Goal: Task Accomplishment & Management: Manage account settings

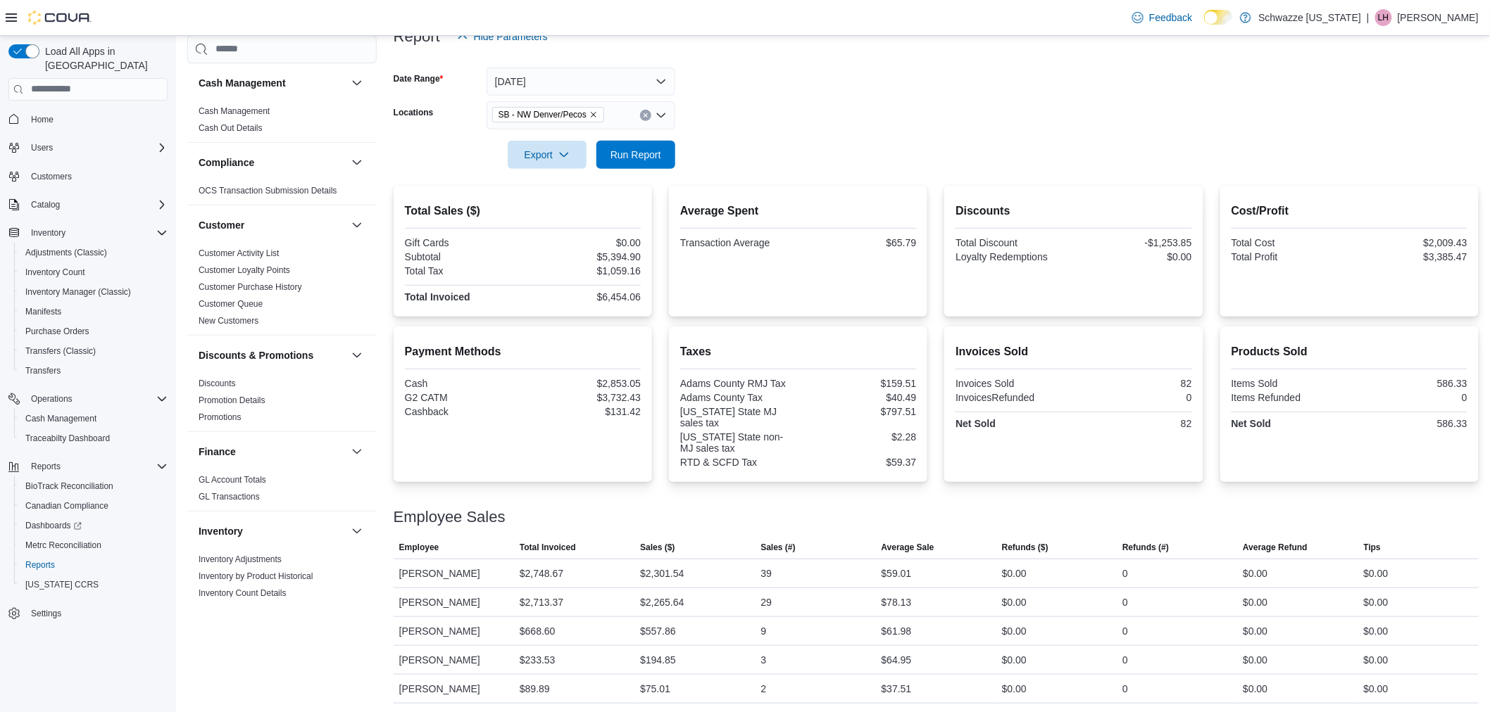
scroll to position [189, 0]
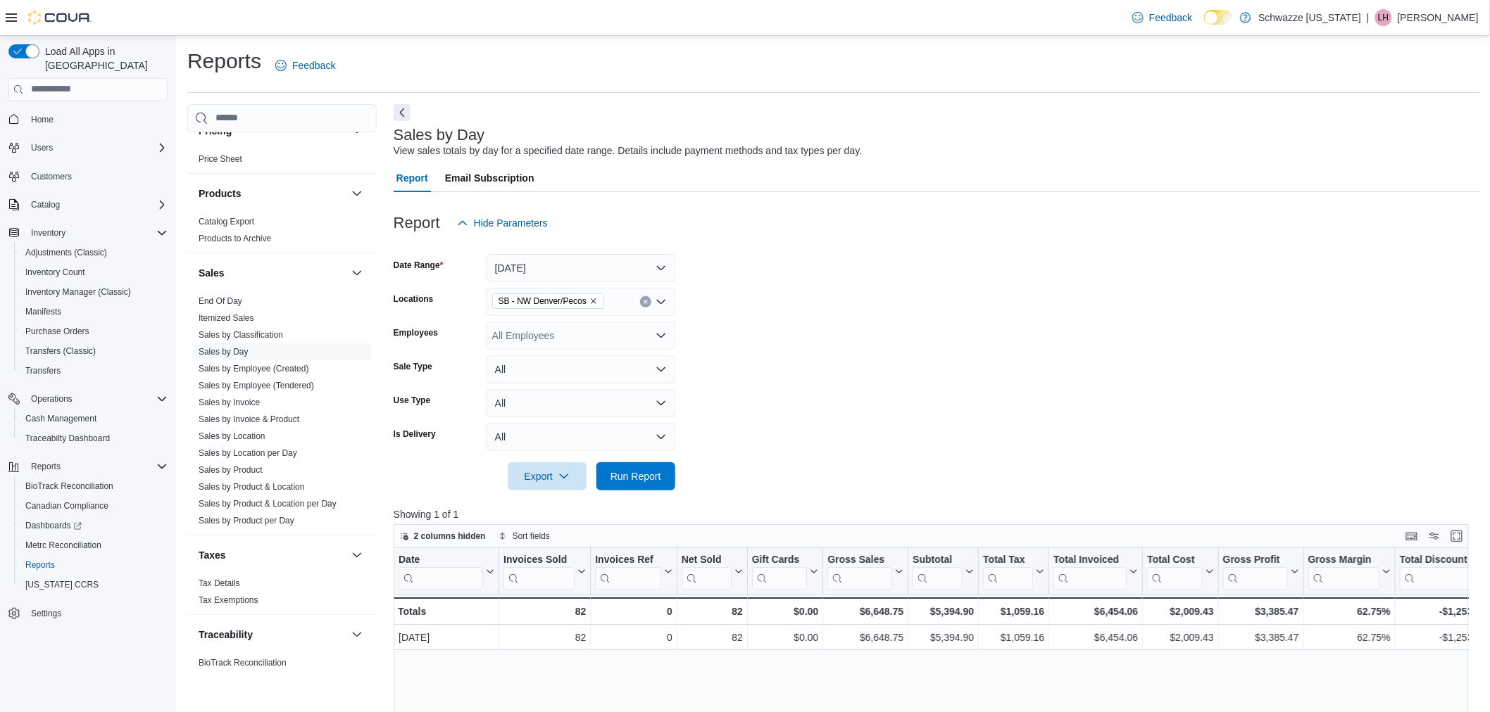
scroll to position [886, 0]
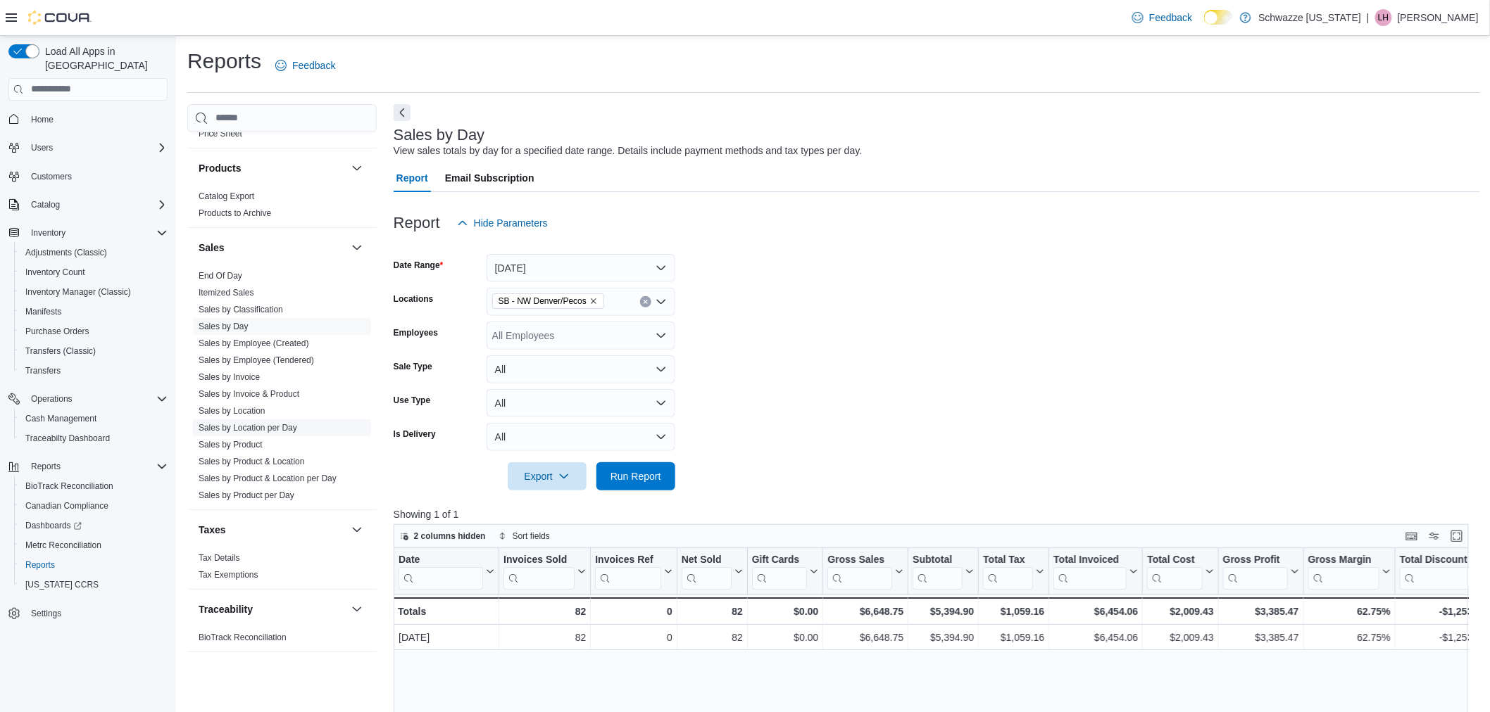
click at [264, 427] on link "Sales by Location per Day" at bounding box center [248, 428] width 99 height 10
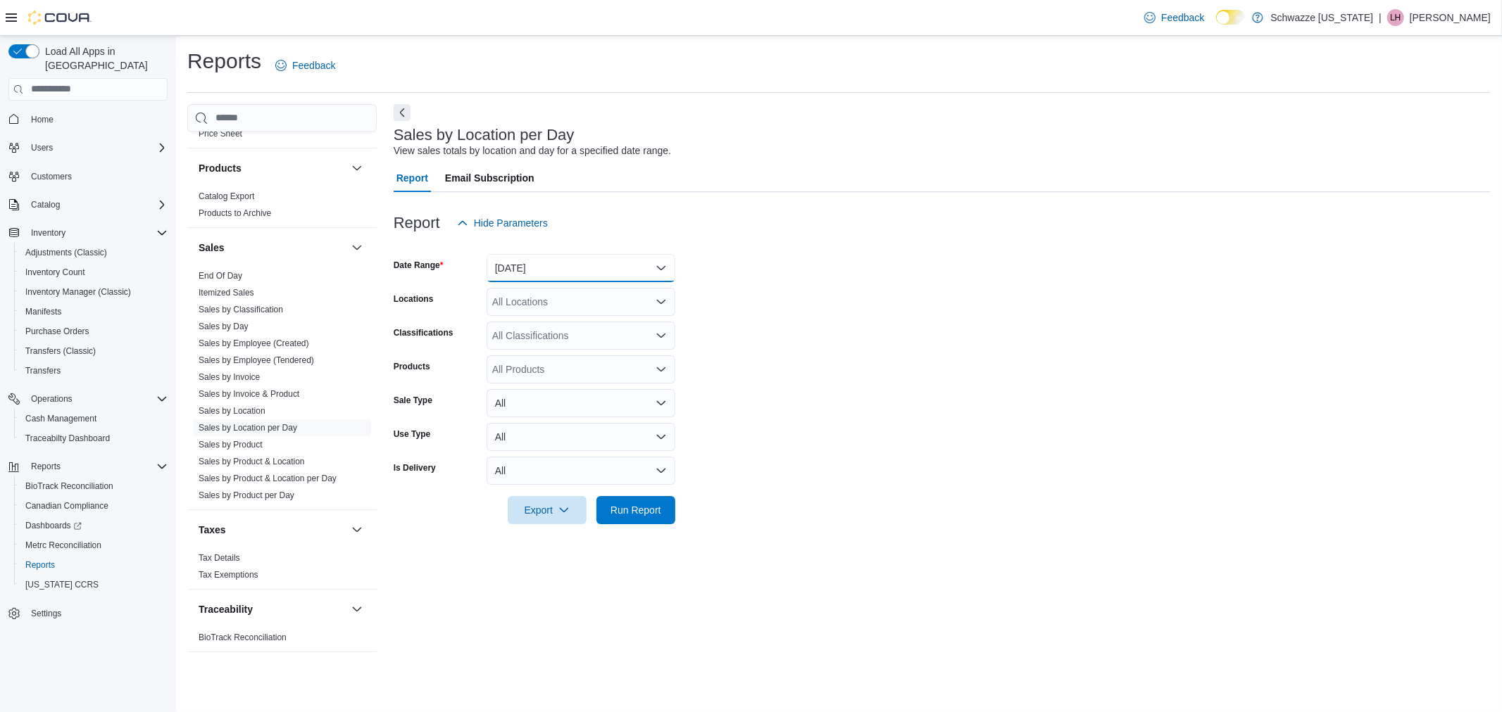
click at [535, 264] on button "[DATE]" at bounding box center [580, 268] width 189 height 28
click at [536, 326] on span "[DATE]" at bounding box center [589, 324] width 160 height 17
click at [535, 303] on div "All Locations" at bounding box center [580, 302] width 189 height 28
type input "*****"
click at [576, 329] on span "SB - NW Denver/Pecos" at bounding box center [575, 325] width 103 height 14
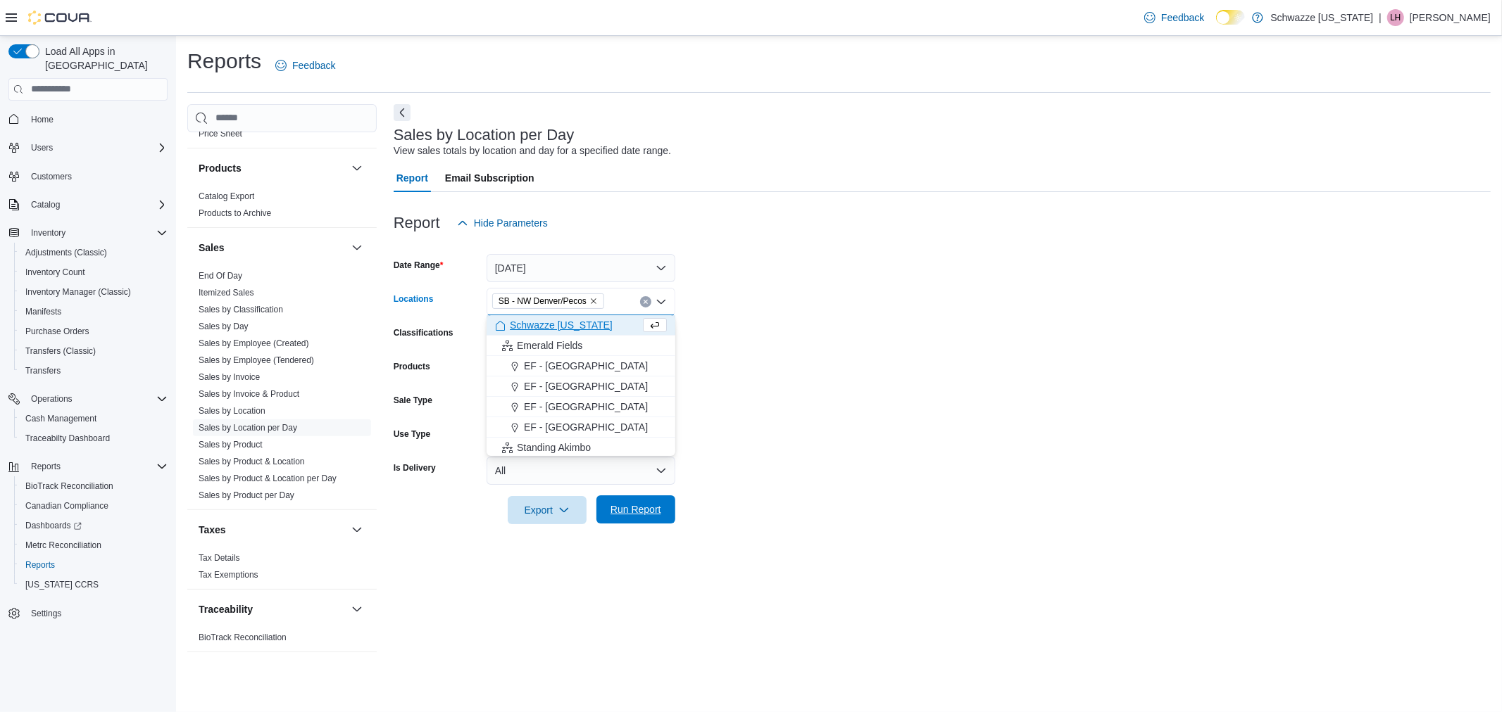
click at [649, 512] on span "Run Report" at bounding box center [635, 510] width 51 height 14
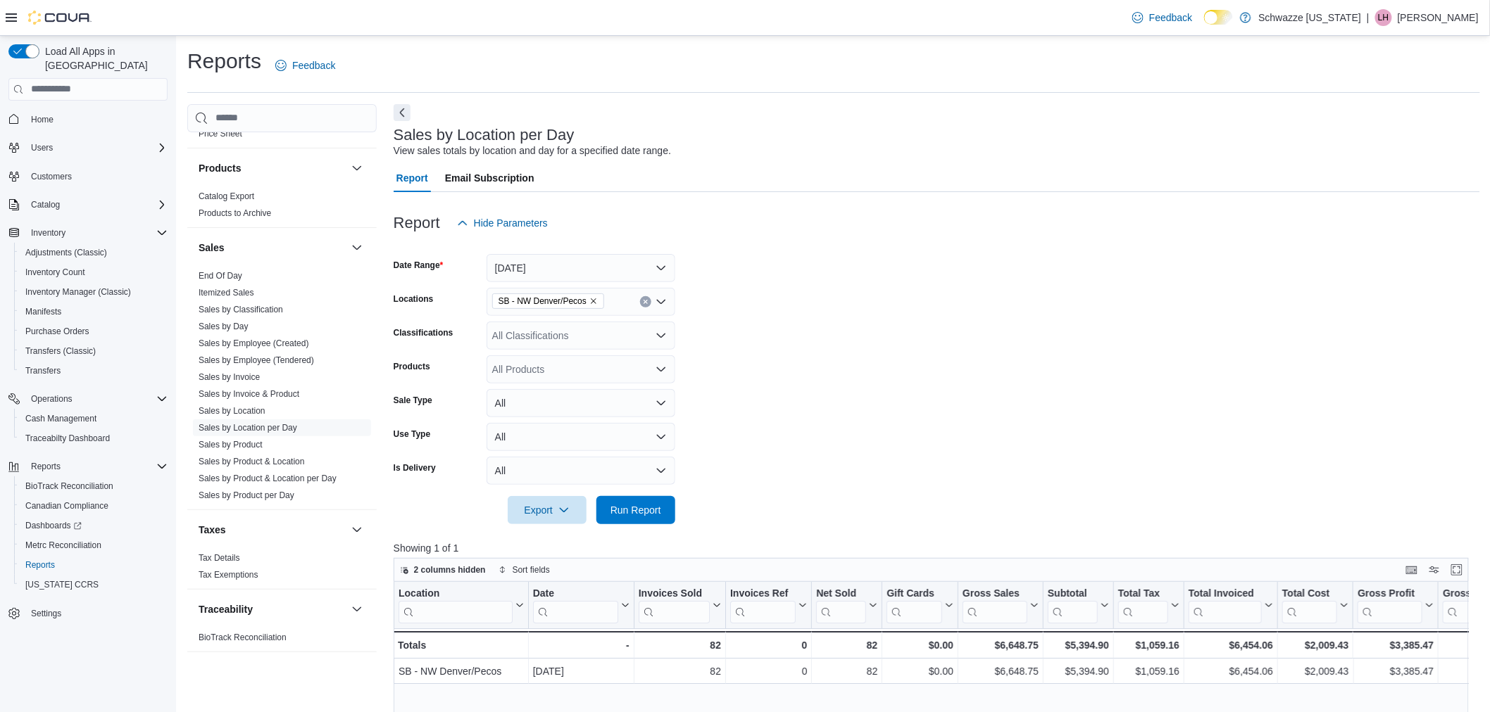
drag, startPoint x: 470, startPoint y: 1, endPoint x: 677, endPoint y: 47, distance: 212.1
click at [677, 47] on div "Reports Feedback" at bounding box center [833, 65] width 1292 height 37
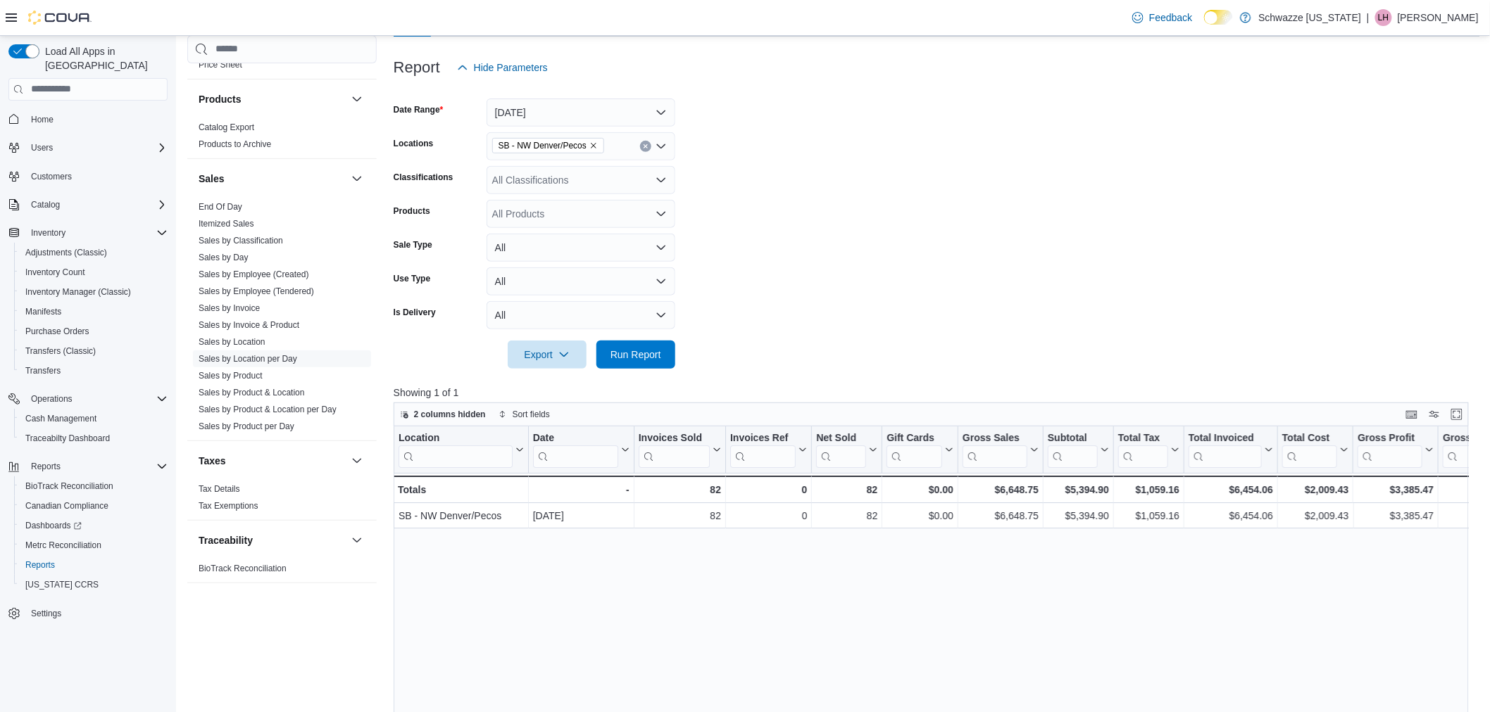
scroll to position [156, 0]
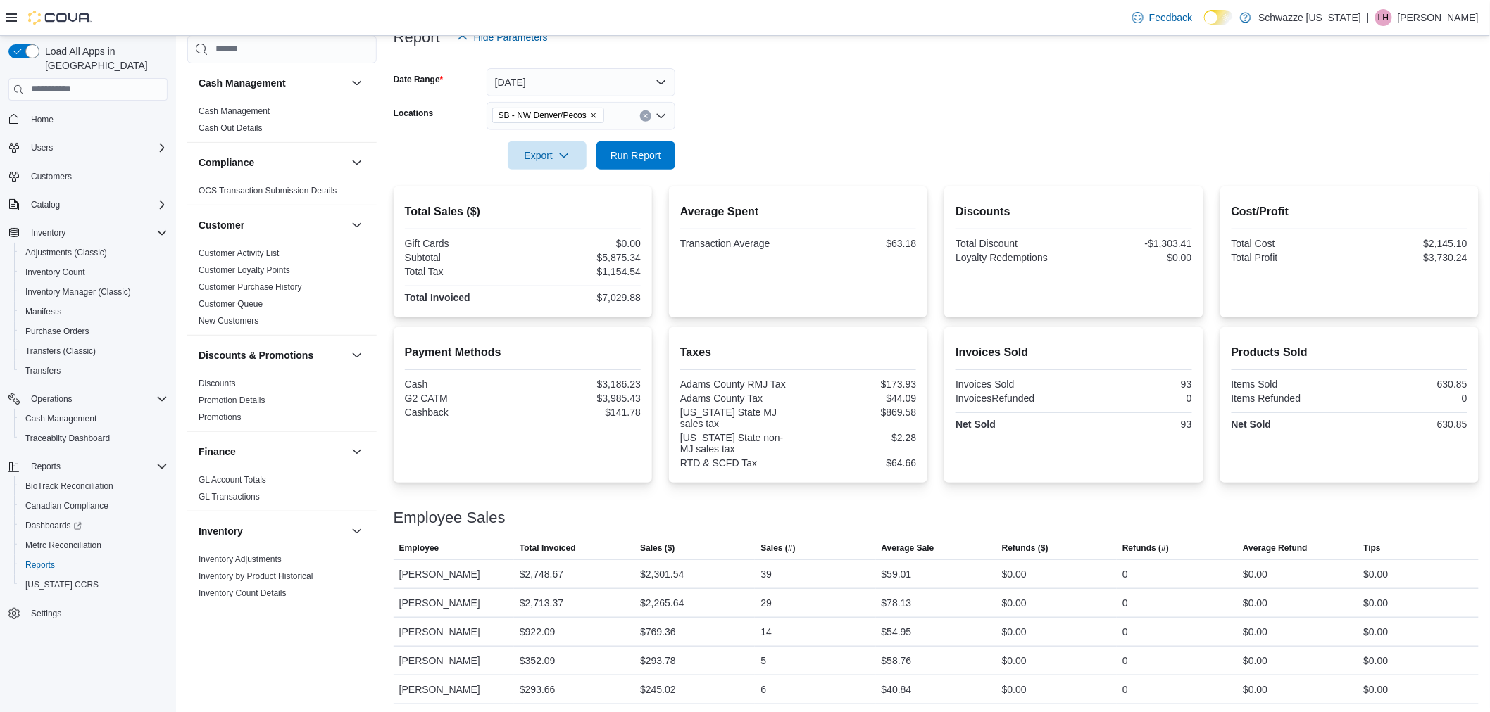
scroll to position [189, 0]
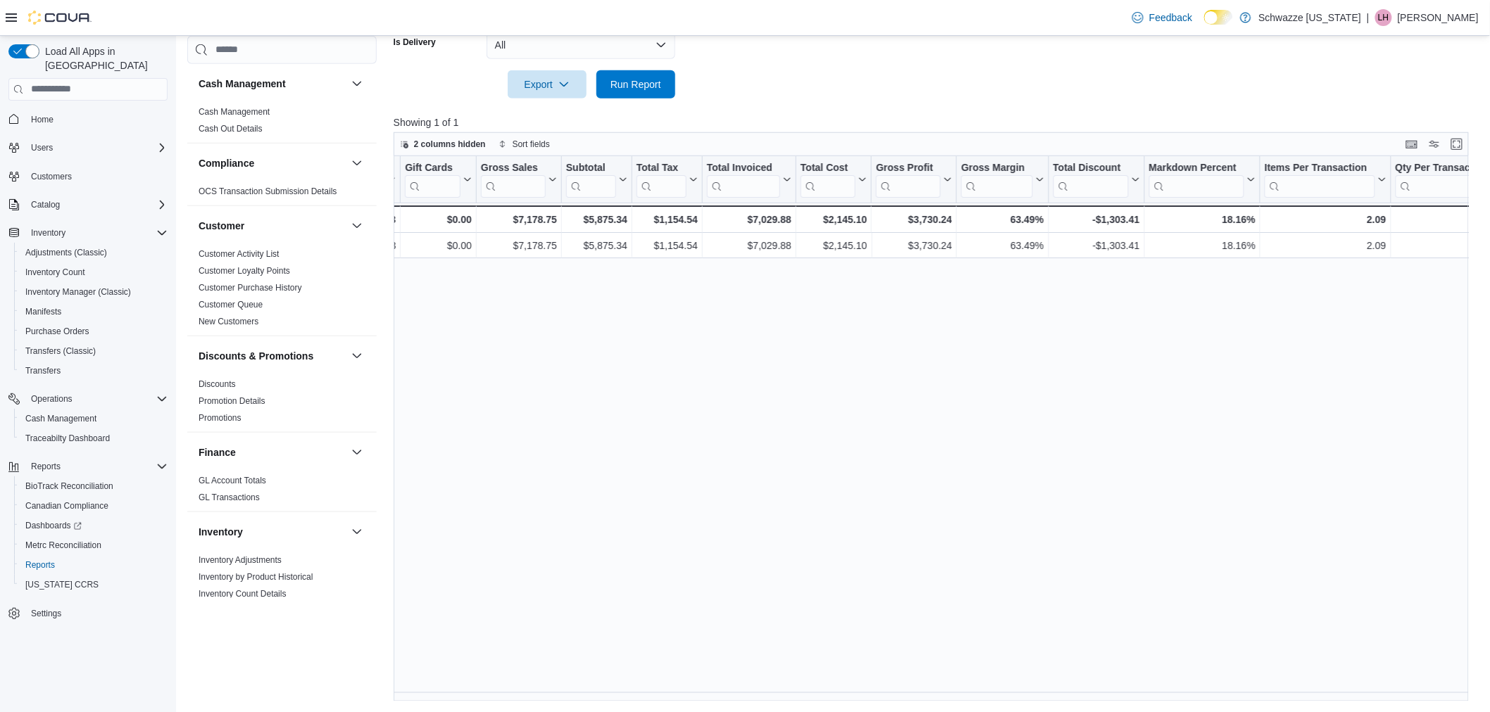
scroll to position [0, 370]
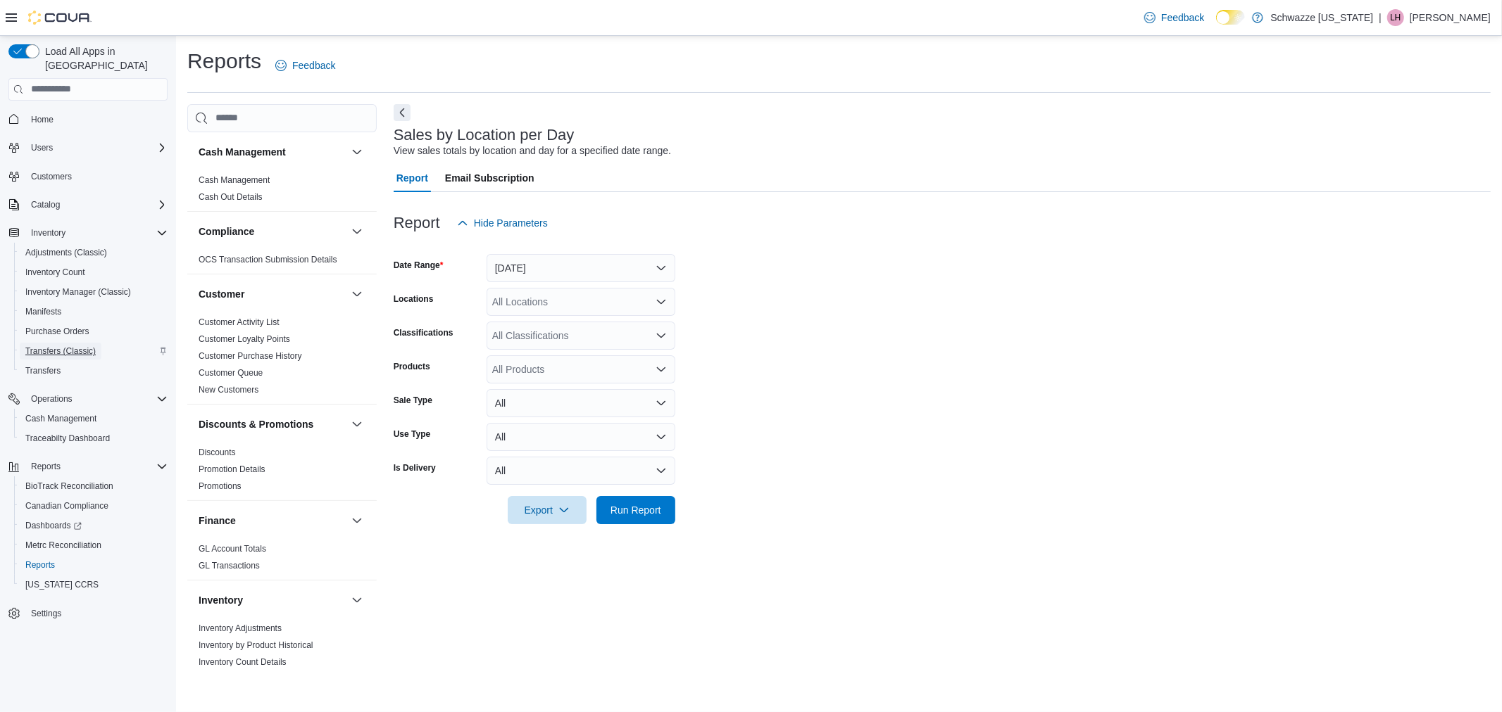
click at [47, 346] on span "Transfers (Classic)" at bounding box center [60, 351] width 70 height 11
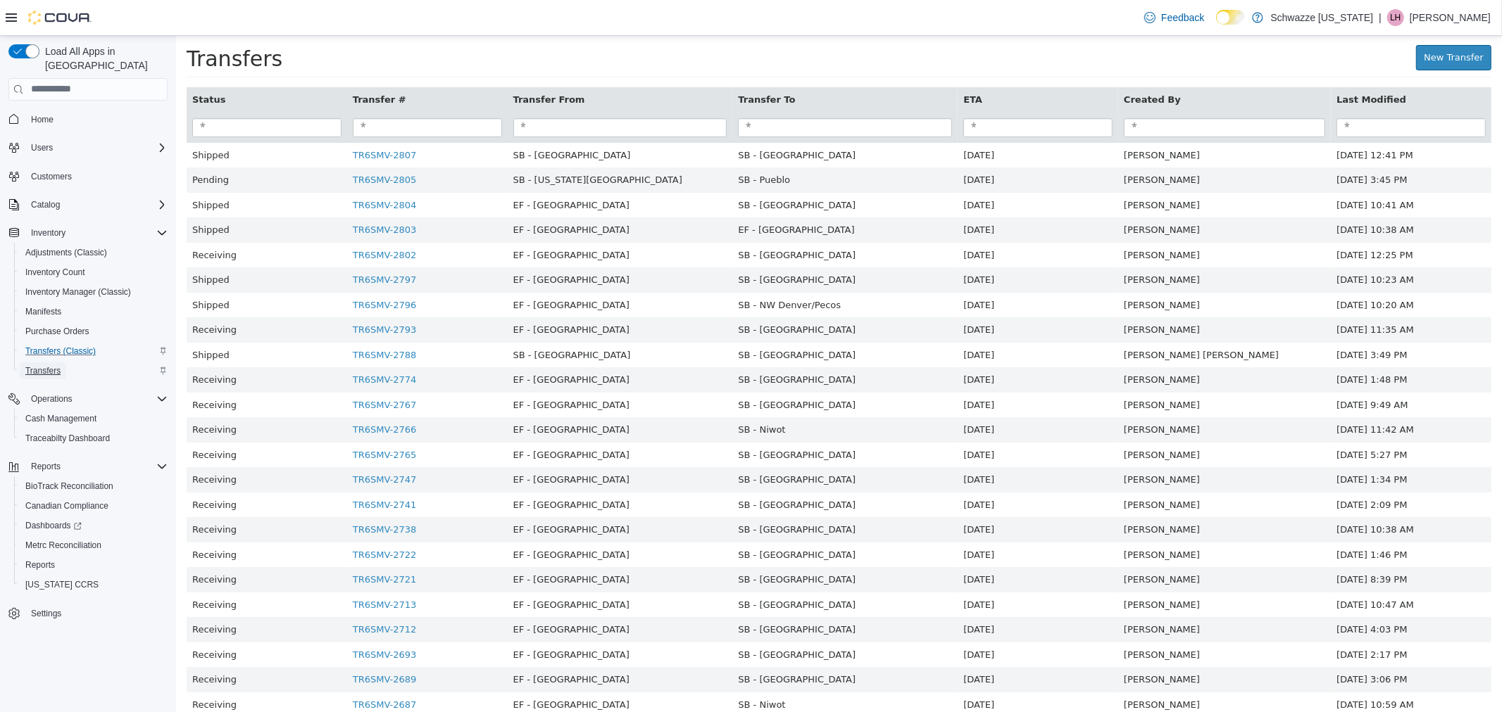
click at [51, 365] on span "Transfers" at bounding box center [42, 370] width 35 height 11
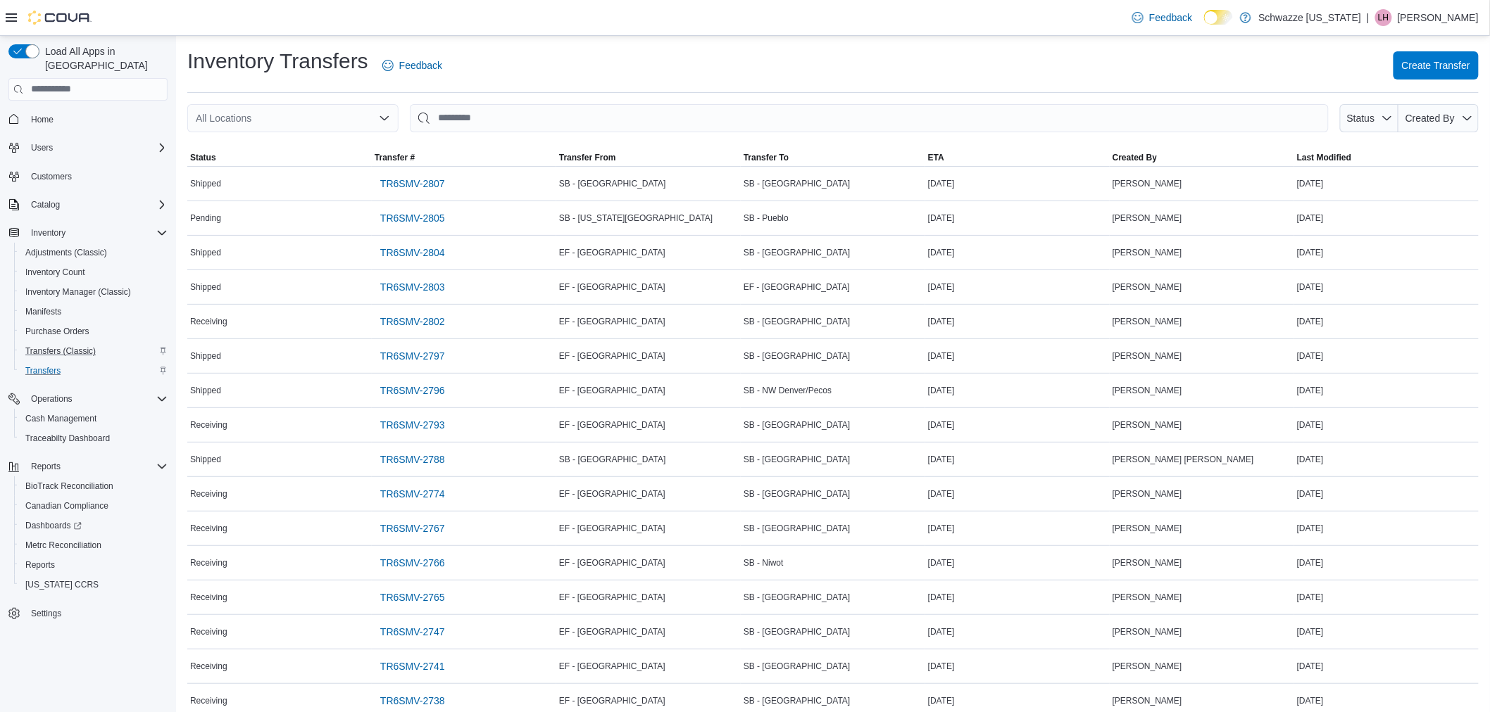
click at [381, 116] on icon "Open list of options" at bounding box center [384, 117] width 8 height 4
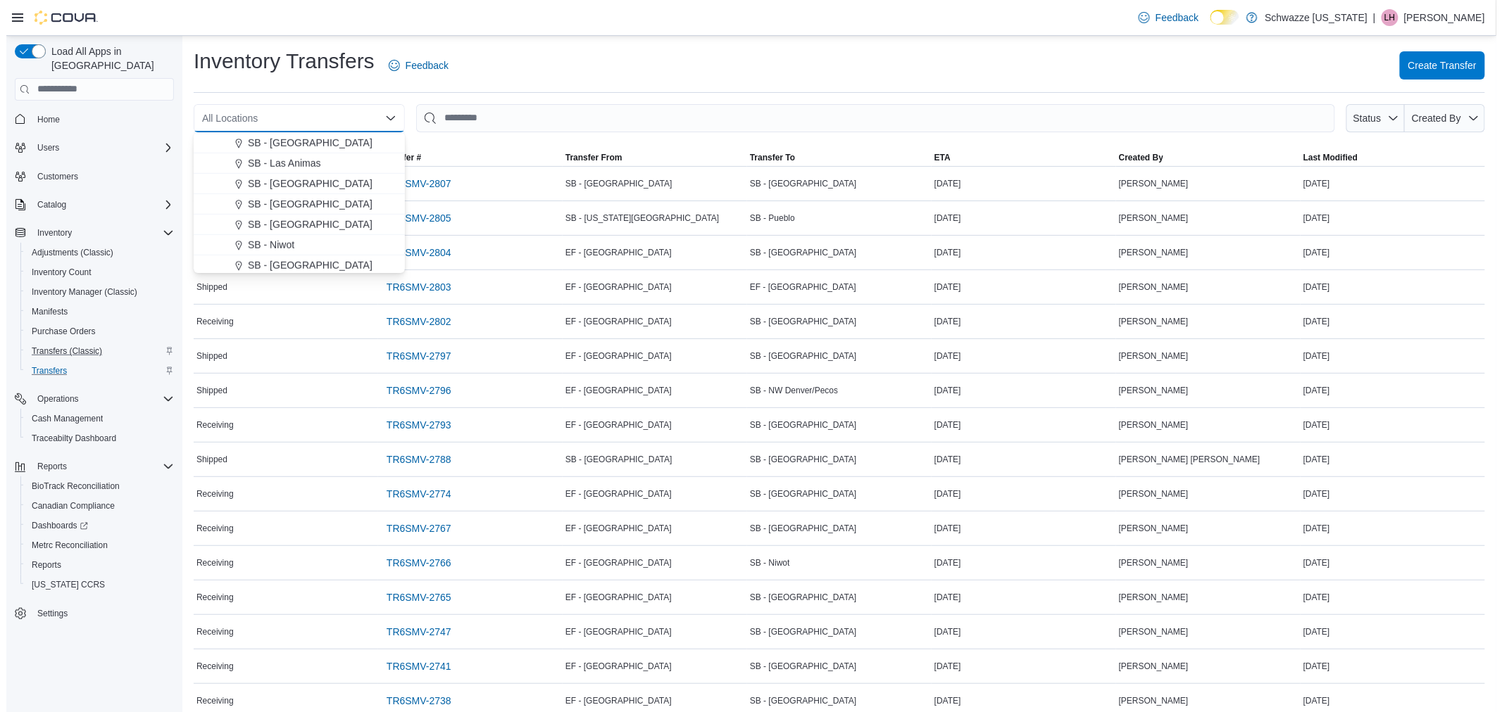
scroll to position [547, 0]
click at [336, 208] on span "SB - NW Denver/Pecos" at bounding box center [292, 208] width 103 height 14
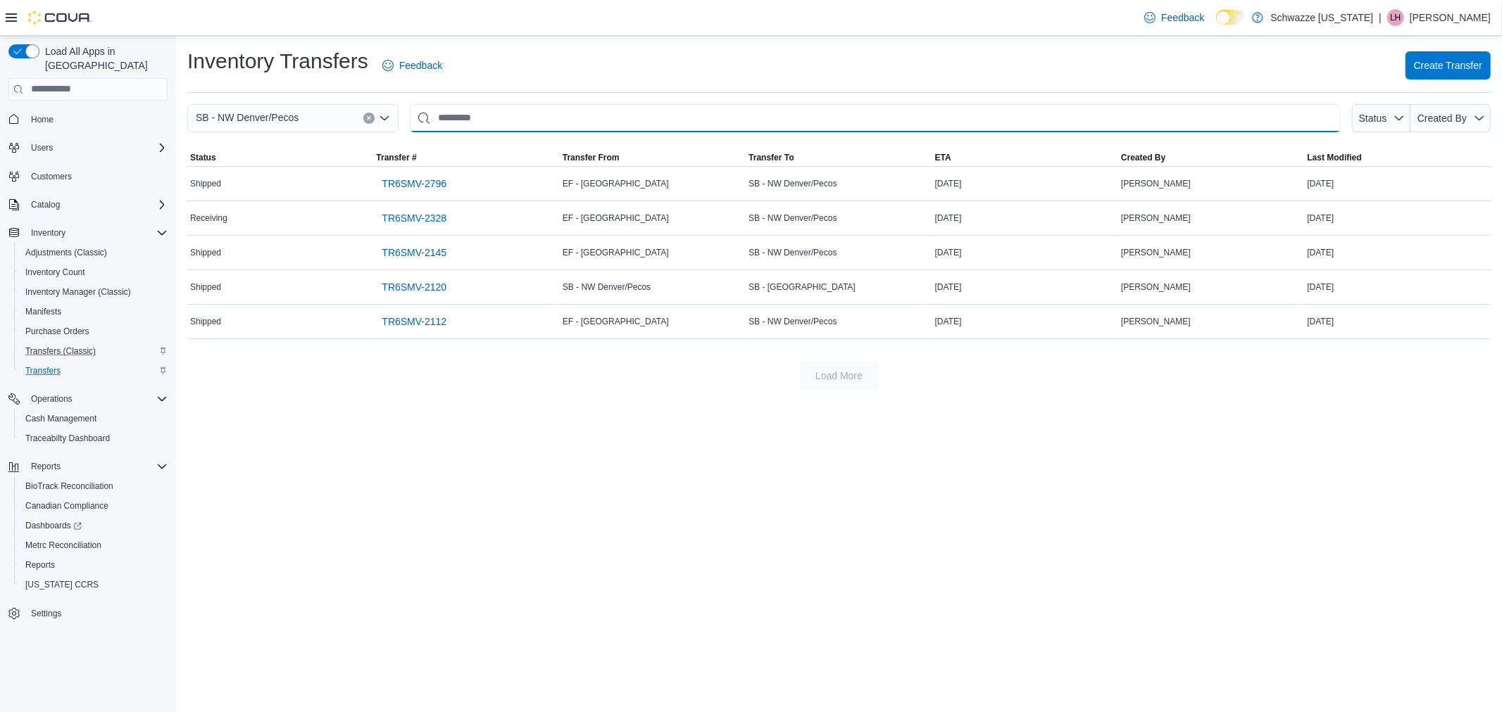
click at [458, 118] on input "This is a search bar. After typing your query, hit enter to filter the results …" at bounding box center [875, 118] width 931 height 28
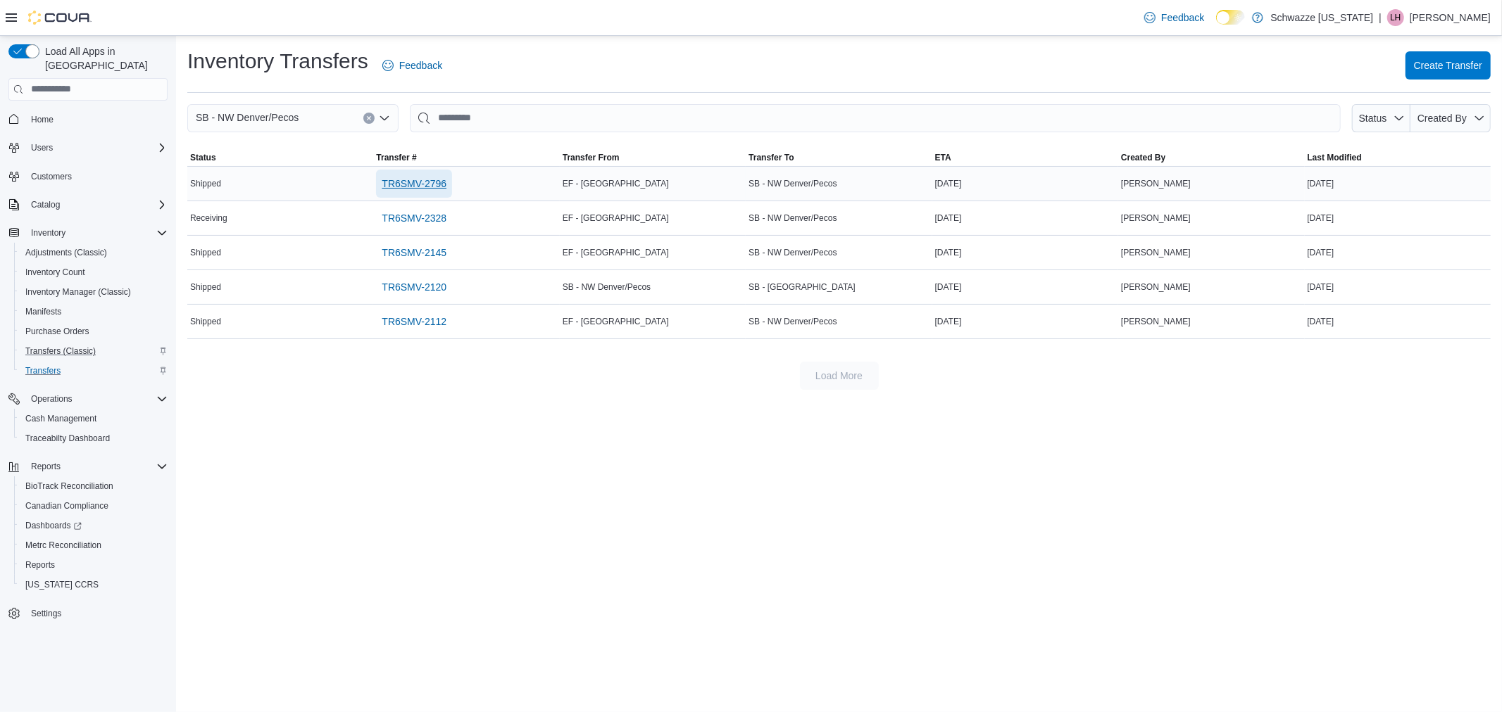
click at [449, 182] on link "TR6SMV-2796" at bounding box center [414, 184] width 76 height 28
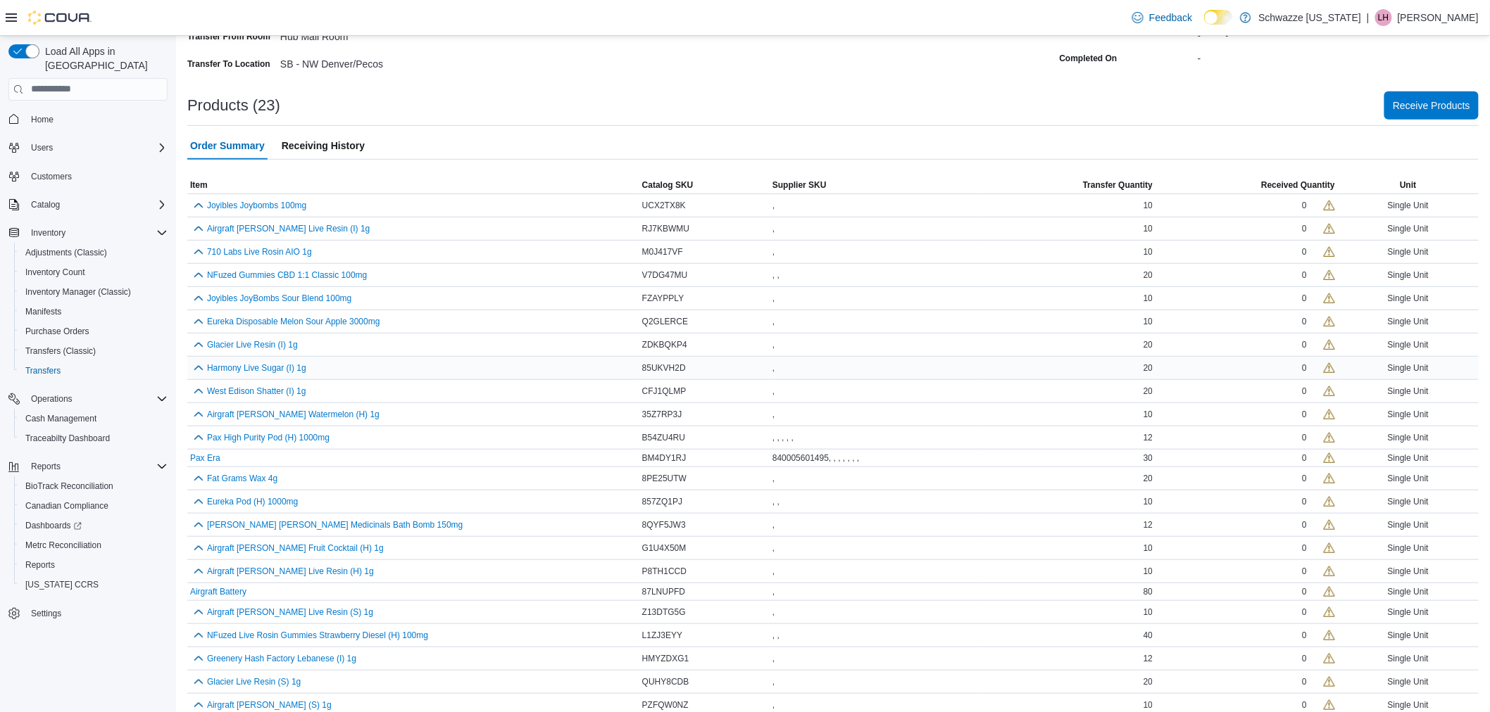
scroll to position [222, 0]
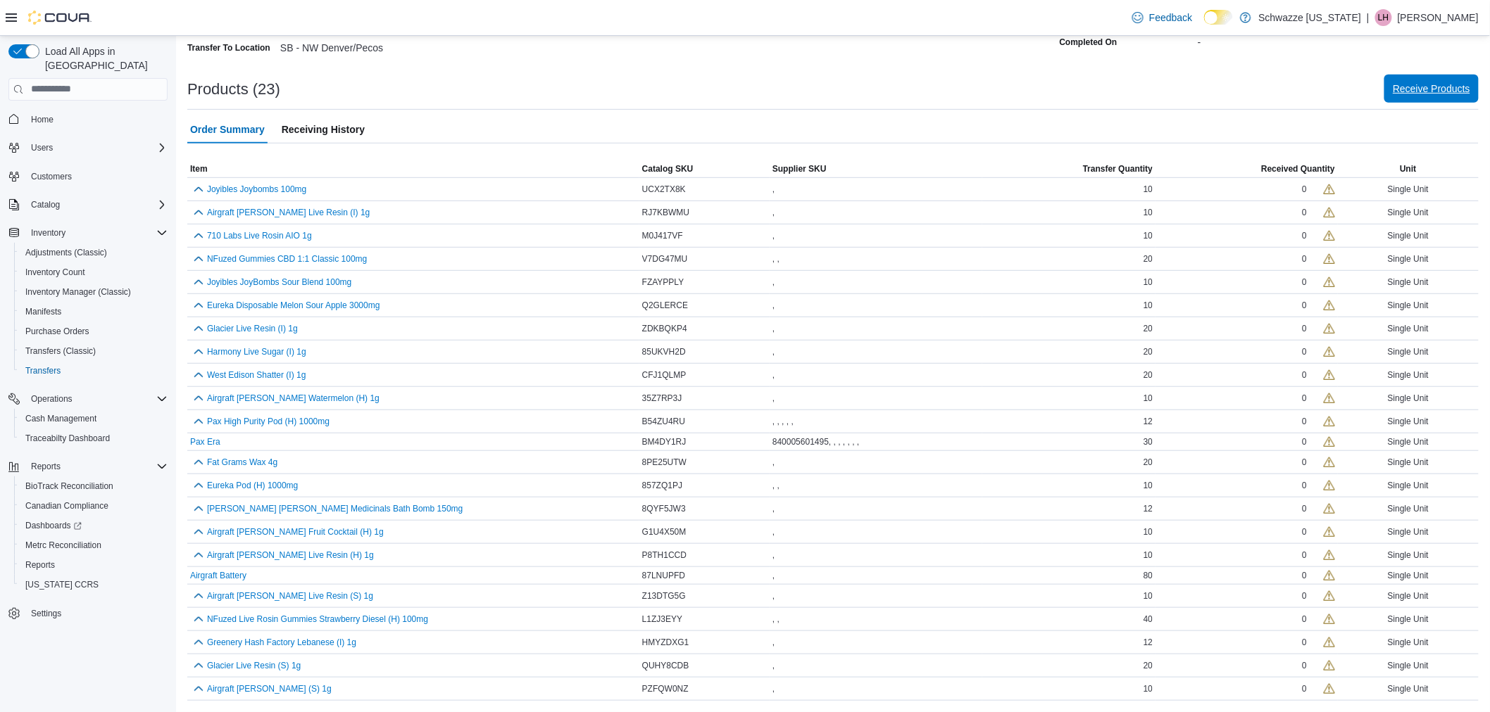
click at [1416, 89] on span "Receive Products" at bounding box center [1430, 89] width 77 height 14
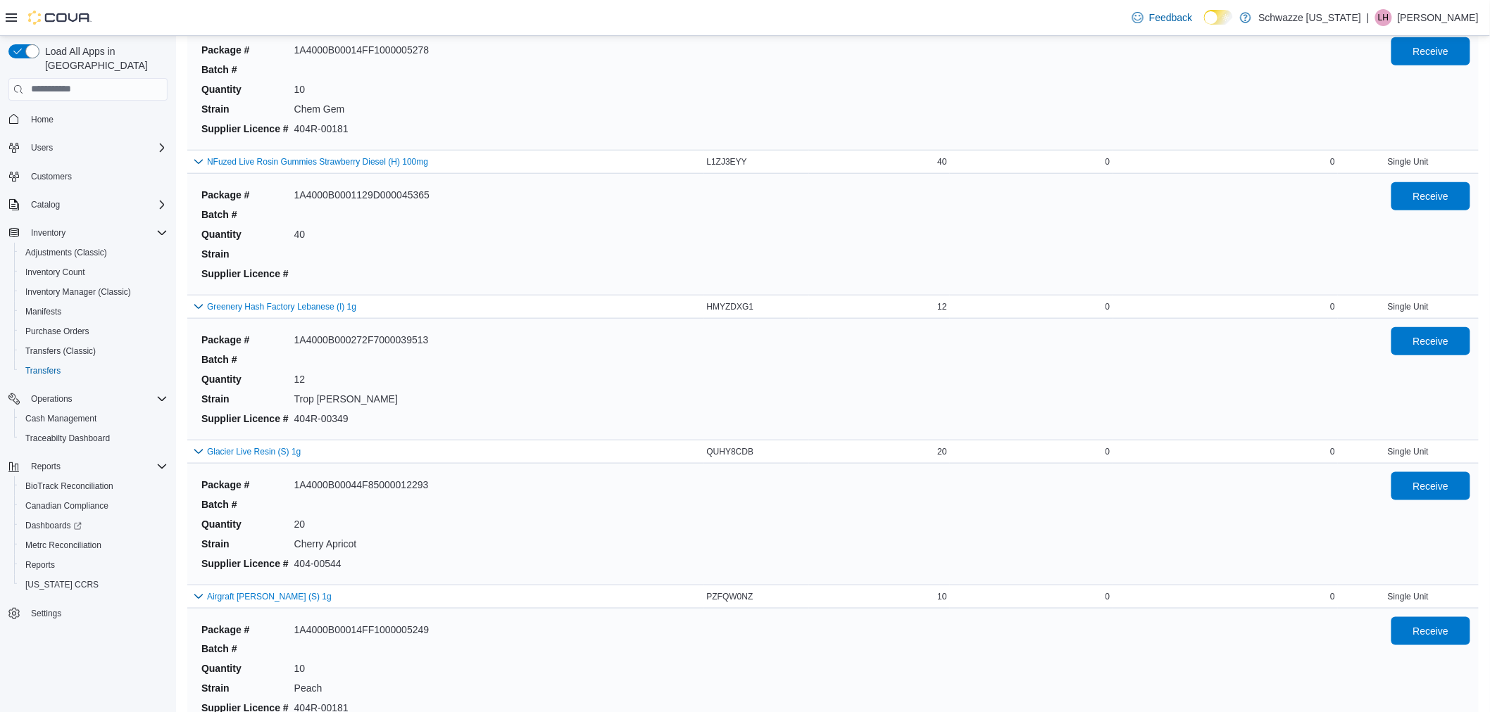
scroll to position [2737, 0]
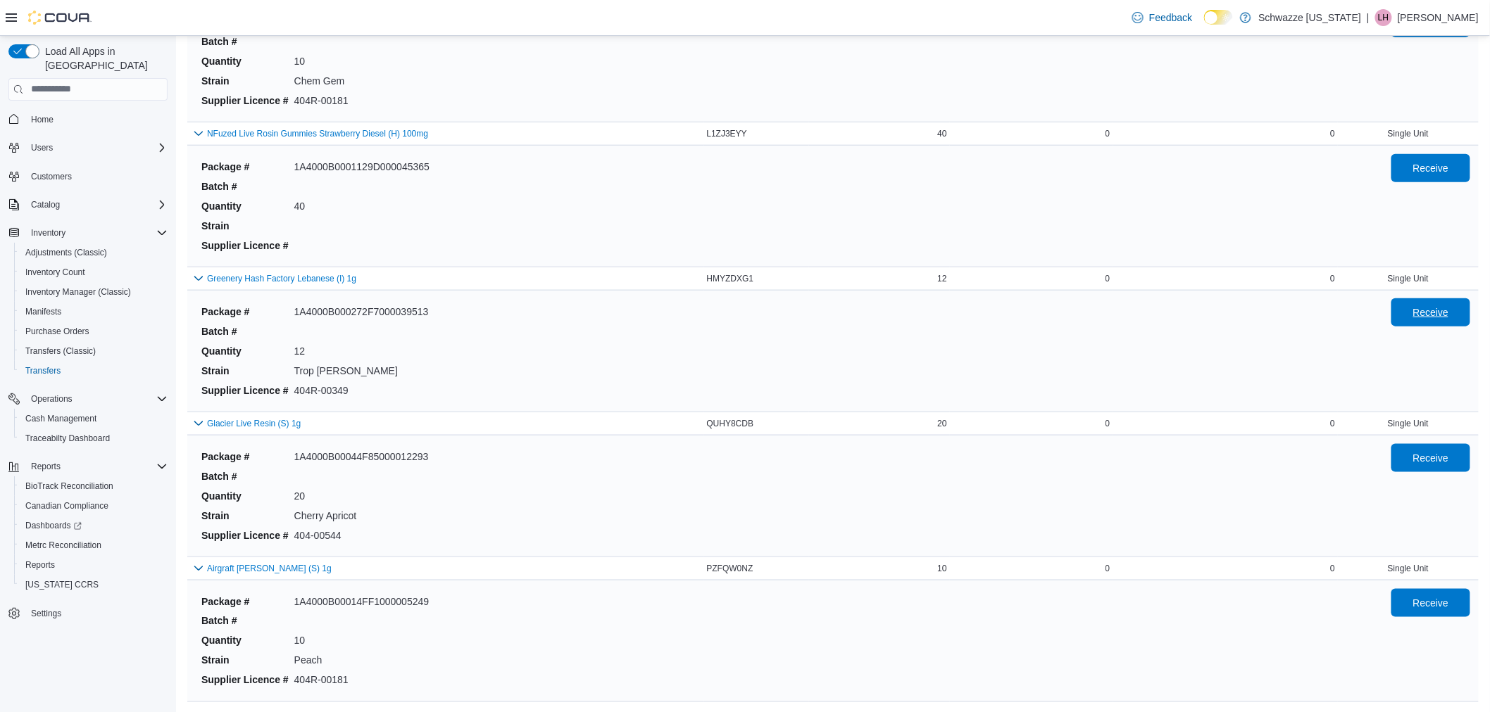
click at [1437, 313] on span "Receive" at bounding box center [1431, 313] width 36 height 14
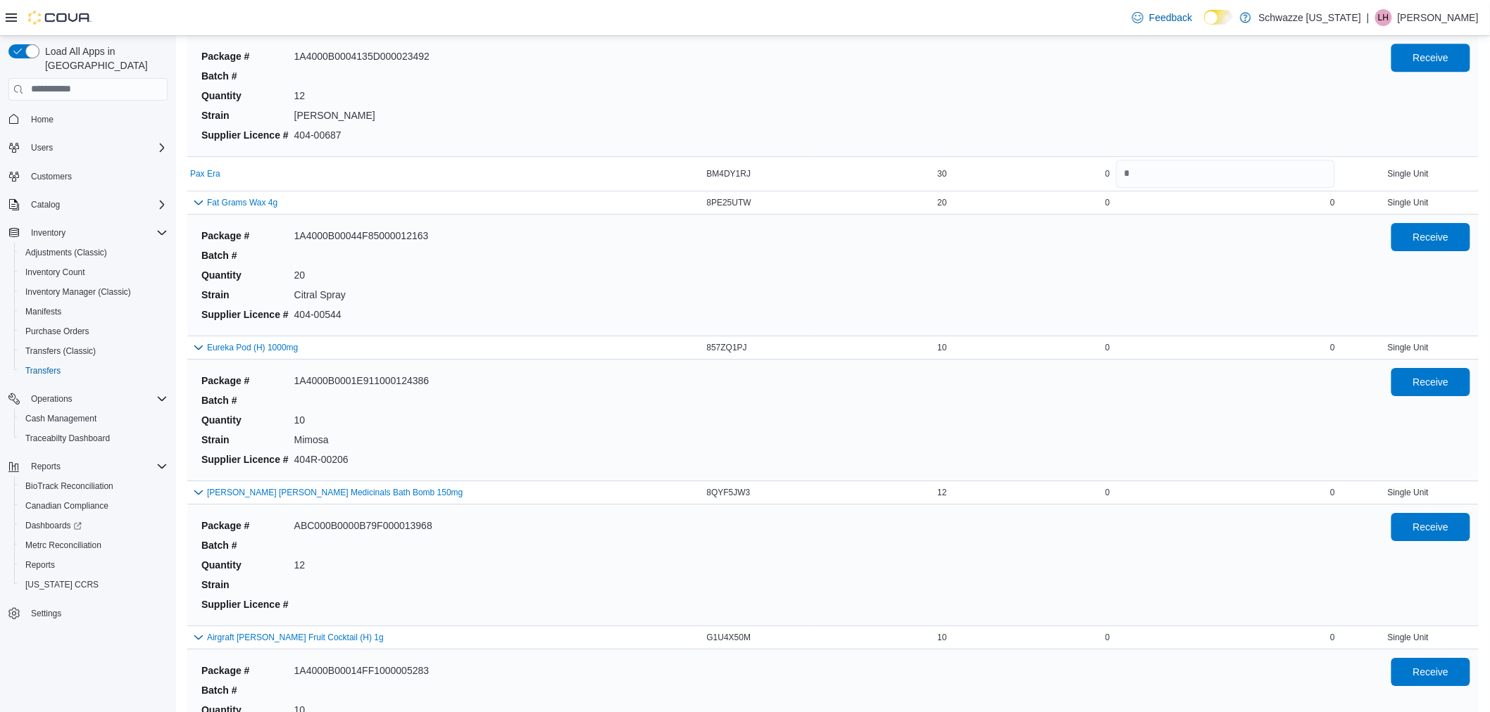
scroll to position [1686, 0]
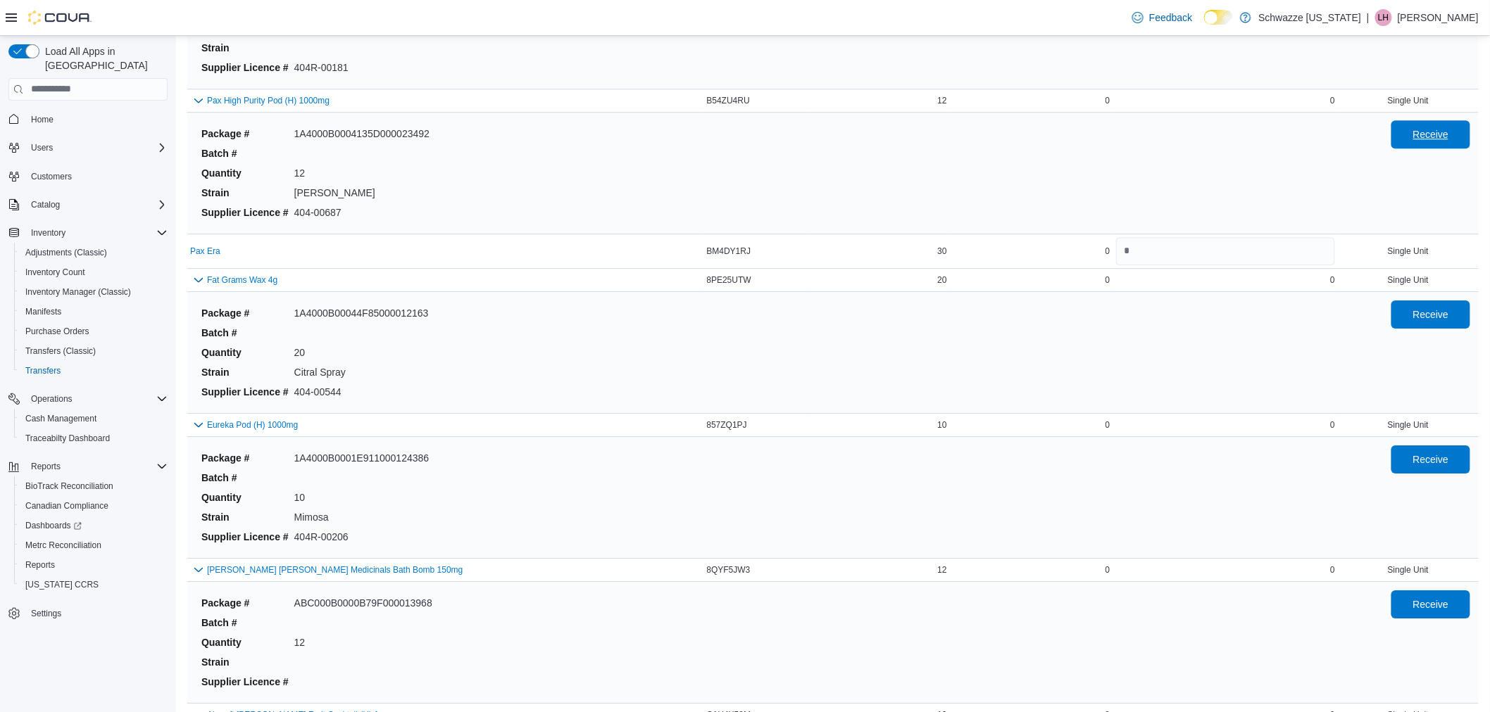
click at [1423, 128] on span "Receive" at bounding box center [1430, 134] width 62 height 28
click at [875, 65] on div "Package # 1A4000B00014FF1000005240 Batch # Watermelon 81.94% Quantity 10 Strain…" at bounding box center [785, 28] width 1178 height 104
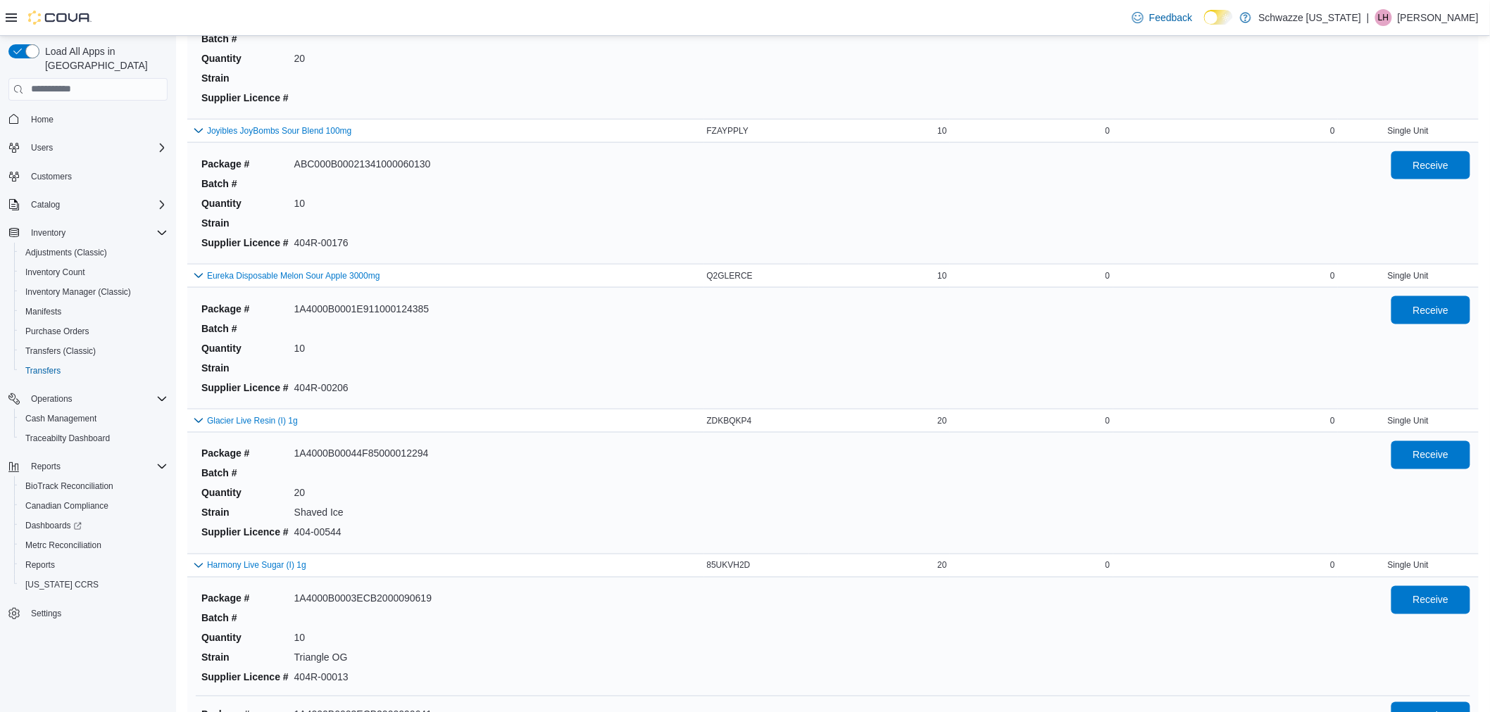
scroll to position [356, 0]
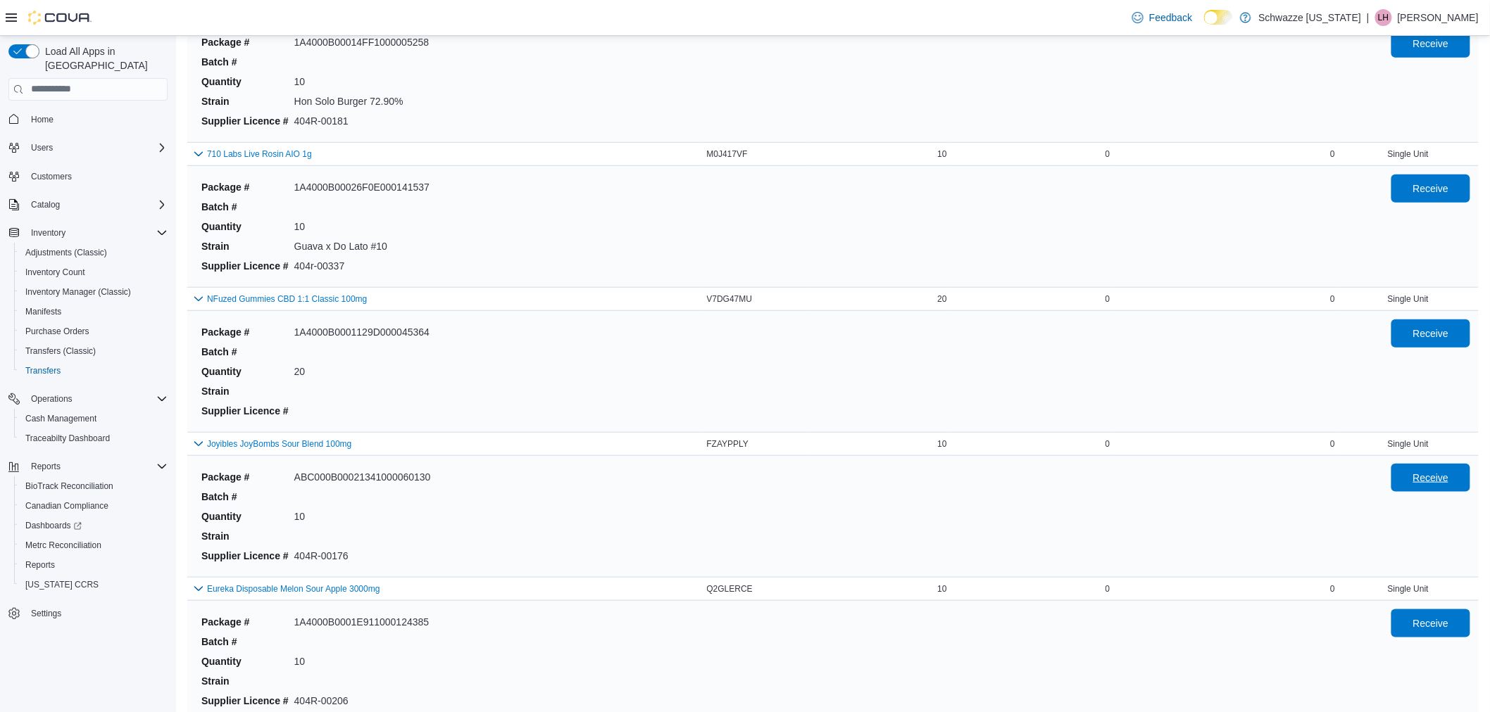
click at [1442, 480] on span "Receive" at bounding box center [1431, 478] width 36 height 14
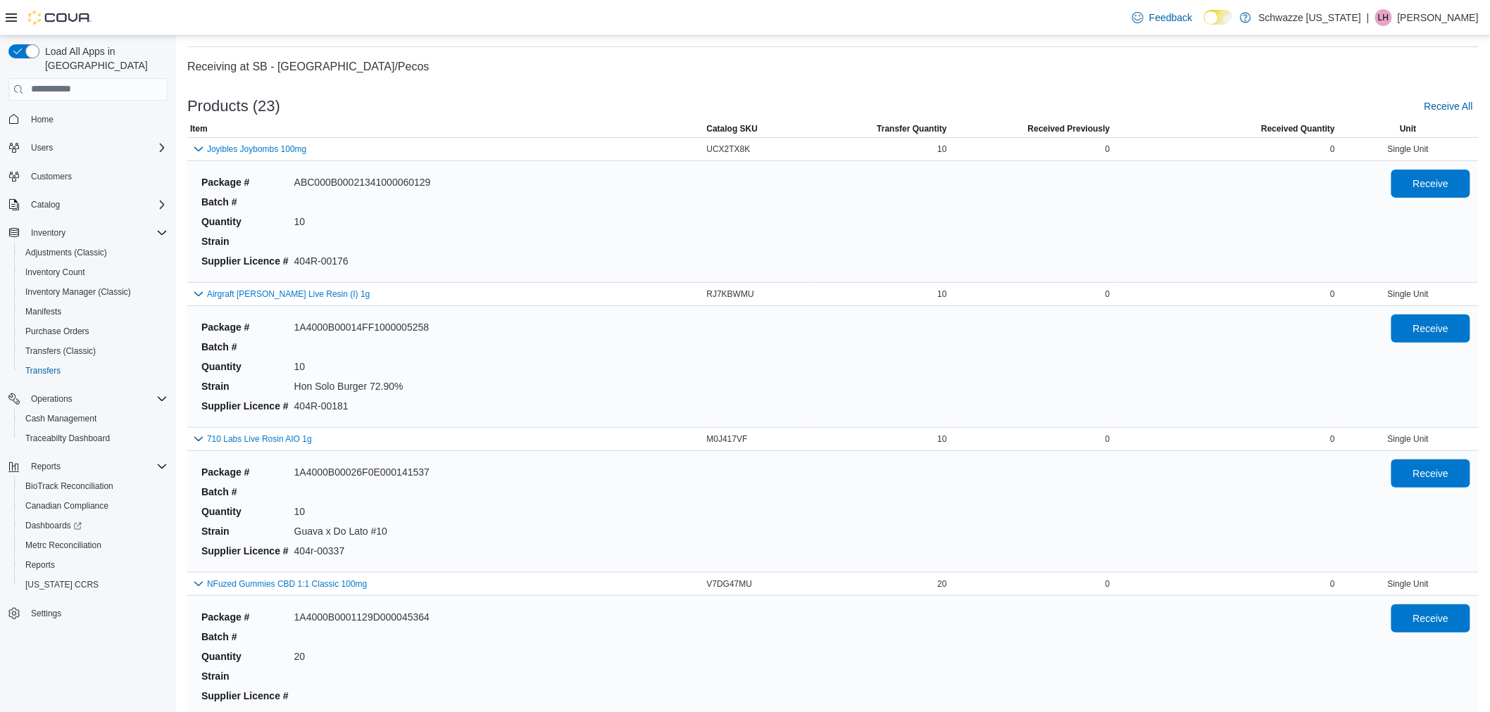
scroll to position [44, 0]
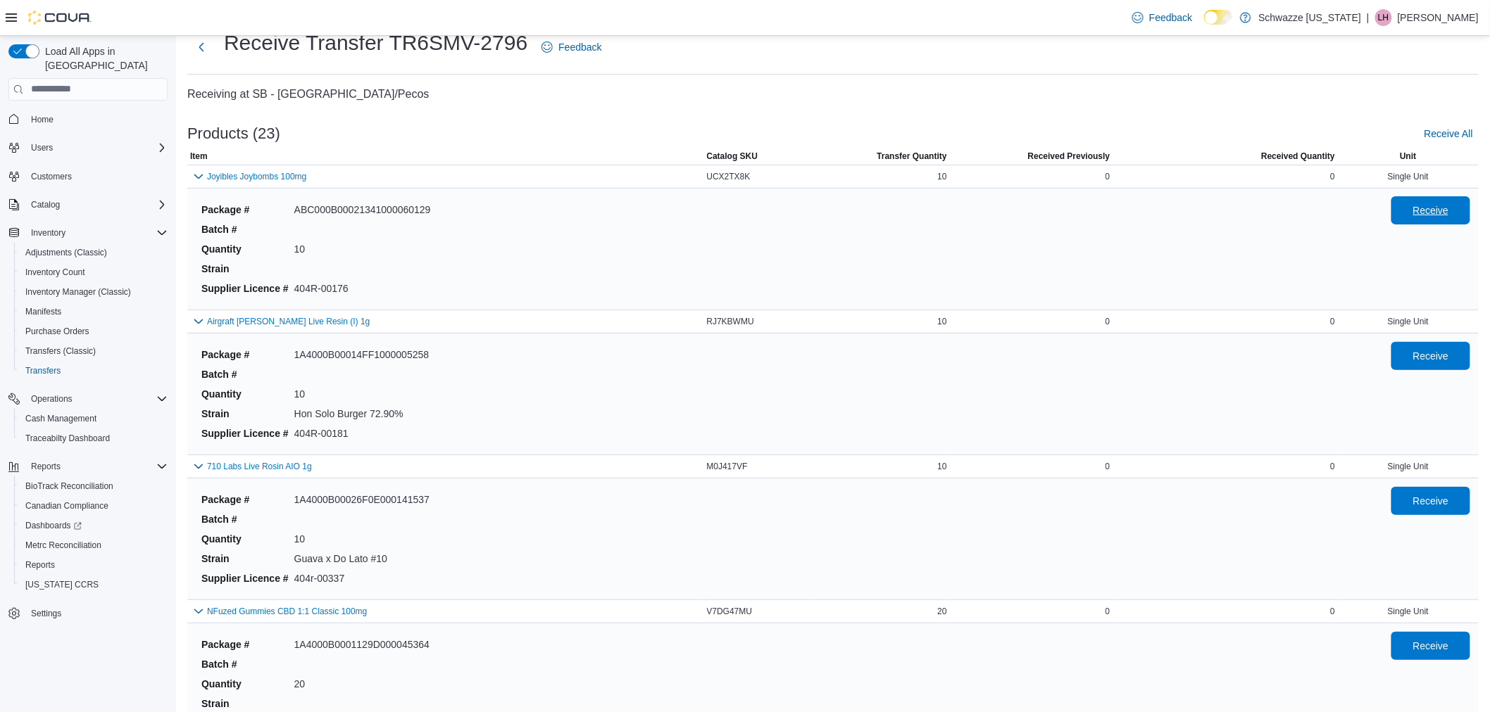
click at [1437, 217] on span "Receive" at bounding box center [1430, 210] width 62 height 28
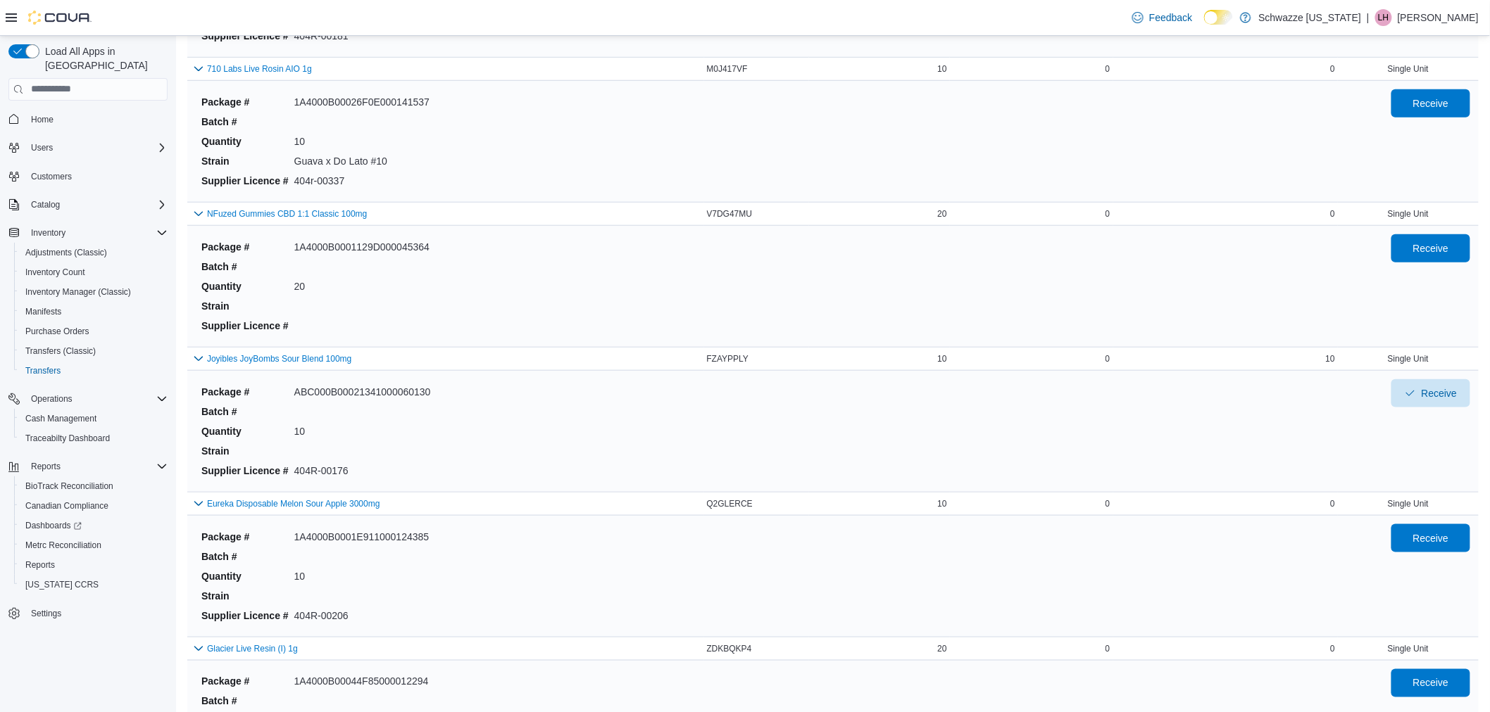
scroll to position [512, 0]
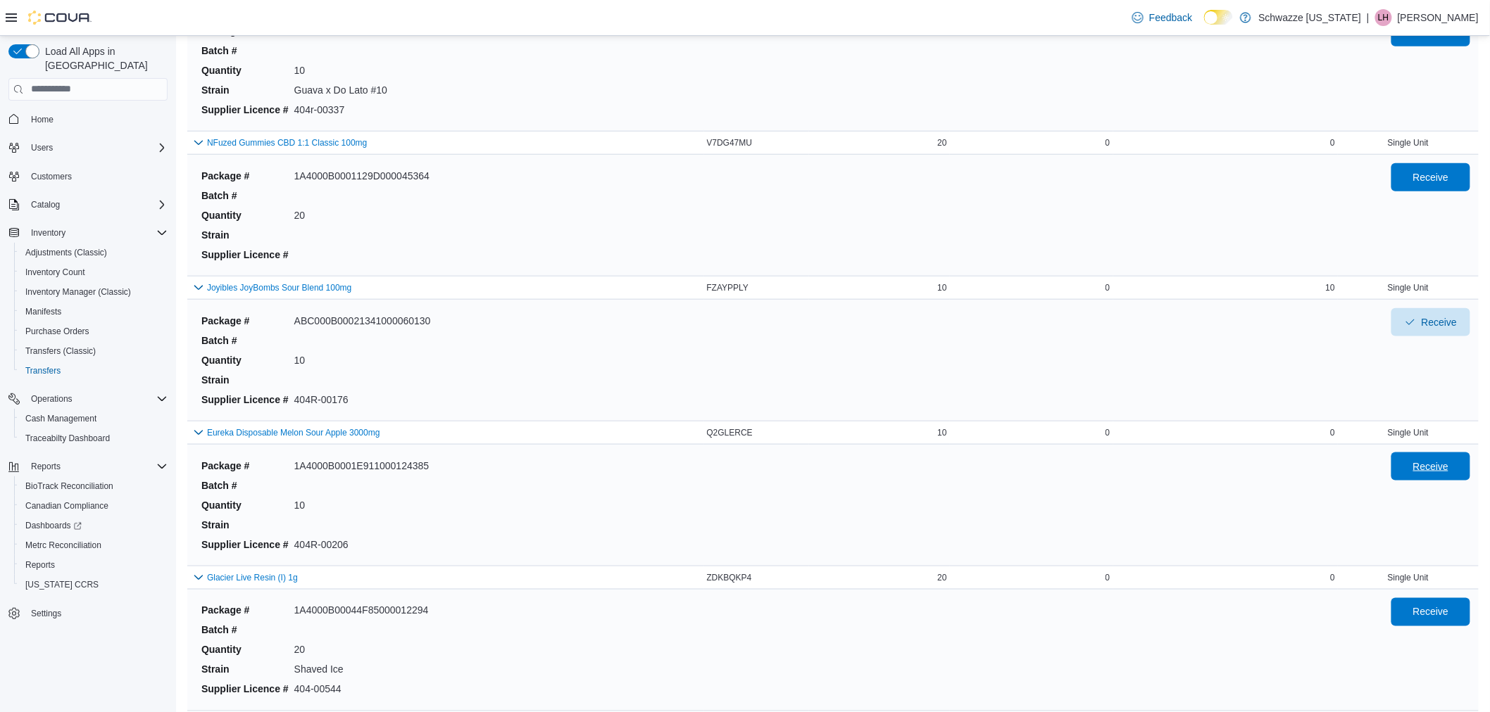
click at [1422, 465] on span "Receive" at bounding box center [1430, 467] width 62 height 28
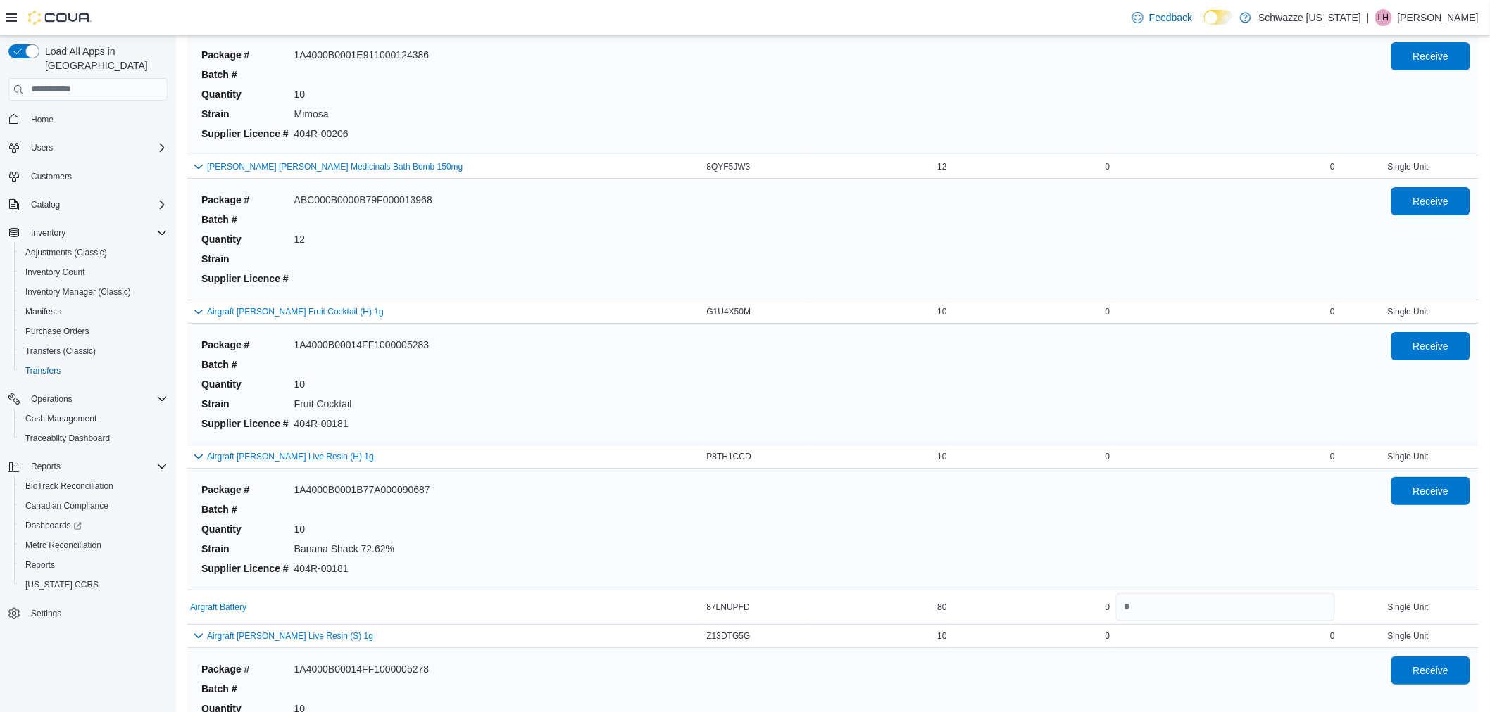
scroll to position [1999, 0]
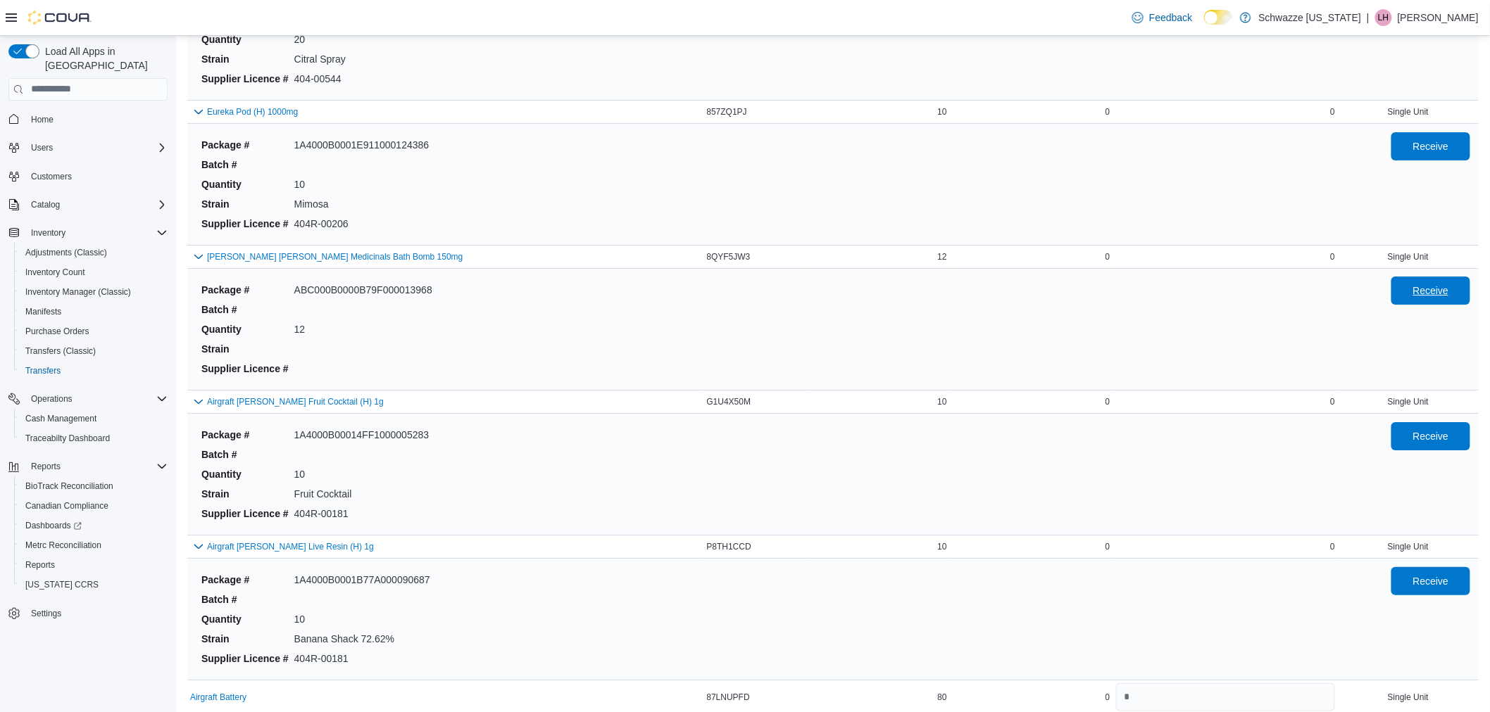
click at [1437, 292] on span "Receive" at bounding box center [1431, 291] width 36 height 14
click at [732, 68] on div "Package # 1A4000B00044F85000012163 Batch # Quantity 20 Strain Citral Spray Supp…" at bounding box center [785, 39] width 1178 height 104
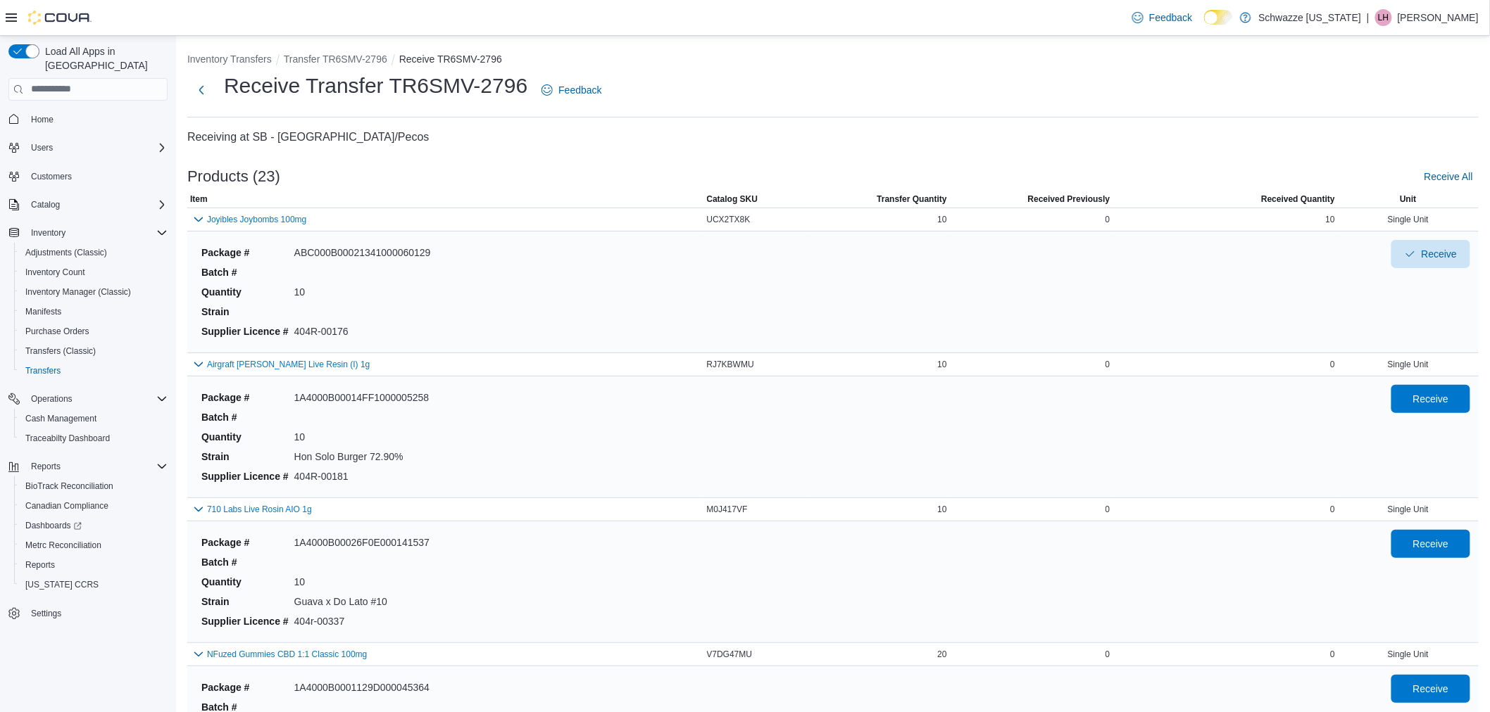
scroll to position [0, 0]
click at [1449, 547] on span "Receive" at bounding box center [1431, 544] width 36 height 14
click at [701, 53] on ol "Inventory Transfers Transfer TR6SMV-2796 Receive TR6SMV-2796" at bounding box center [832, 61] width 1291 height 17
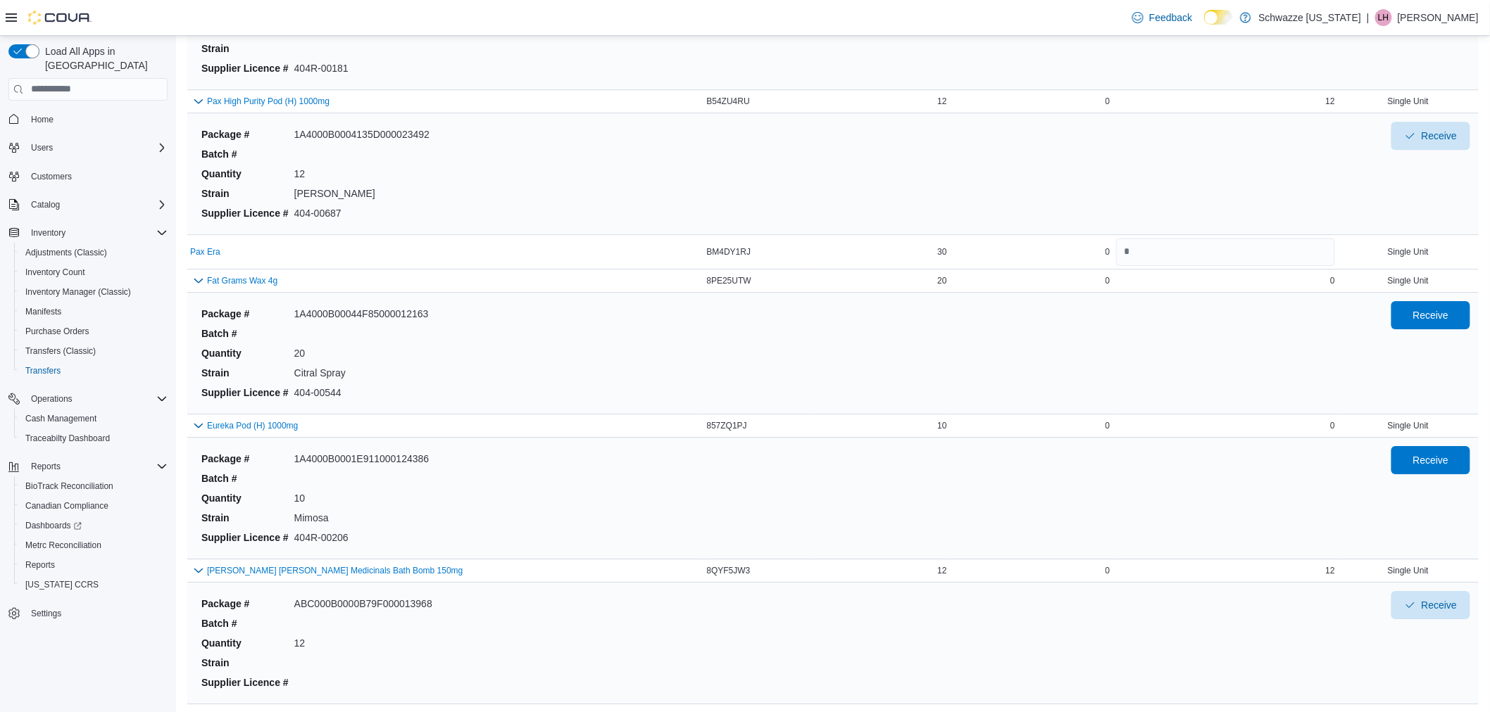
scroll to position [1720, 0]
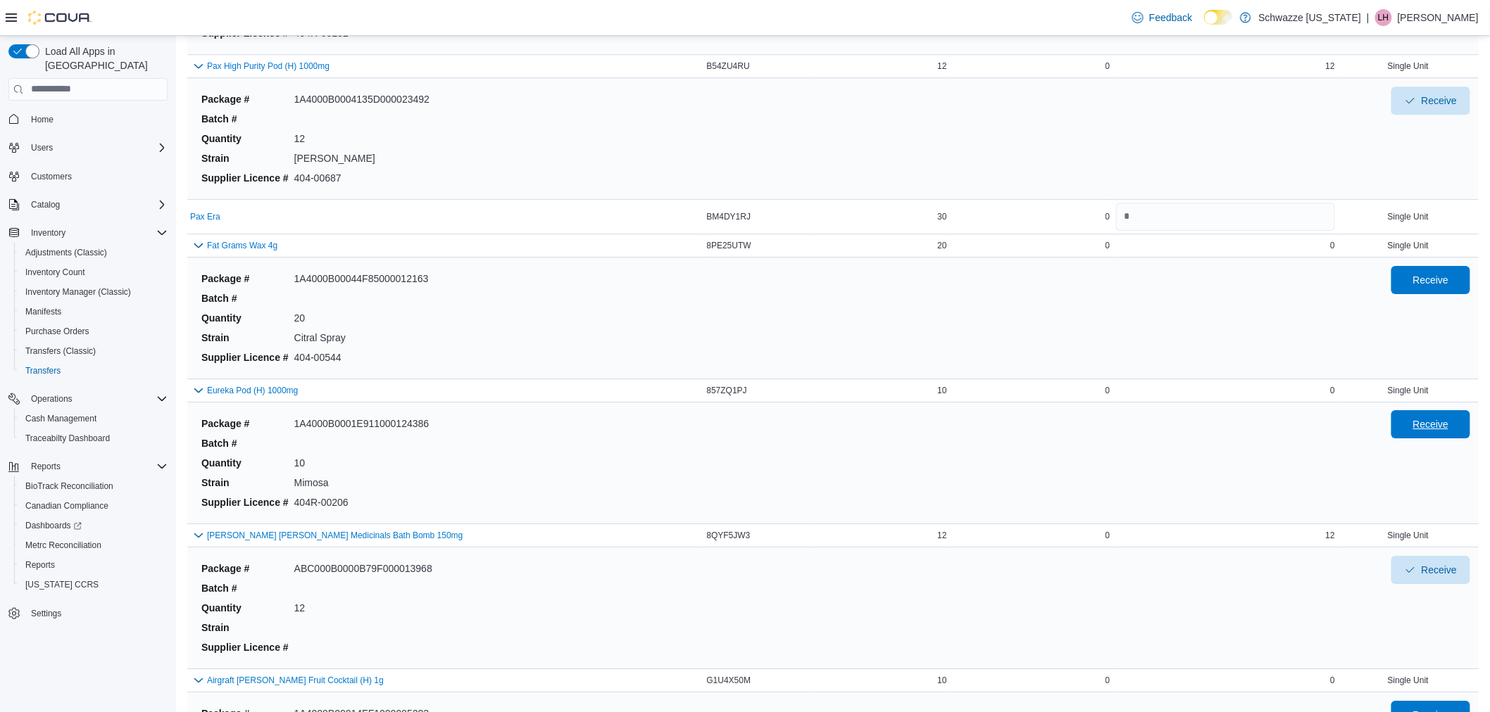
click at [1433, 424] on span "Receive" at bounding box center [1431, 424] width 36 height 14
click at [501, 65] on div "Pax High Purity Pod (H) 1000mg" at bounding box center [445, 66] width 511 height 17
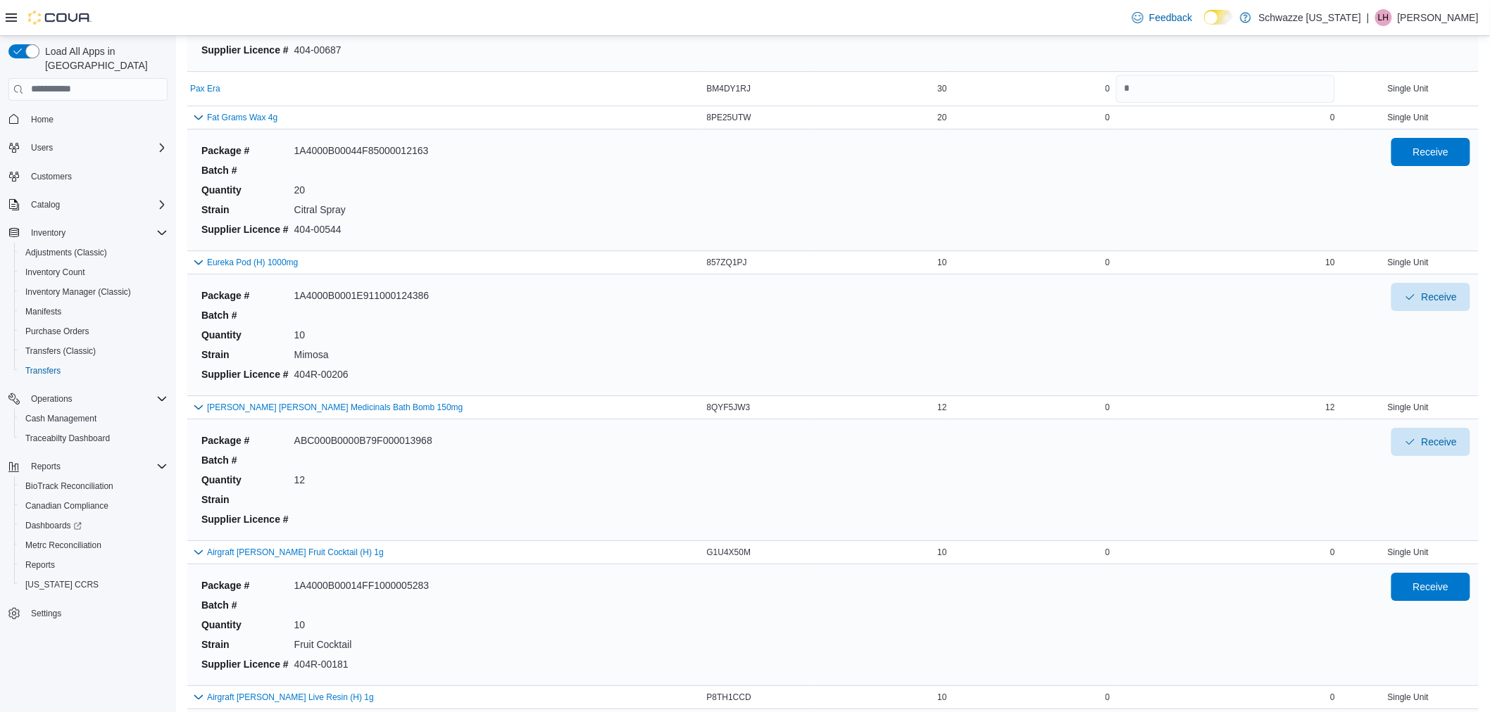
scroll to position [1877, 0]
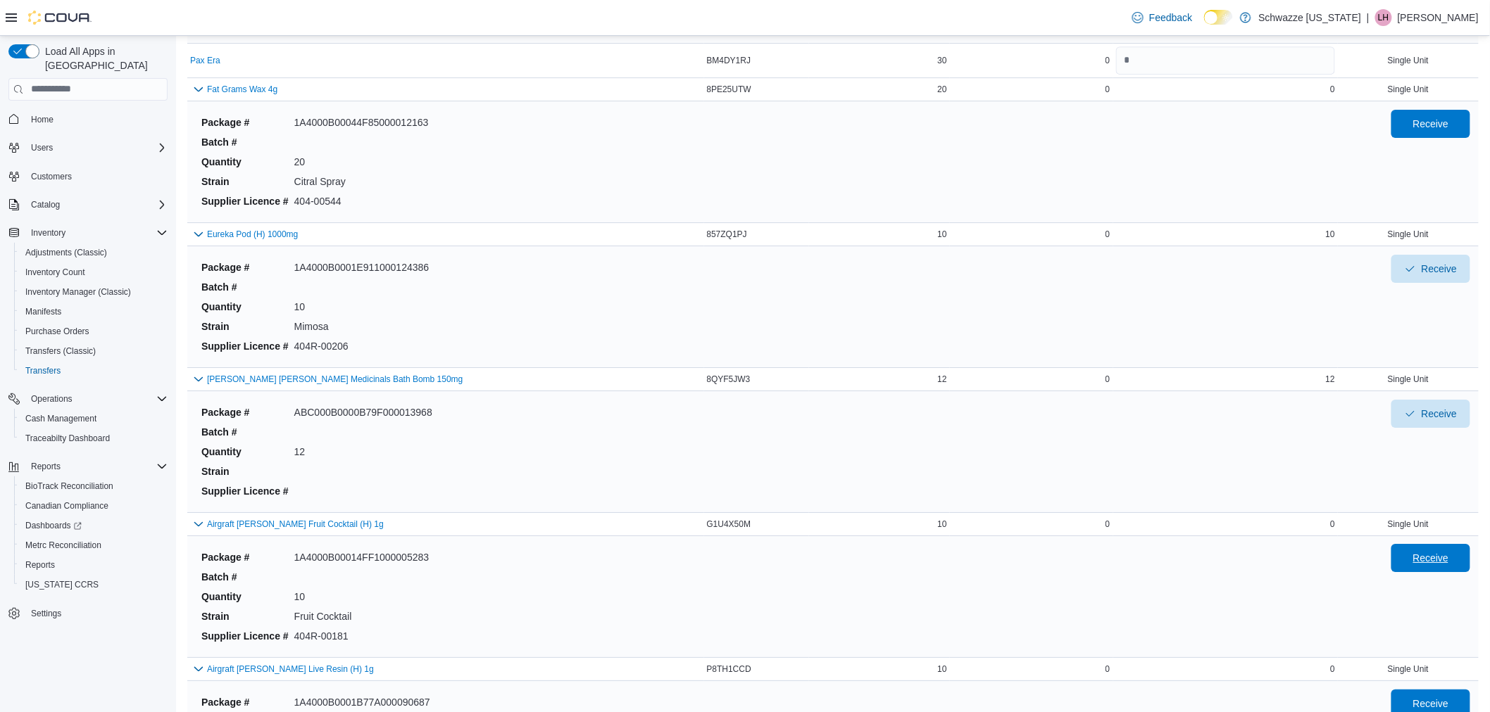
click at [1441, 557] on span "Receive" at bounding box center [1431, 558] width 36 height 14
click at [568, 70] on td "Pax Era" at bounding box center [445, 60] width 517 height 34
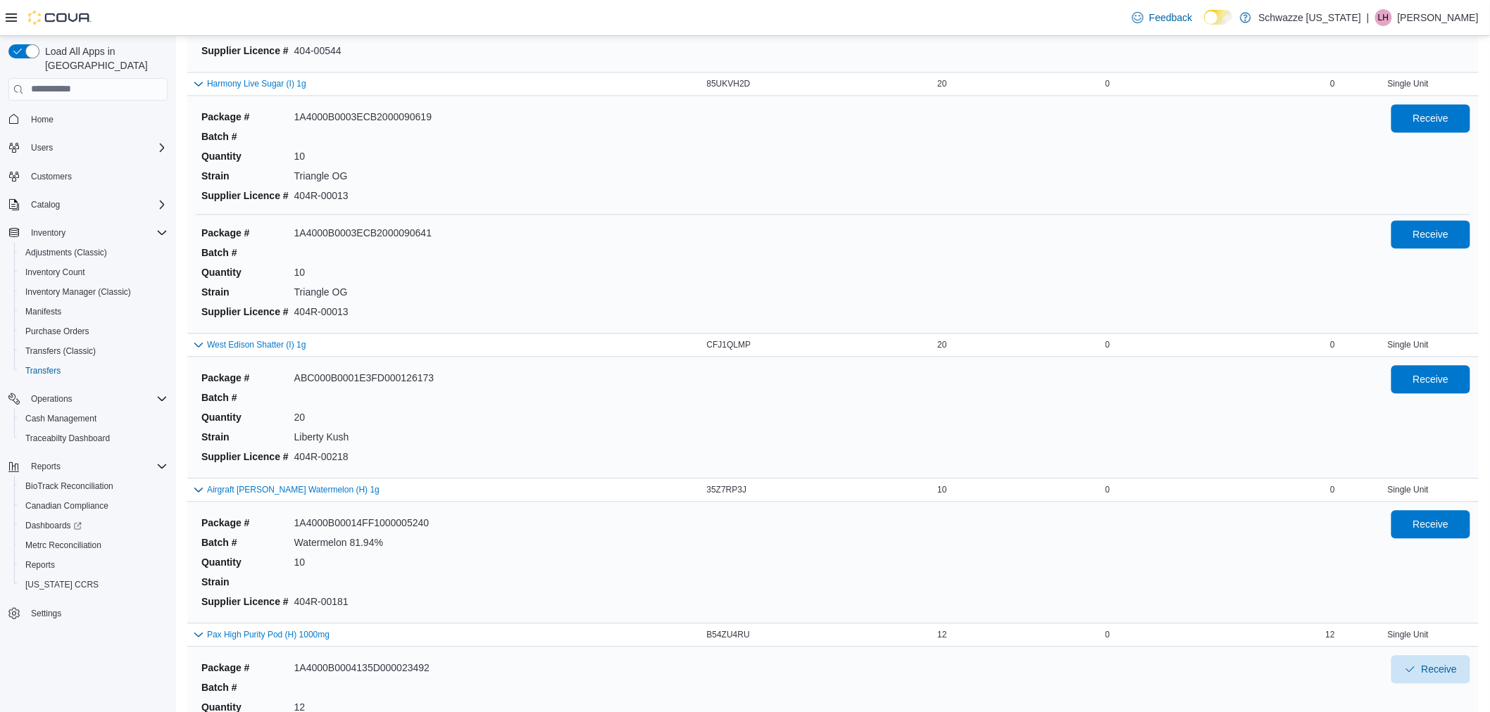
scroll to position [1173, 0]
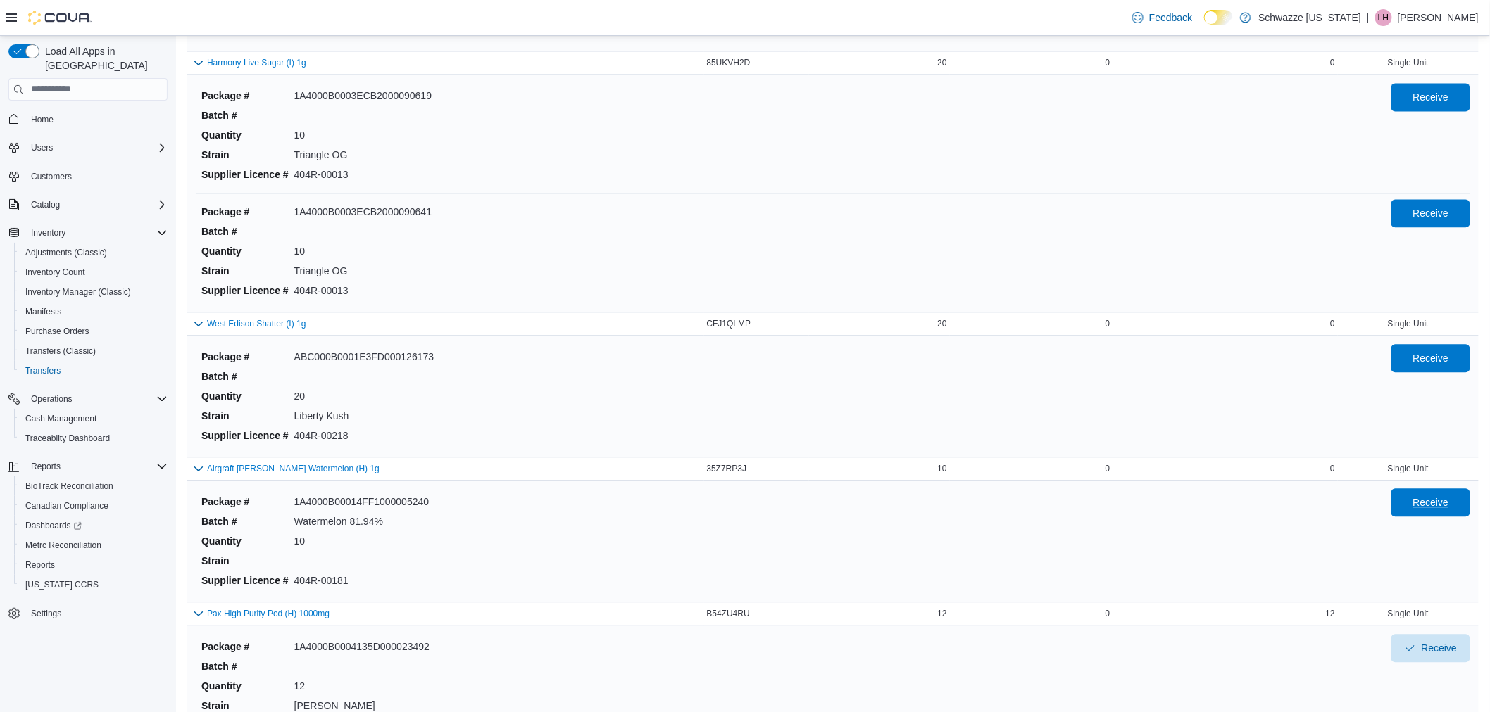
click at [1437, 493] on span "Receive" at bounding box center [1430, 503] width 62 height 28
click at [517, 80] on div "Package # 1A4000B0003ECB2000090619 Batch # Quantity 10 Strain Triangle OG Suppl…" at bounding box center [833, 135] width 1274 height 116
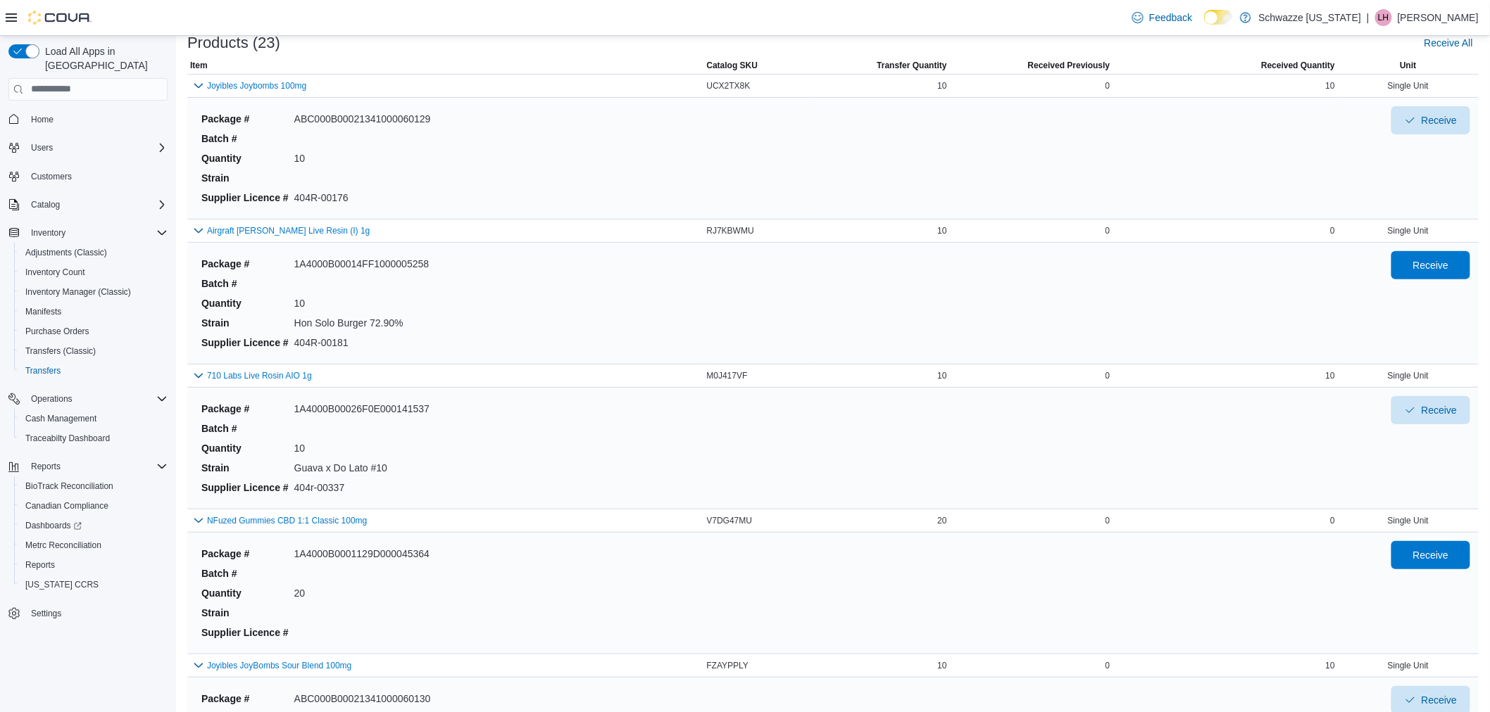
scroll to position [44, 0]
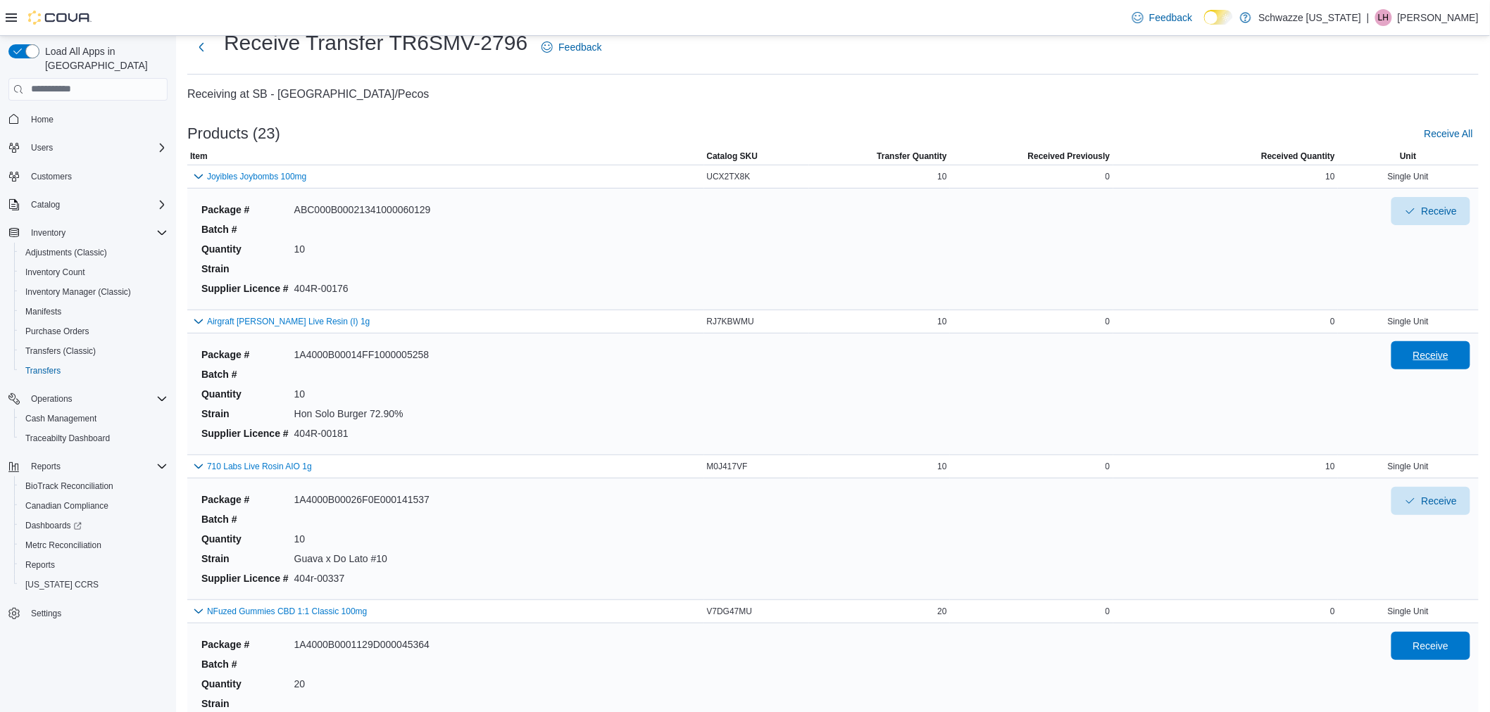
click at [1430, 362] on span "Receive" at bounding box center [1431, 355] width 36 height 14
click at [776, 69] on div "Receive Transfer TR6SMV-2796 Feedback" at bounding box center [832, 52] width 1291 height 46
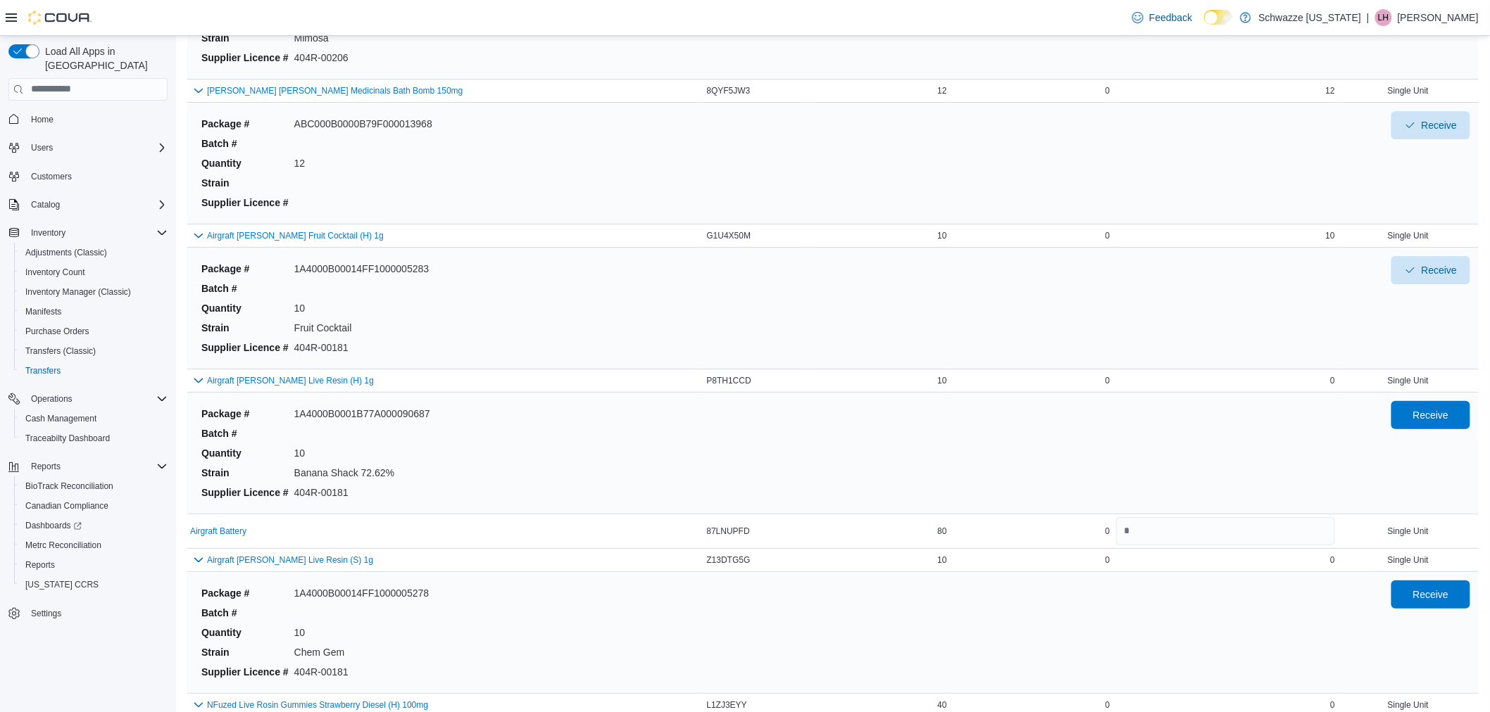
scroll to position [2190, 0]
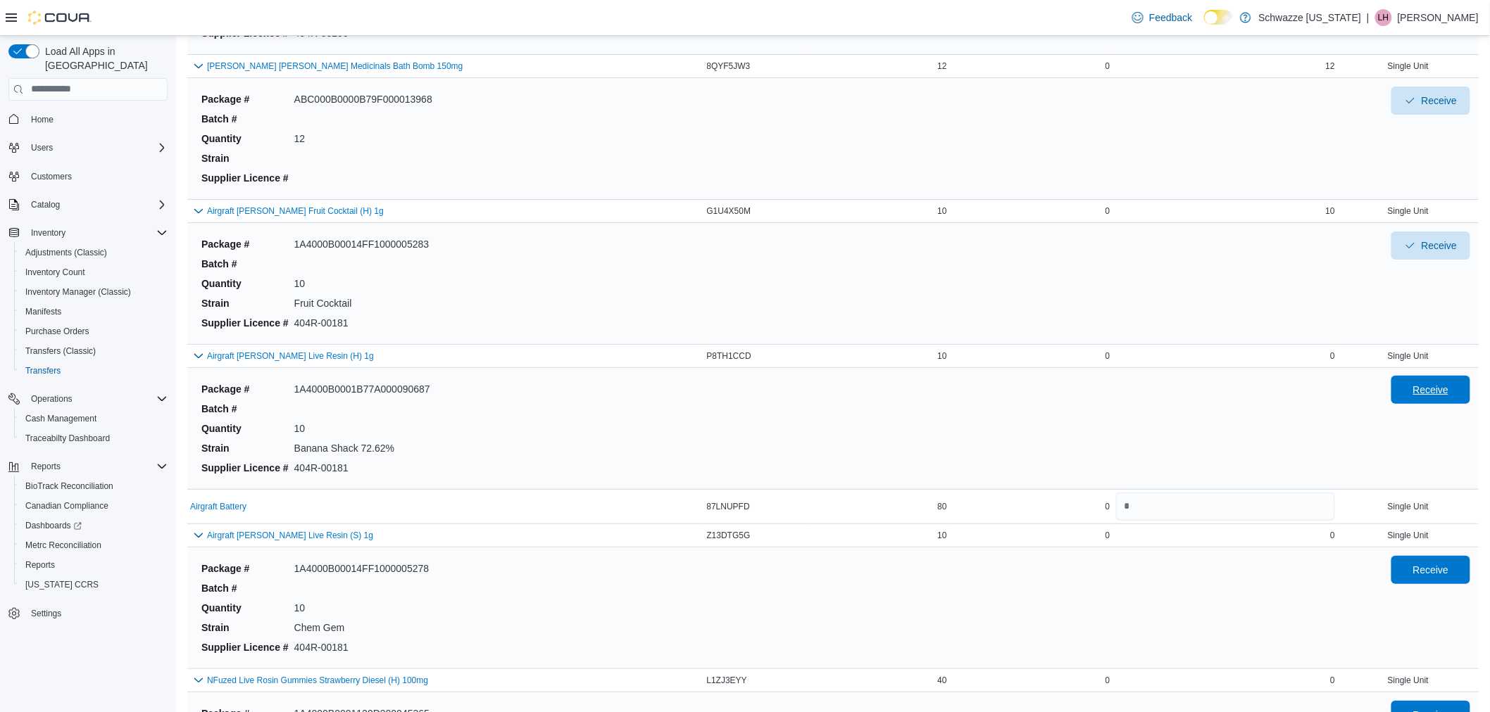
click at [1445, 398] on span "Receive" at bounding box center [1430, 390] width 62 height 28
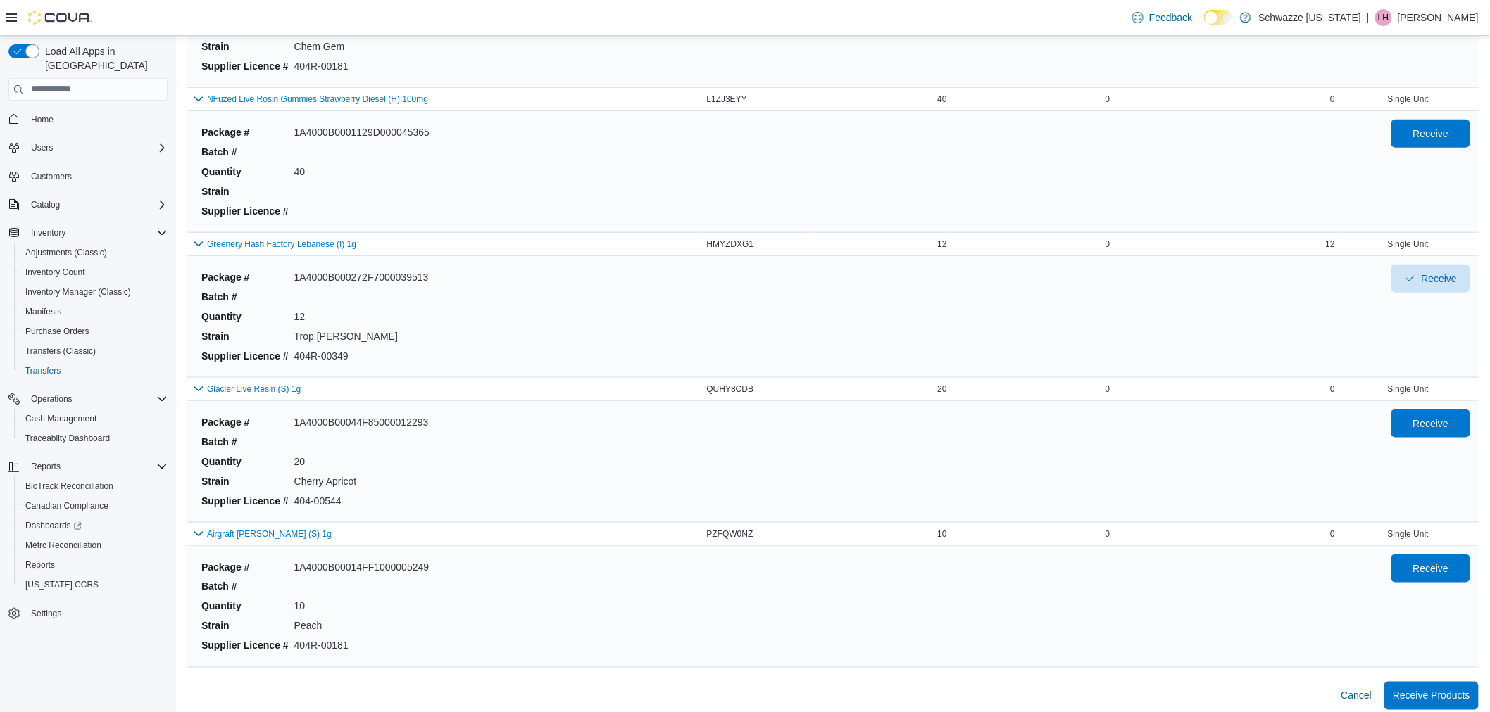
scroll to position [2781, 0]
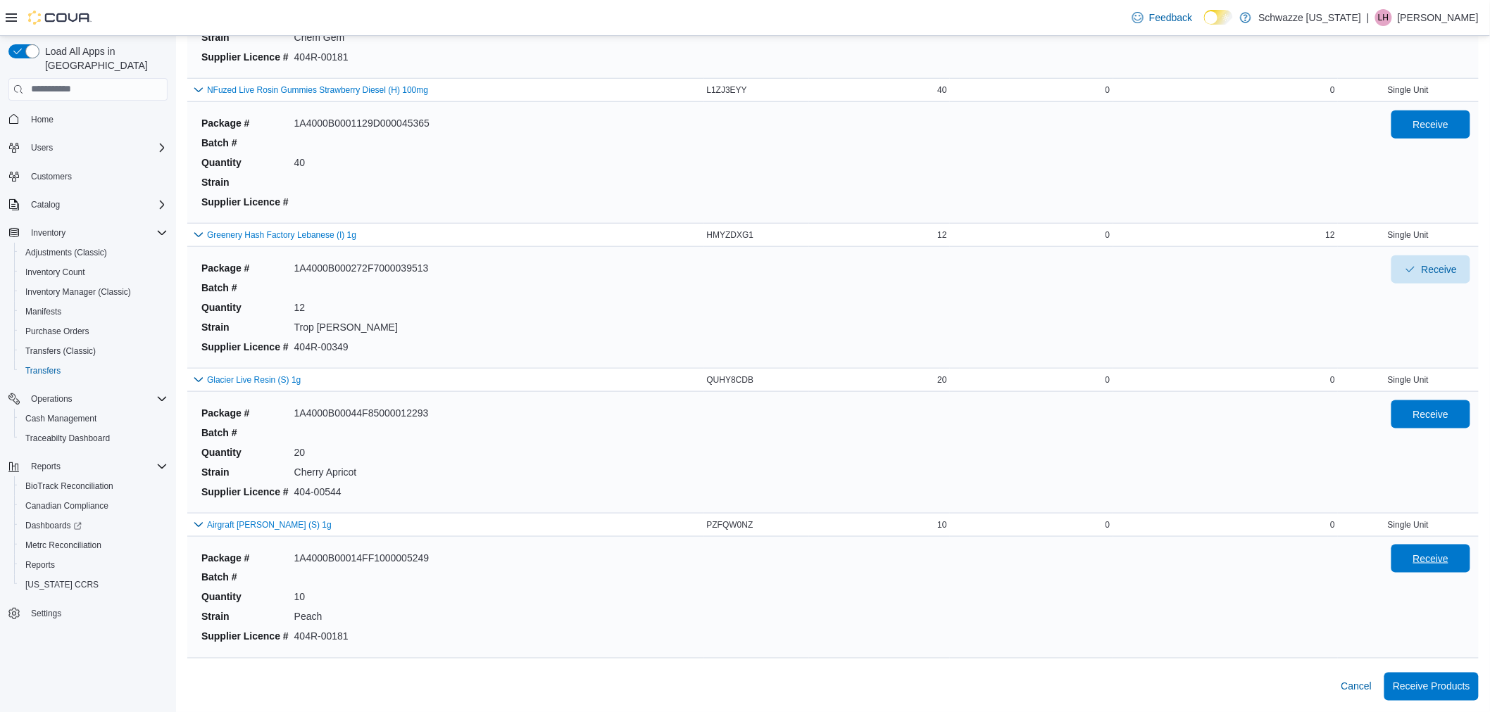
click at [1428, 553] on span "Receive" at bounding box center [1431, 559] width 36 height 14
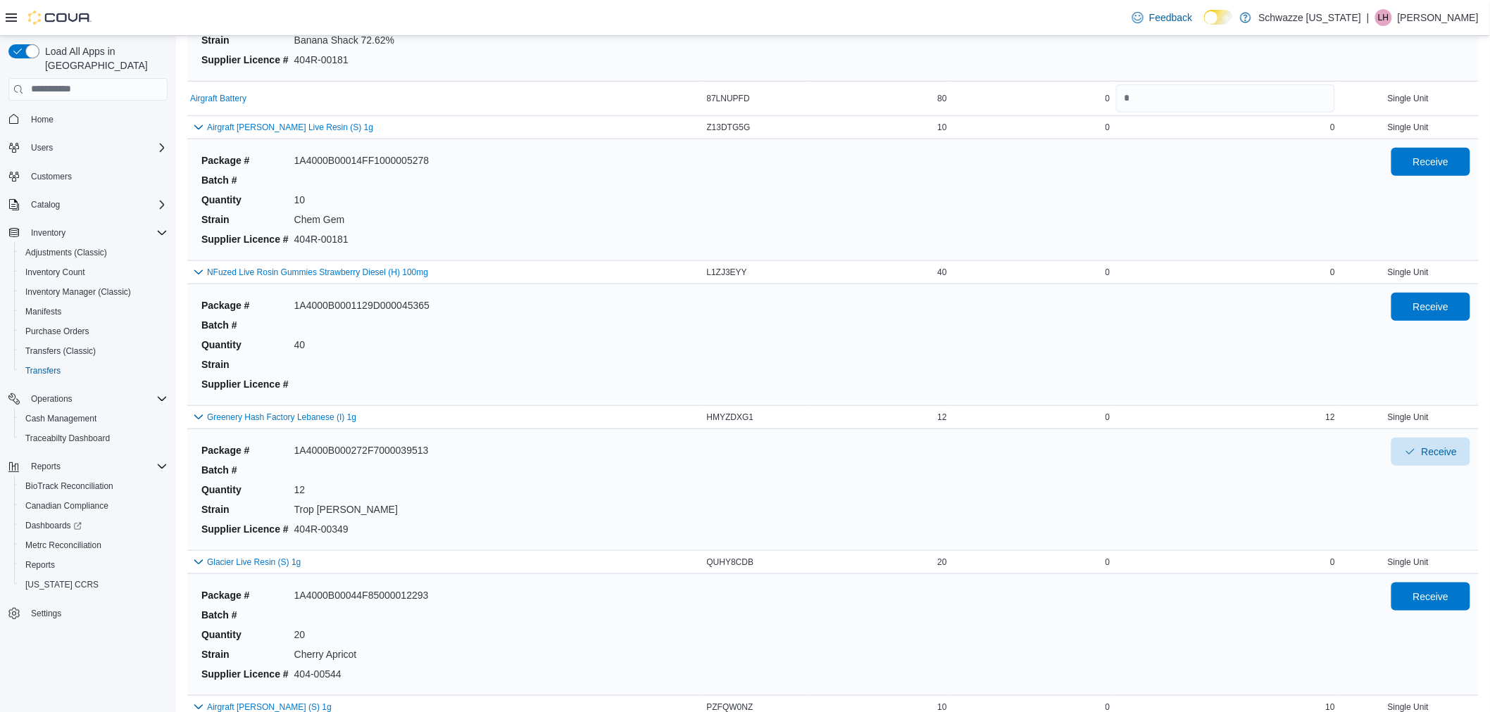
scroll to position [2546, 0]
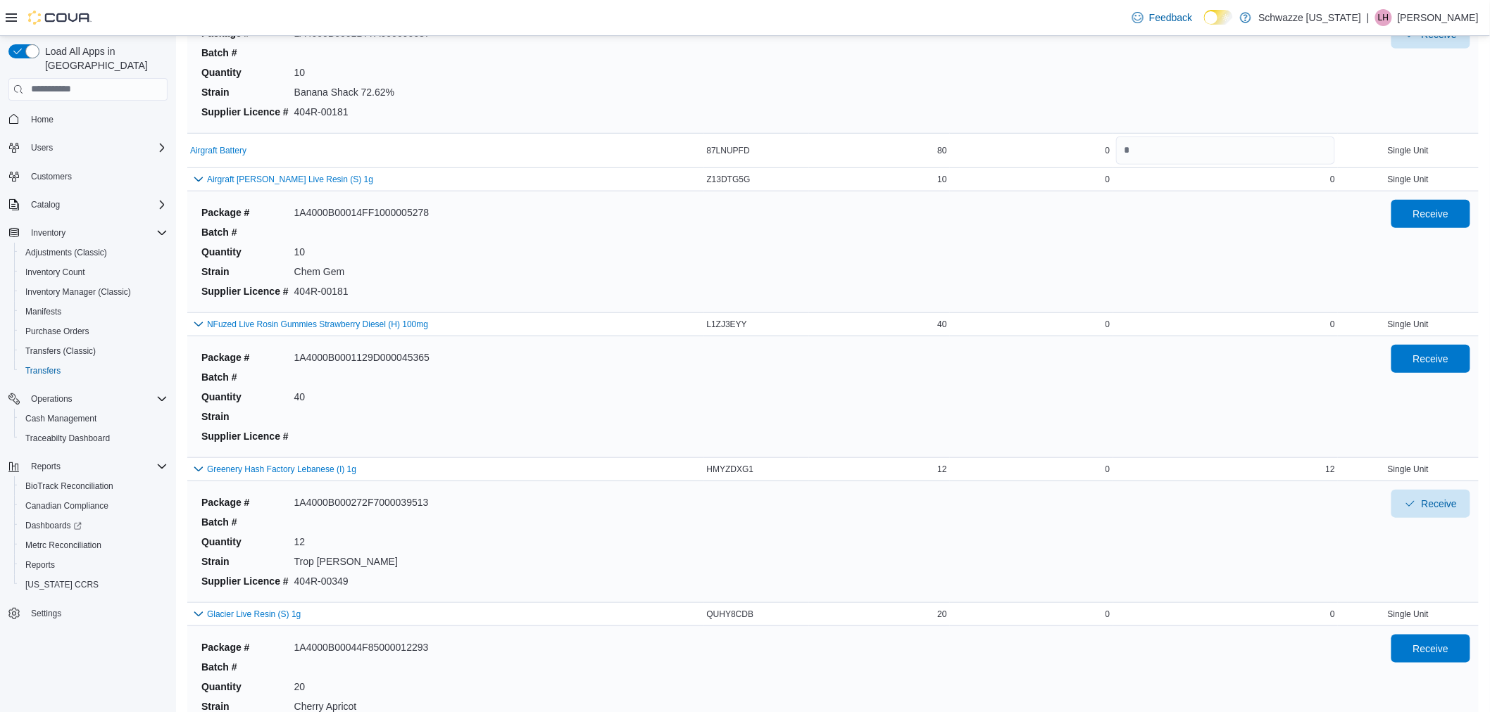
click at [855, 73] on div "Package # 1A4000B0001B77A000090687 Batch # Quantity 10 Strain Banana Shack 72.6…" at bounding box center [785, 72] width 1178 height 104
click at [1449, 206] on span "Receive" at bounding box center [1430, 213] width 62 height 28
click at [669, 61] on div "Package # 1A4000B0001B77A000090687 Batch # Quantity 10 Strain Banana Shack 72.6…" at bounding box center [785, 72] width 1178 height 104
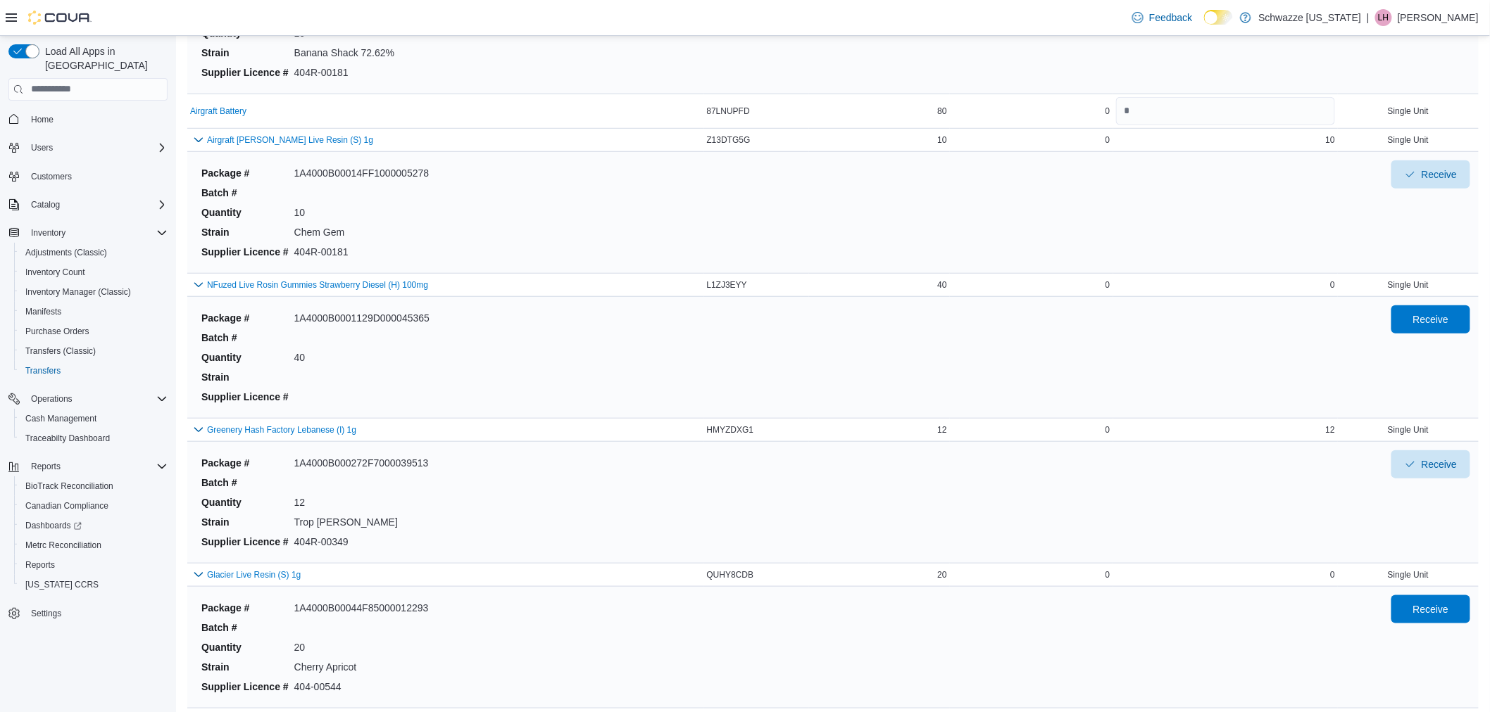
scroll to position [2659, 0]
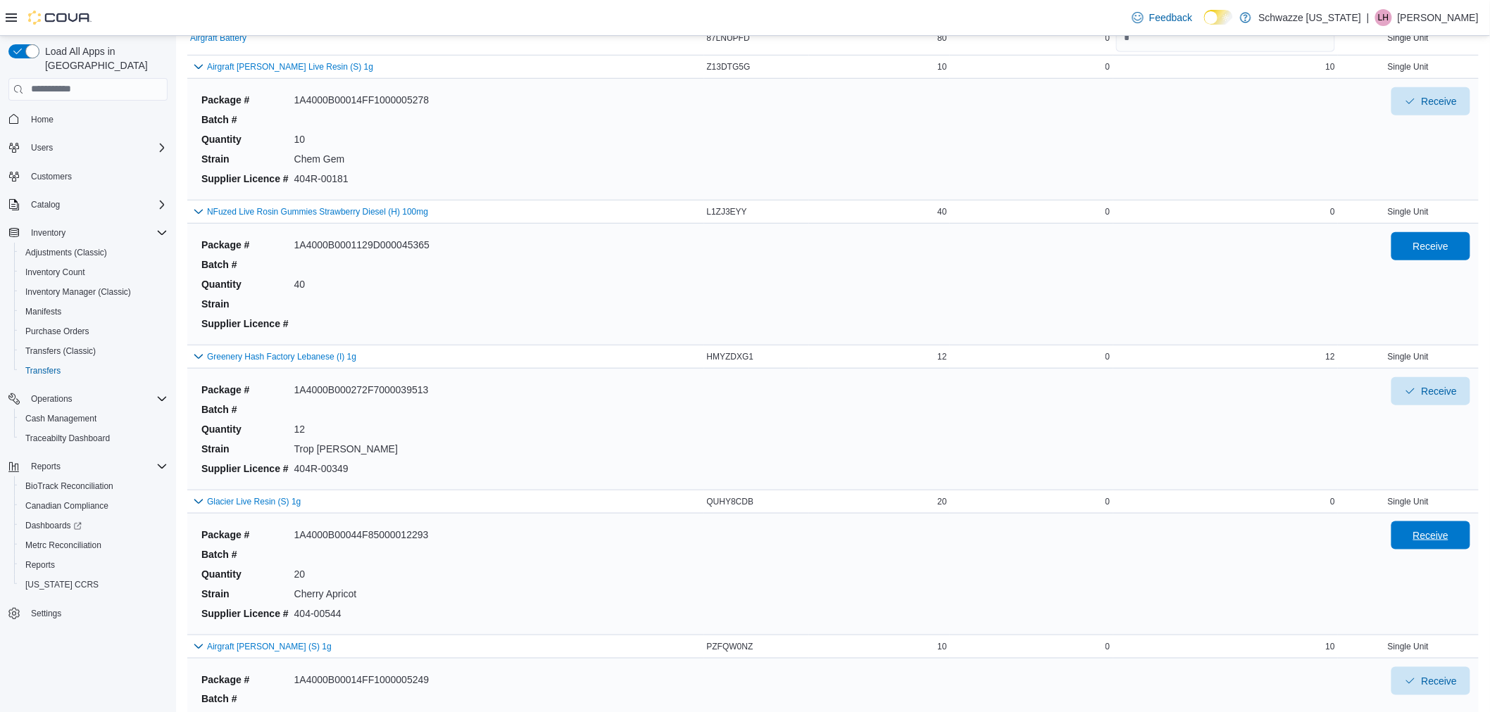
click at [1422, 536] on span "Receive" at bounding box center [1430, 536] width 62 height 28
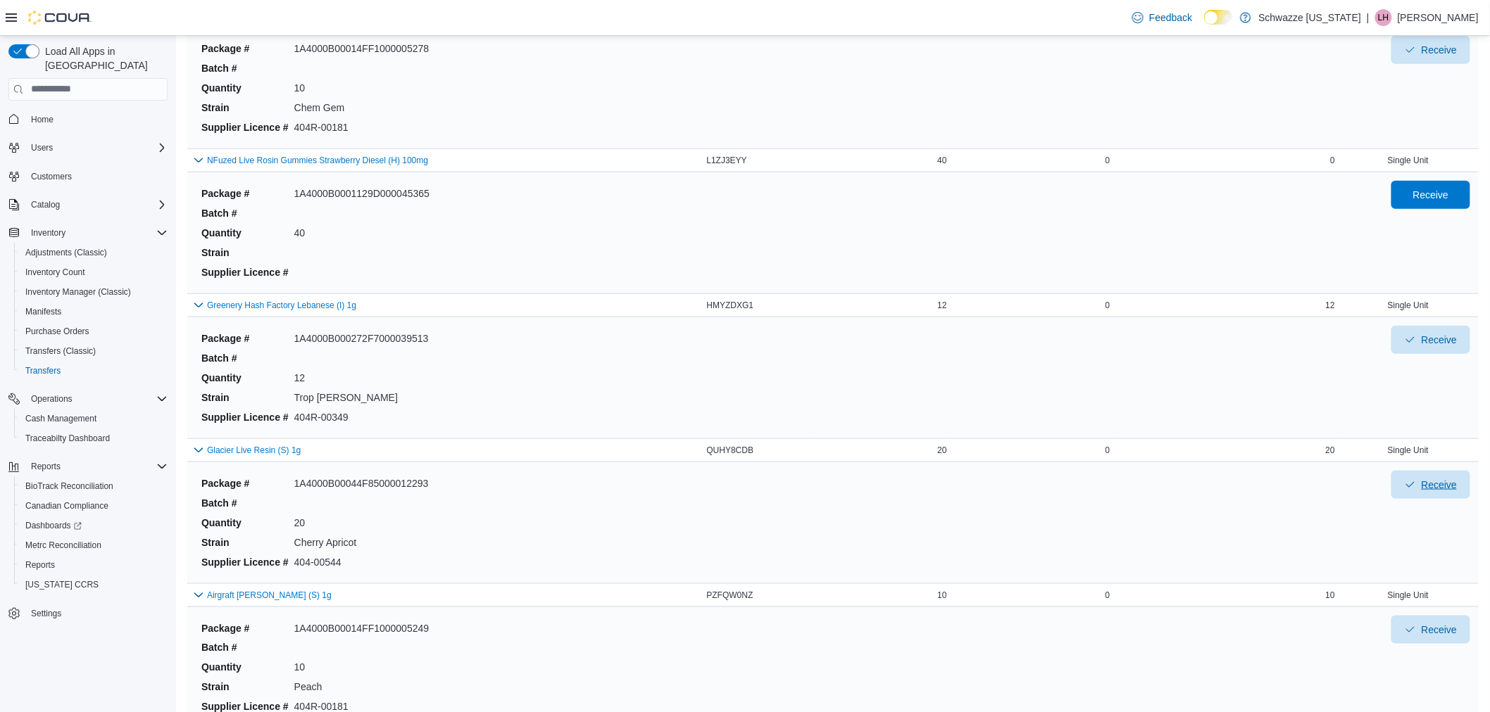
scroll to position [2737, 0]
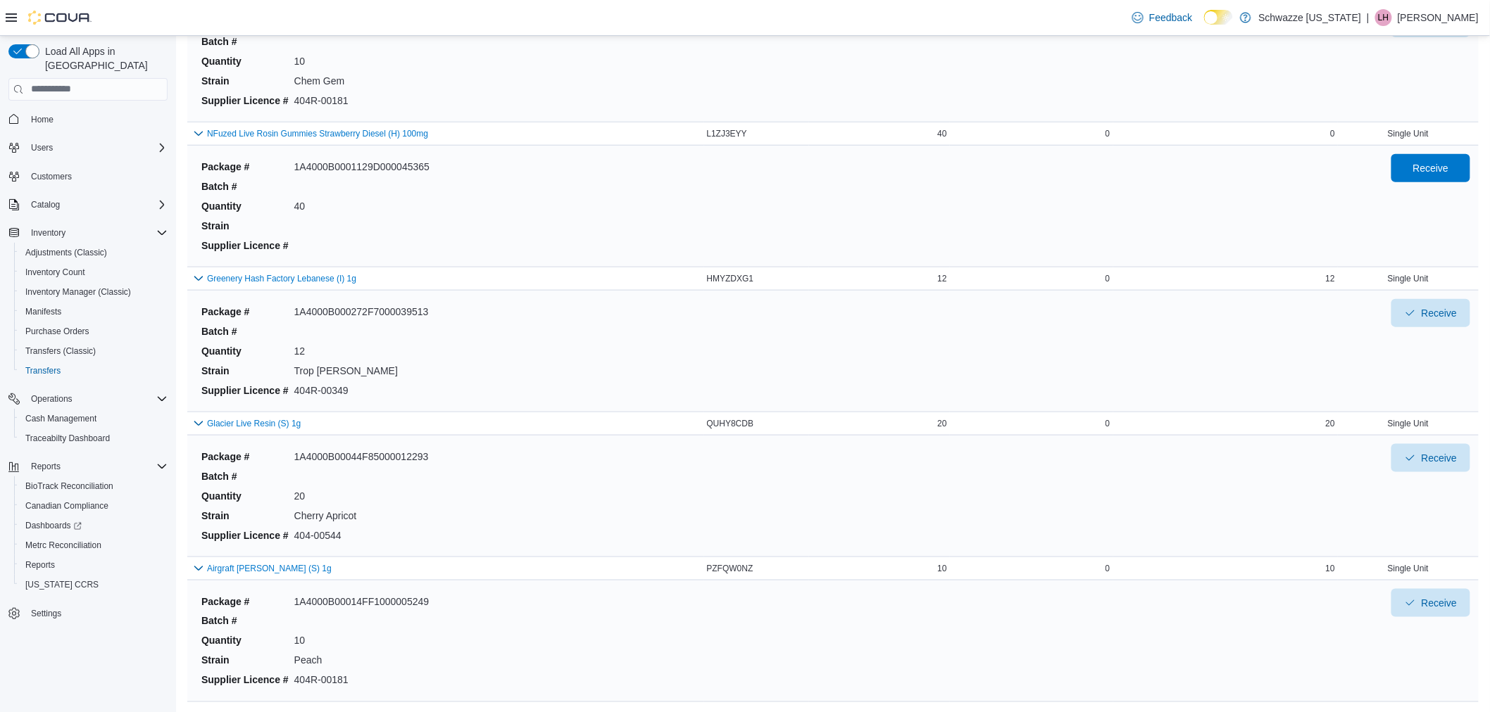
click at [433, 74] on dl "Package # 1A4000B00014FF1000005278 Batch # Quantity 10 Strain Chem Gem Supplier…" at bounding box center [337, 61] width 282 height 104
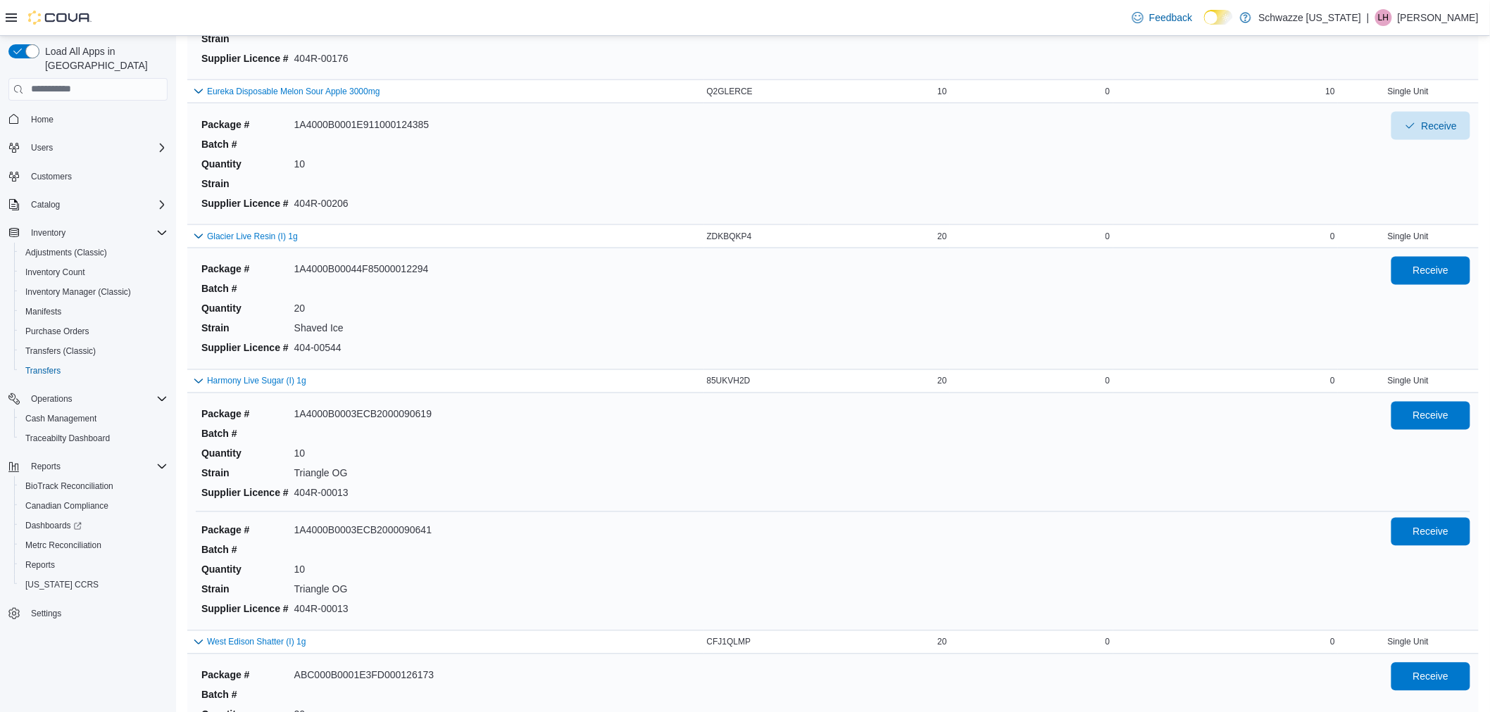
scroll to position [860, 0]
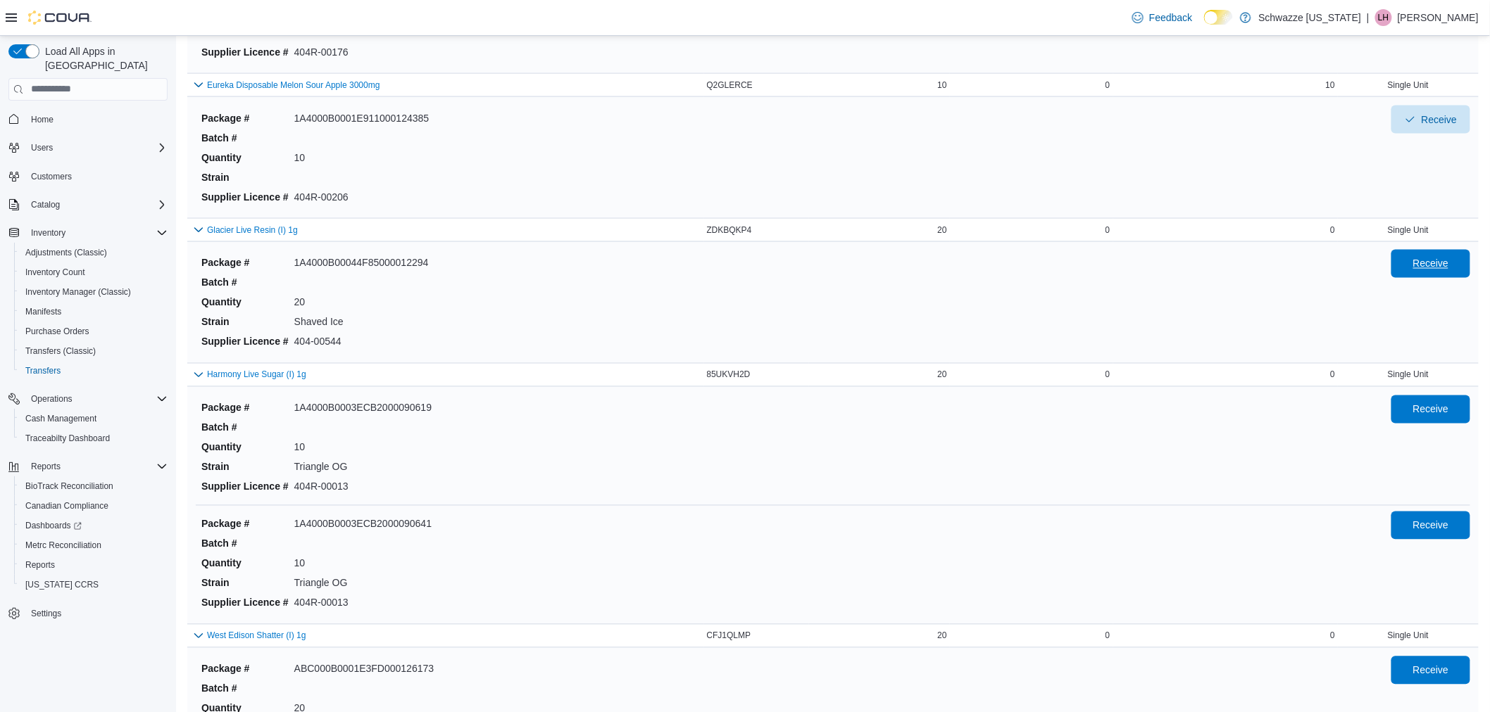
click at [1449, 265] on span "Receive" at bounding box center [1431, 264] width 36 height 14
click at [1434, 410] on span "Receive" at bounding box center [1431, 409] width 36 height 14
click at [469, 63] on dl "Package # ABC000B00021341000060130 Batch # Quantity 10 Strain Supplier Licence …" at bounding box center [337, 13] width 282 height 104
click at [1440, 523] on span "Receive" at bounding box center [1431, 525] width 36 height 14
click at [456, 74] on div "Eureka Disposable Melon Sour Apple 3000mg" at bounding box center [445, 85] width 517 height 23
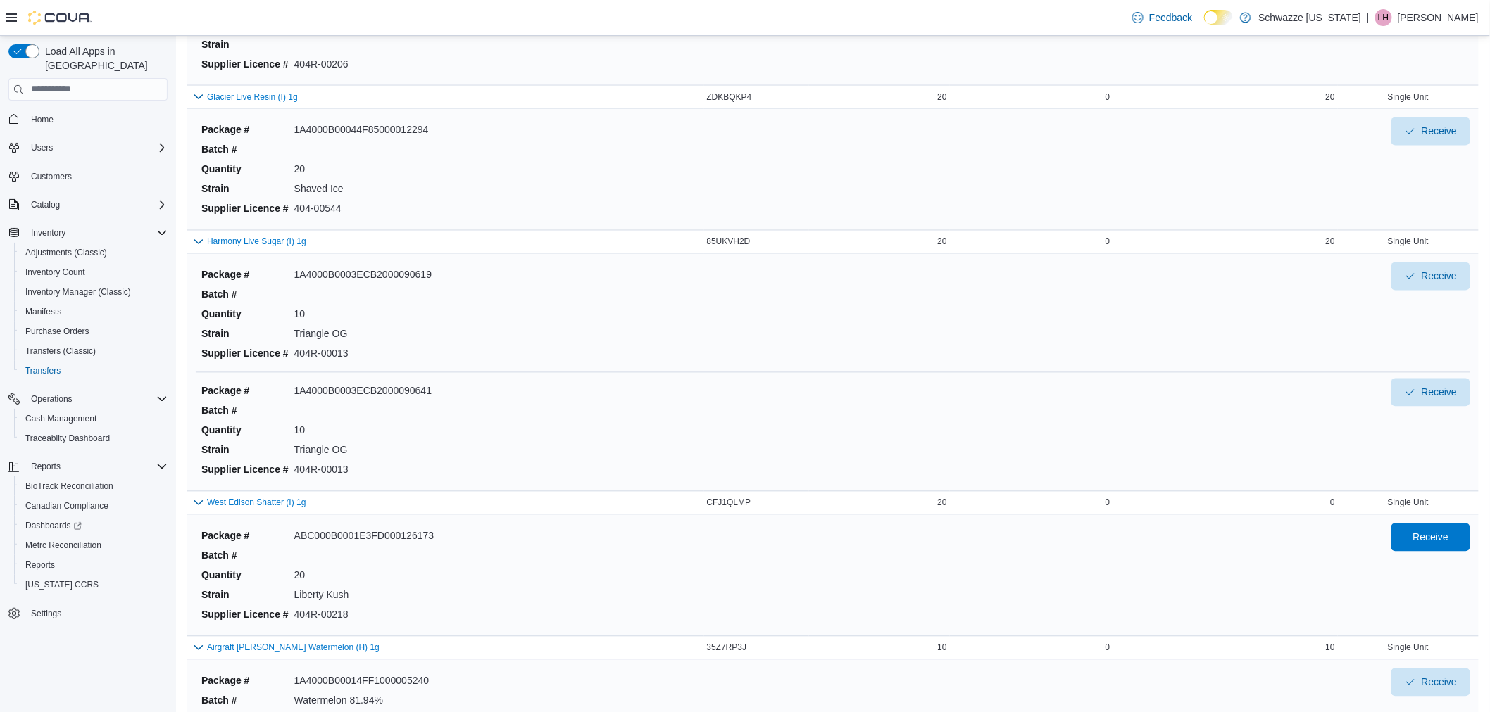
scroll to position [1016, 0]
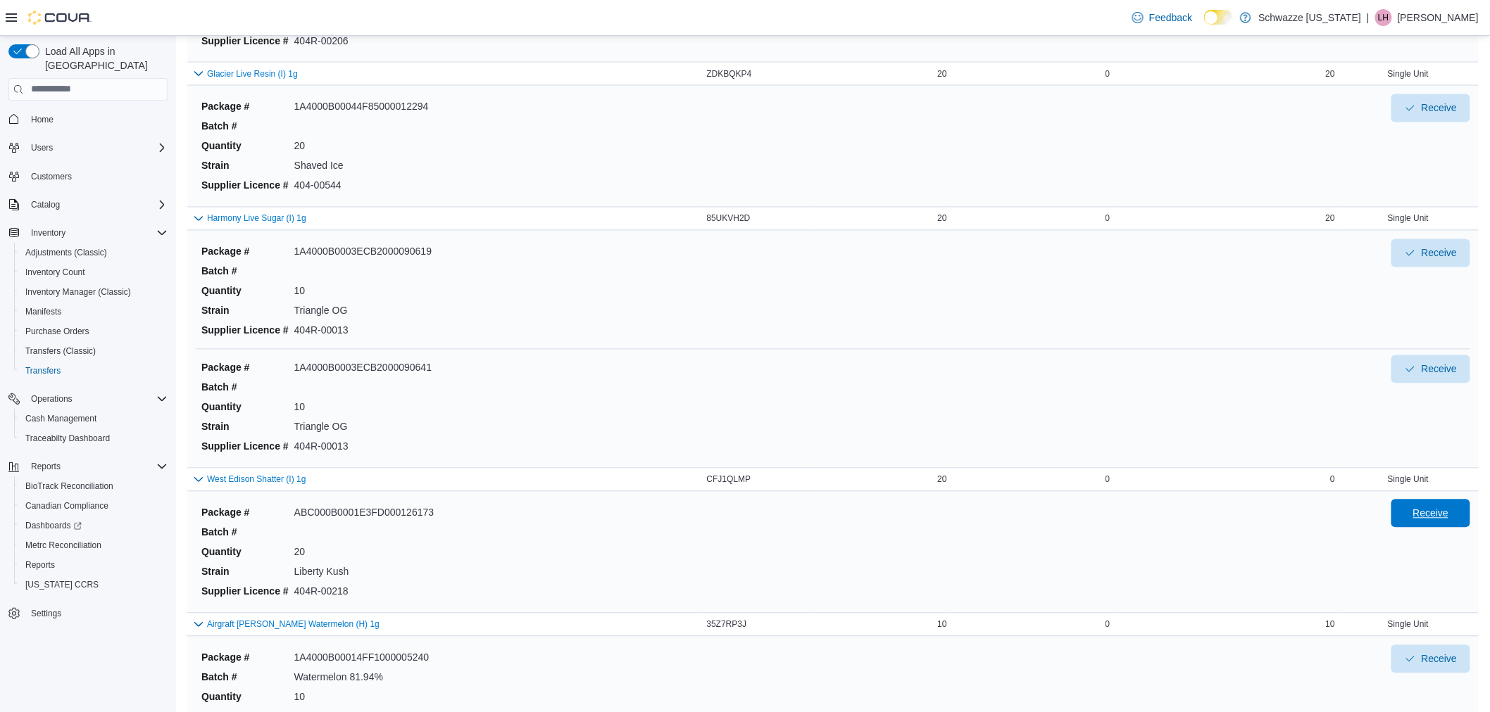
click at [1447, 509] on span "Receive" at bounding box center [1431, 514] width 36 height 14
click at [496, 41] on div "Package # 1A4000B0001E911000124385 Batch # Quantity 10 Strain Supplier Licence …" at bounding box center [785, 1] width 1178 height 104
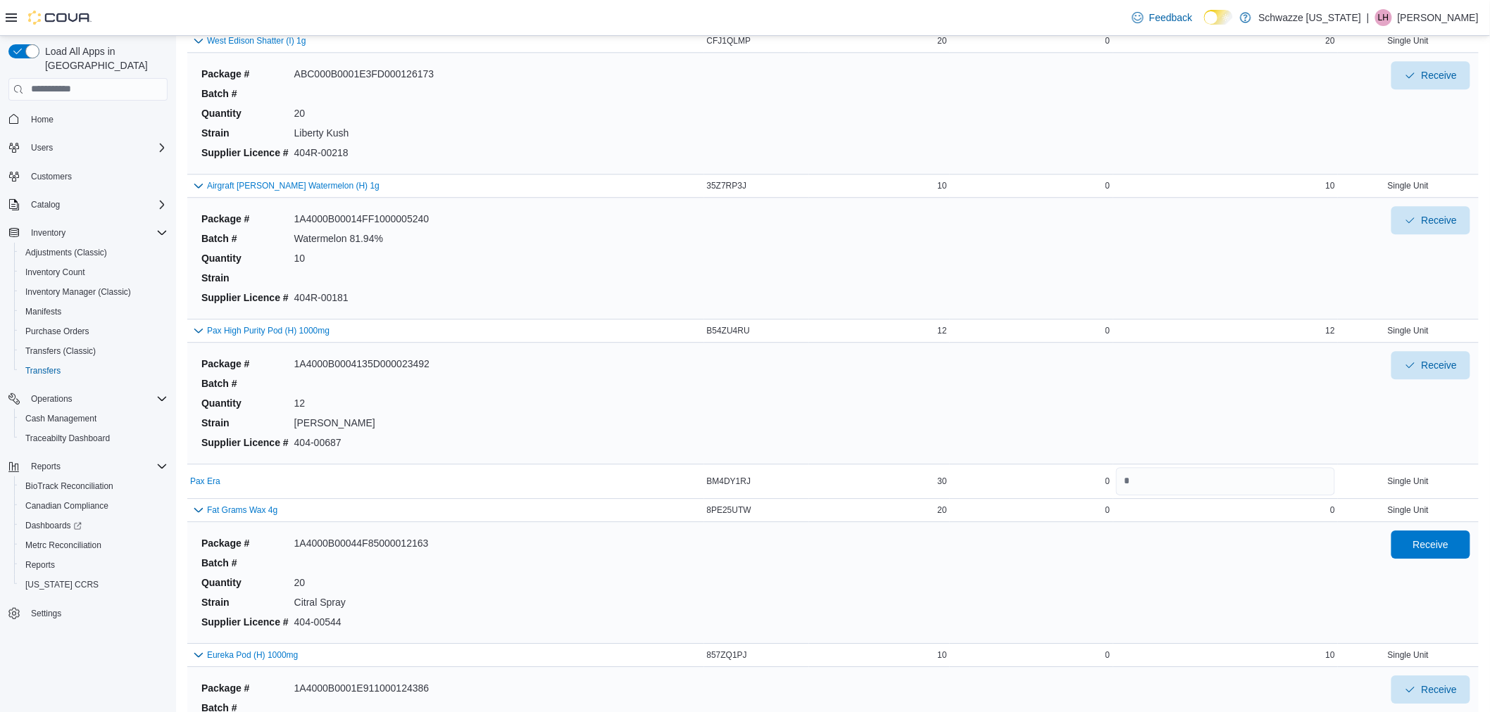
scroll to position [1486, 0]
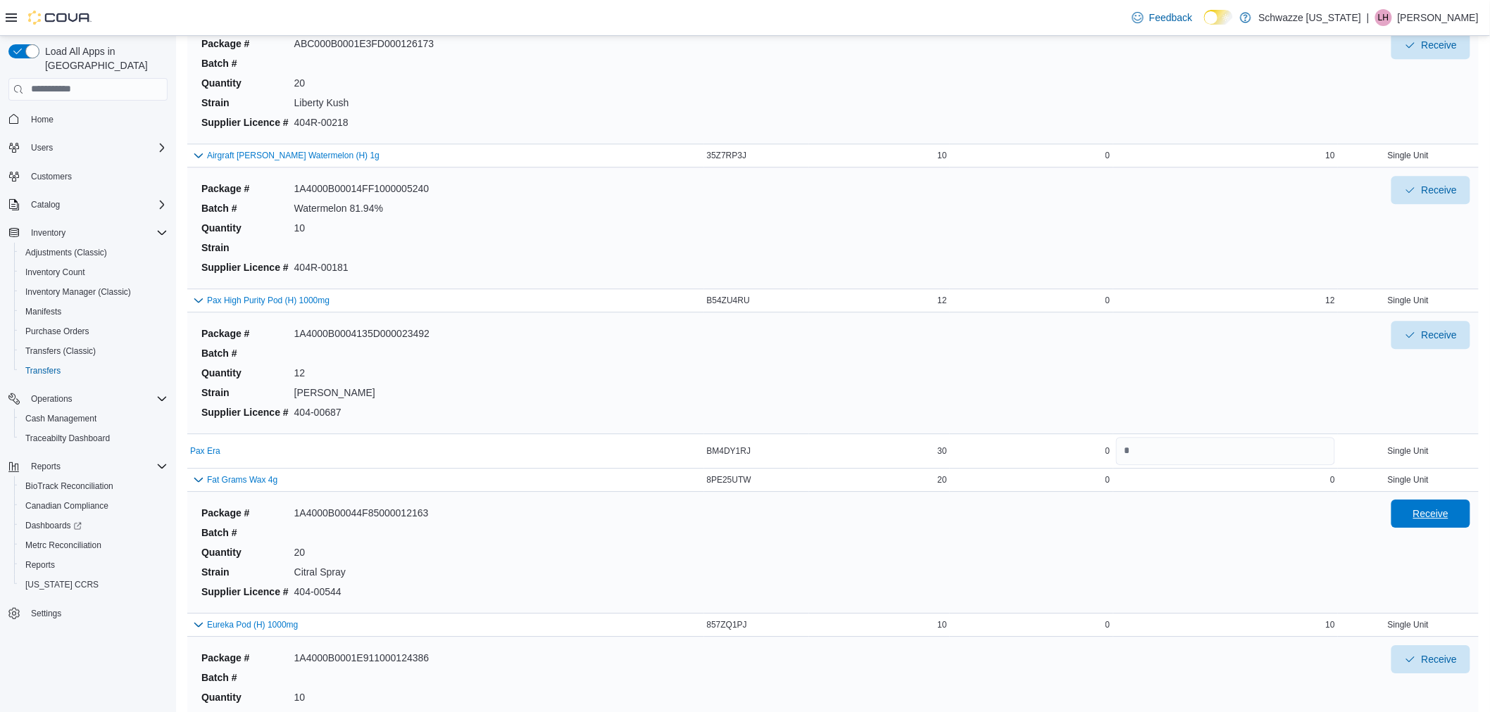
click at [1425, 522] on span "Receive" at bounding box center [1430, 514] width 62 height 28
click at [786, 53] on div "Package # ABC000B0001E3FD000126173 Batch # Quantity 20 Strain Liberty Kush Supp…" at bounding box center [785, 83] width 1178 height 104
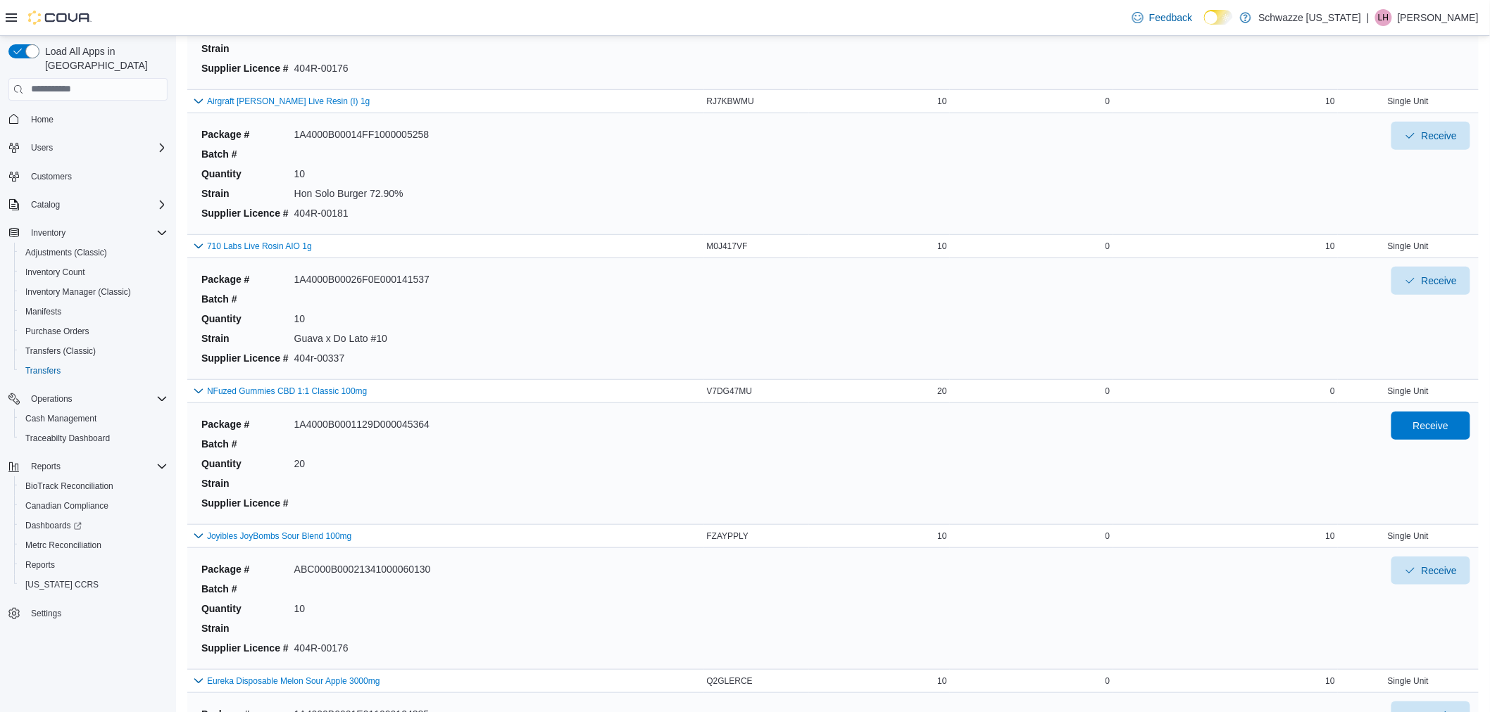
scroll to position [234, 0]
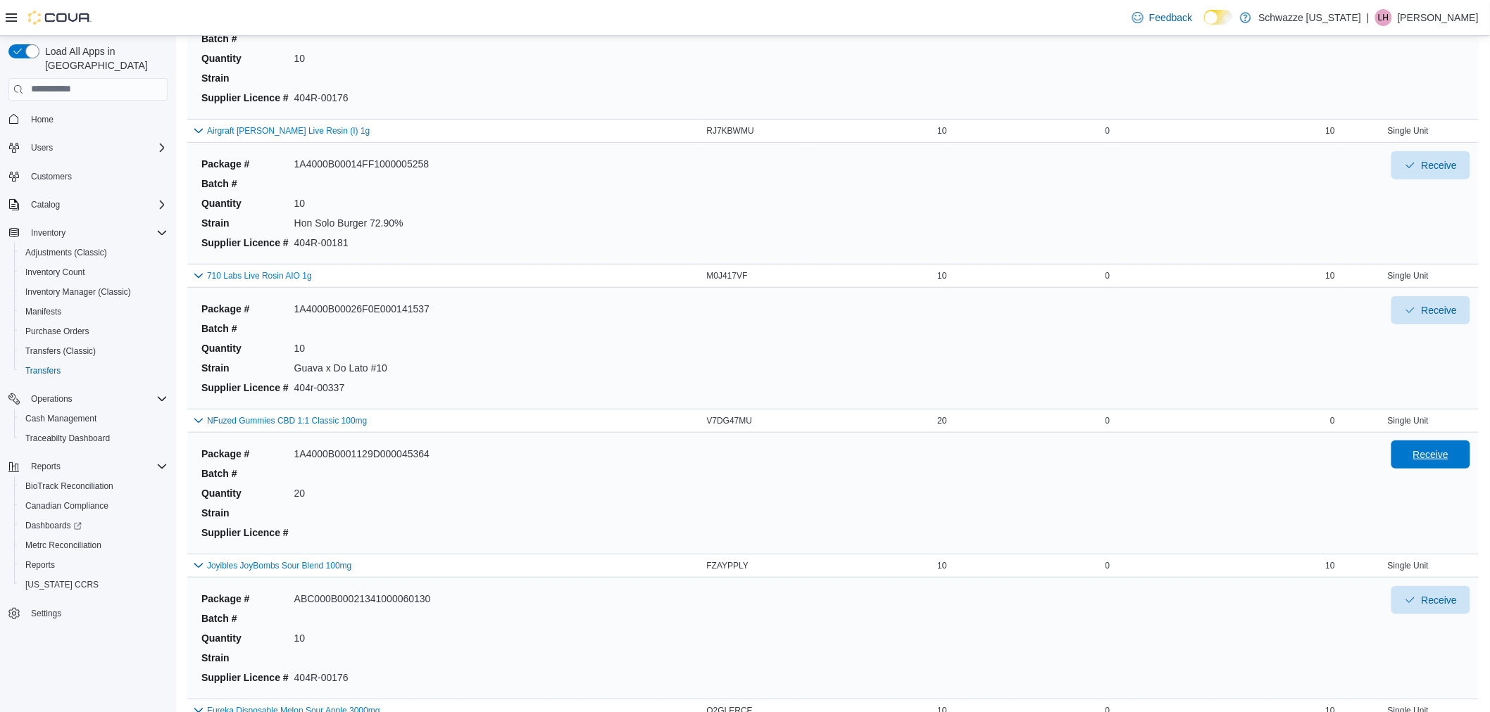
click at [1449, 455] on span "Receive" at bounding box center [1431, 455] width 36 height 14
click at [790, 64] on div "Package # ABC000B00021341000060129 Batch # Quantity 10 Strain Supplier Licence …" at bounding box center [785, 58] width 1178 height 104
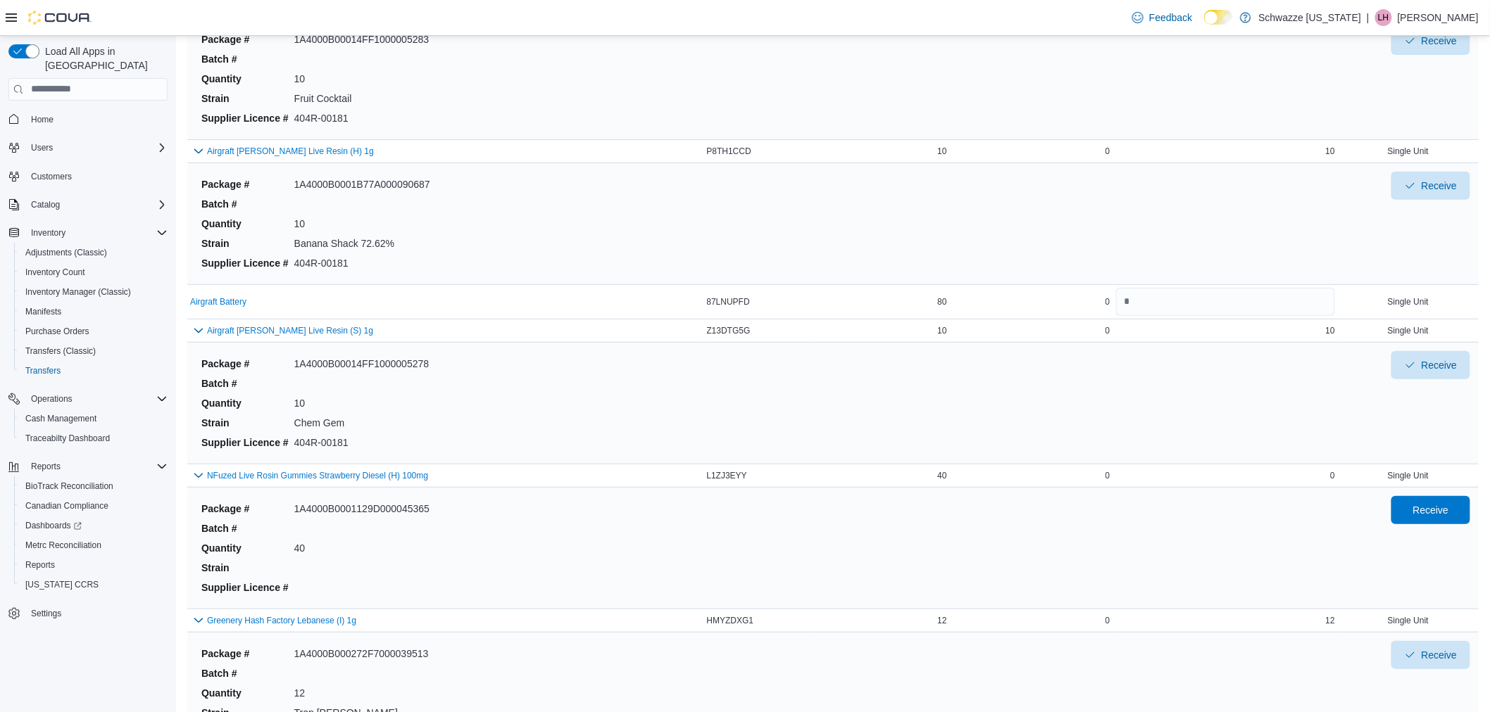
scroll to position [2424, 0]
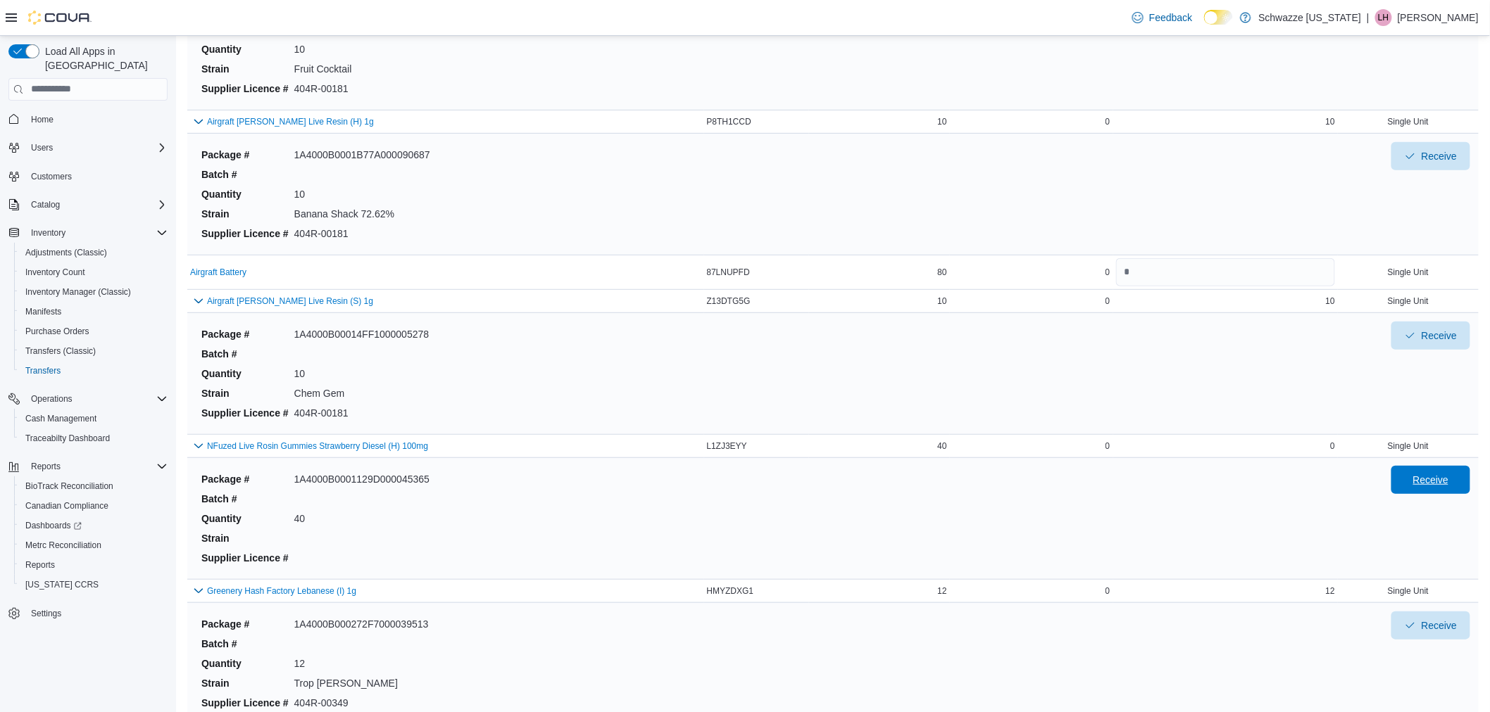
click at [1443, 486] on span "Receive" at bounding box center [1431, 480] width 36 height 14
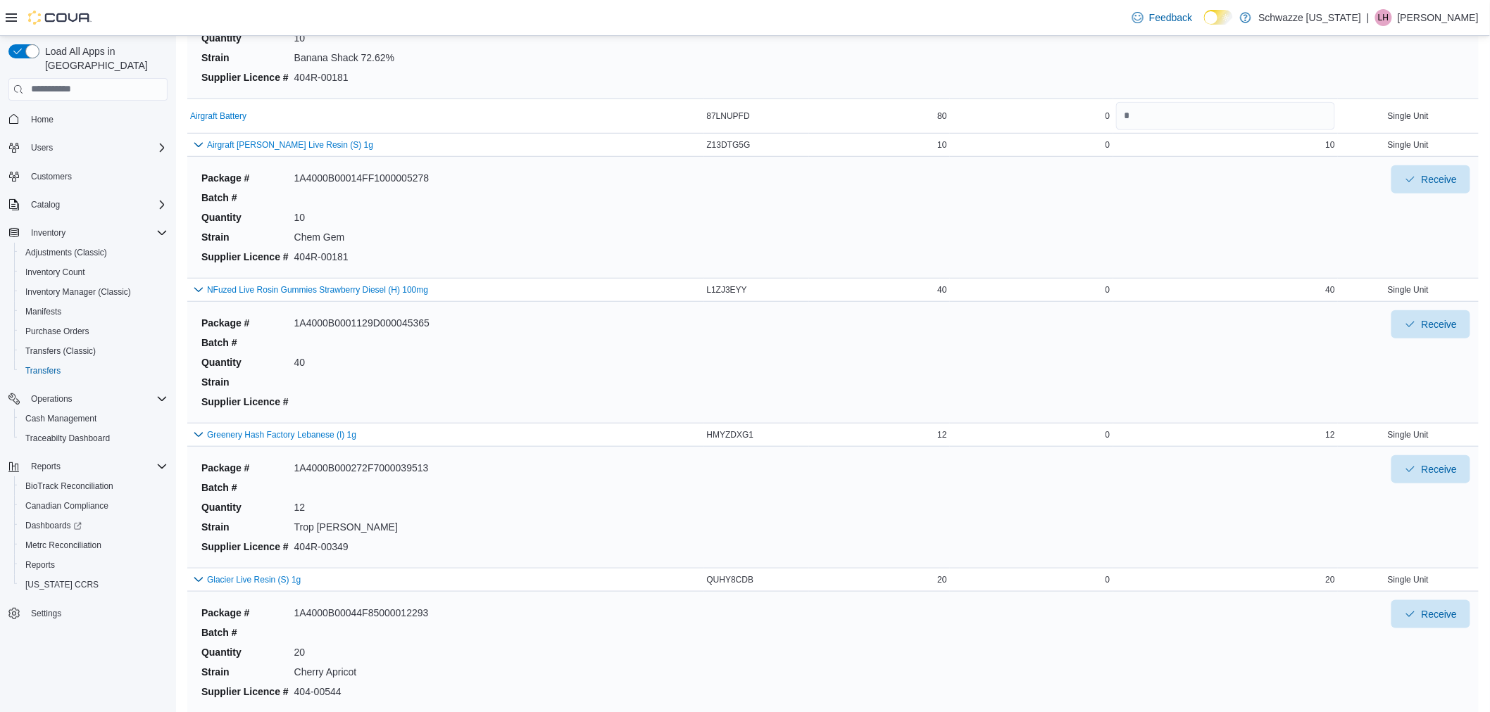
scroll to position [2781, 0]
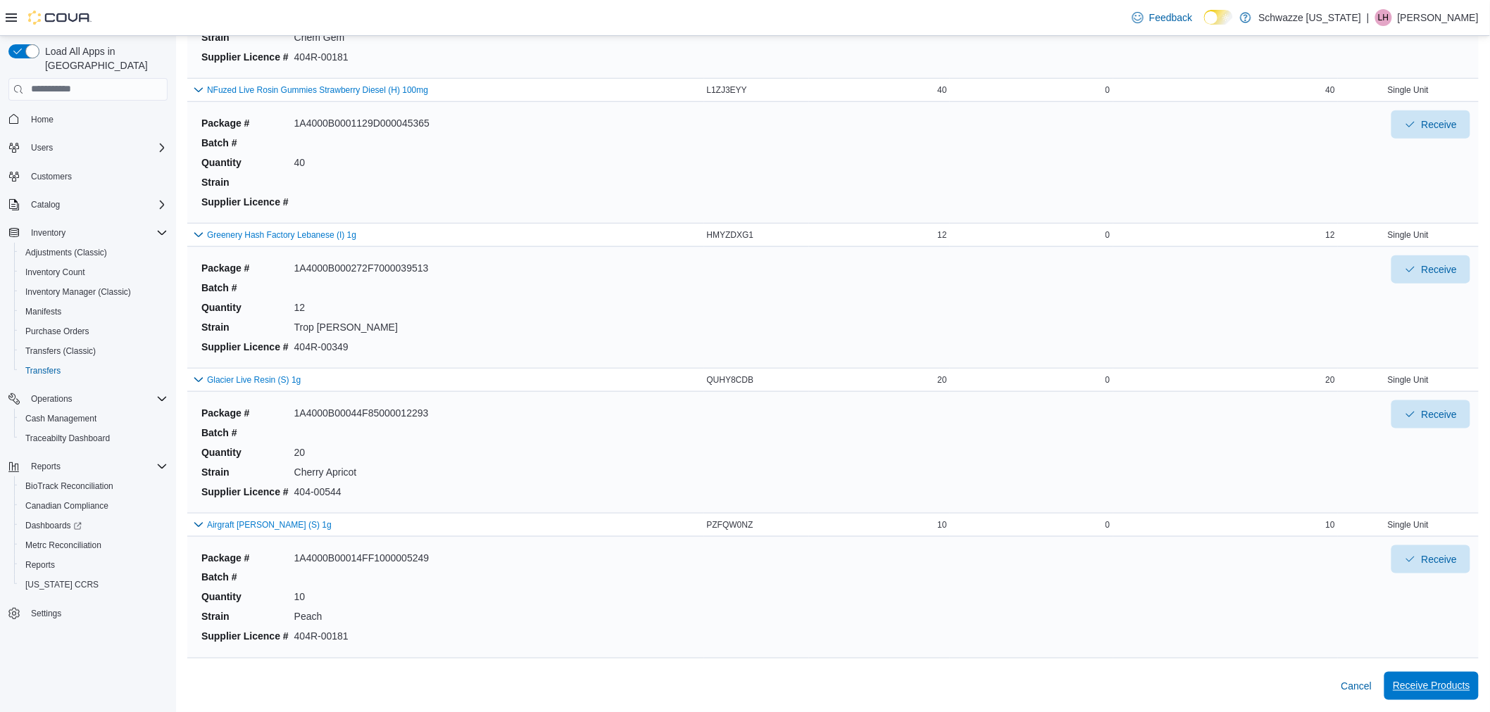
click at [1423, 688] on span "Receive Products" at bounding box center [1430, 686] width 77 height 14
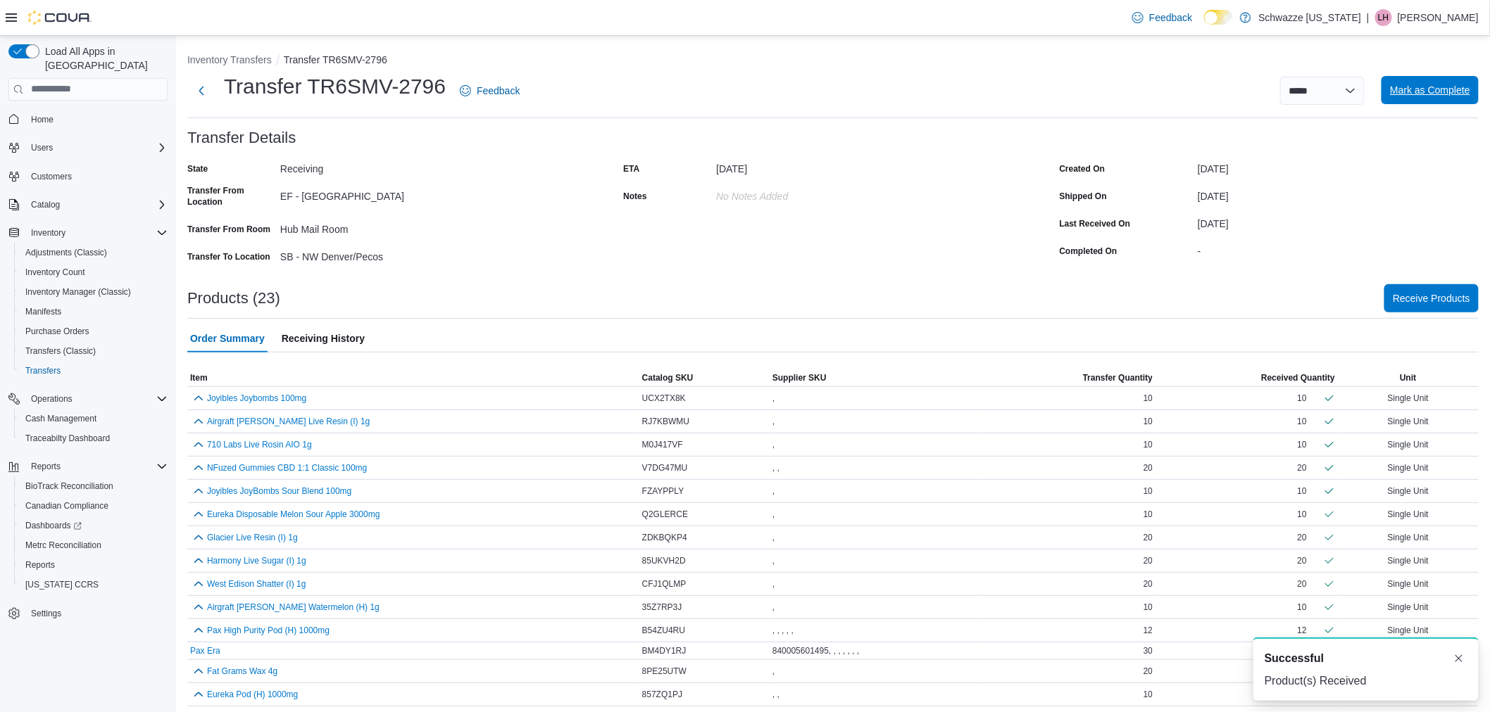
click at [1459, 90] on span "Mark as Complete" at bounding box center [1430, 90] width 80 height 14
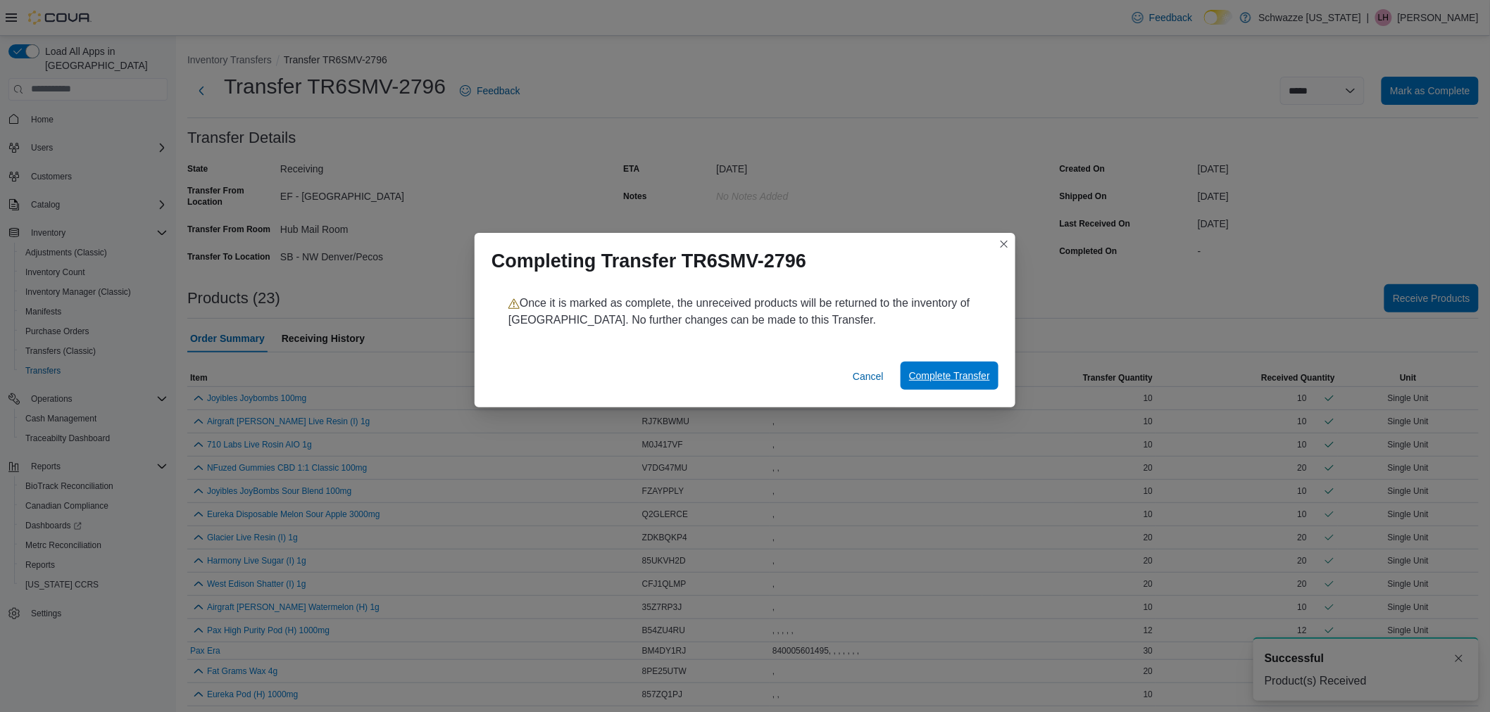
click at [954, 379] on span "Complete Transfer" at bounding box center [949, 376] width 81 height 14
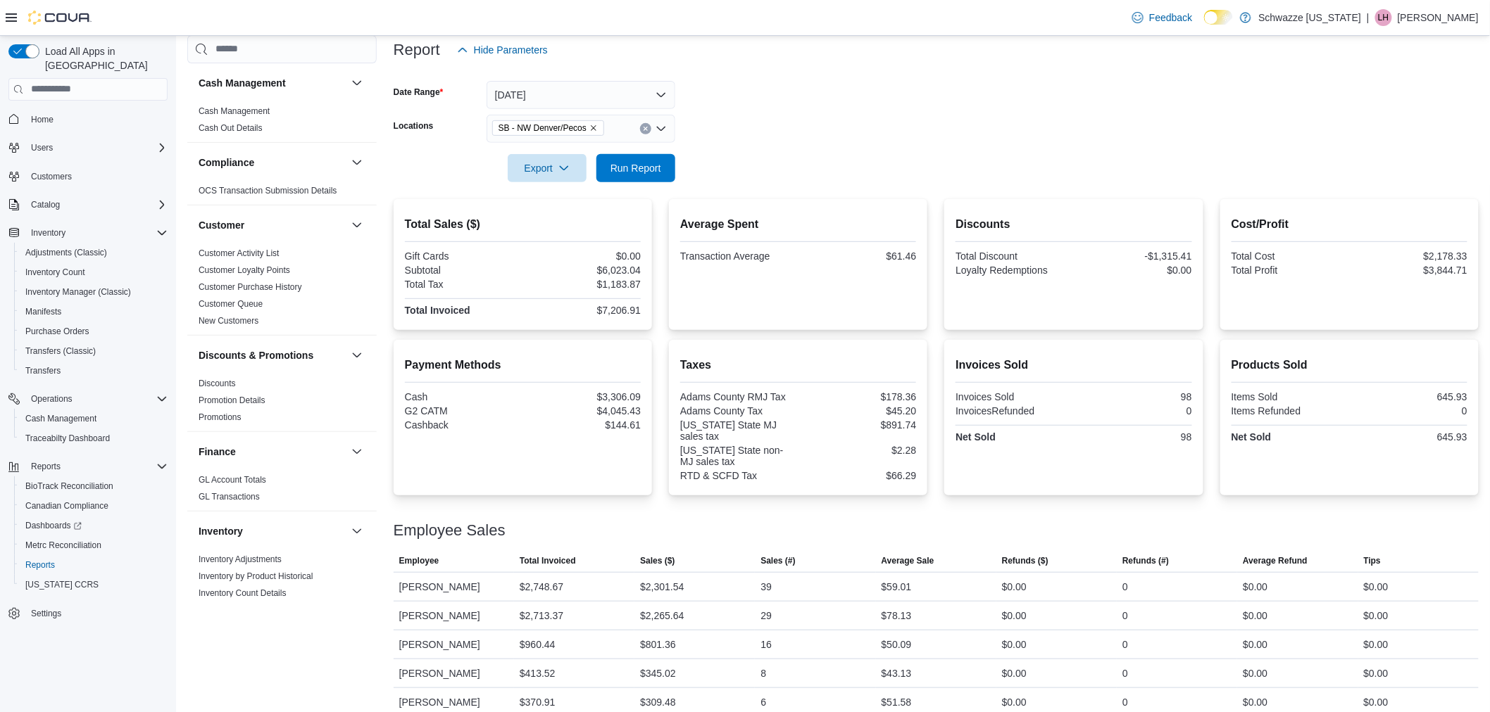
scroll to position [189, 0]
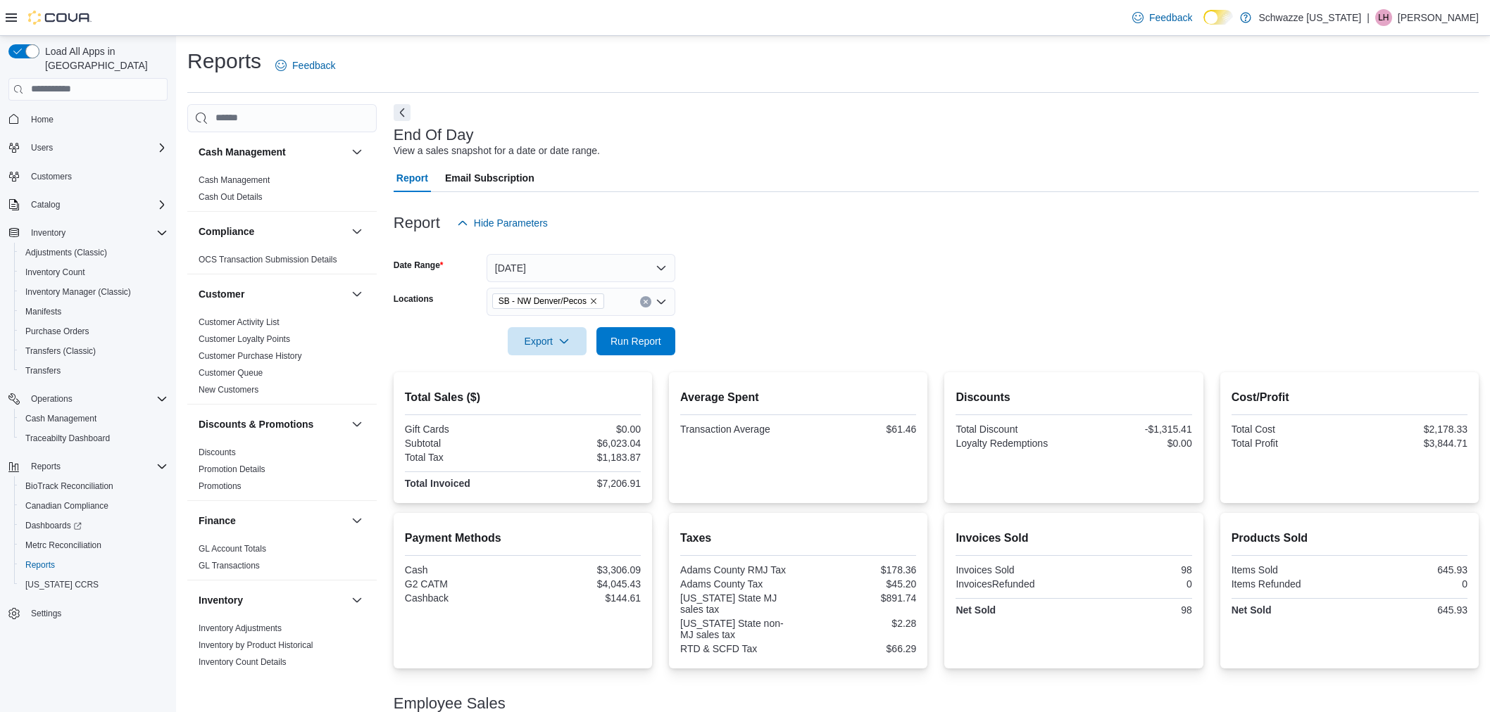
scroll to position [189, 0]
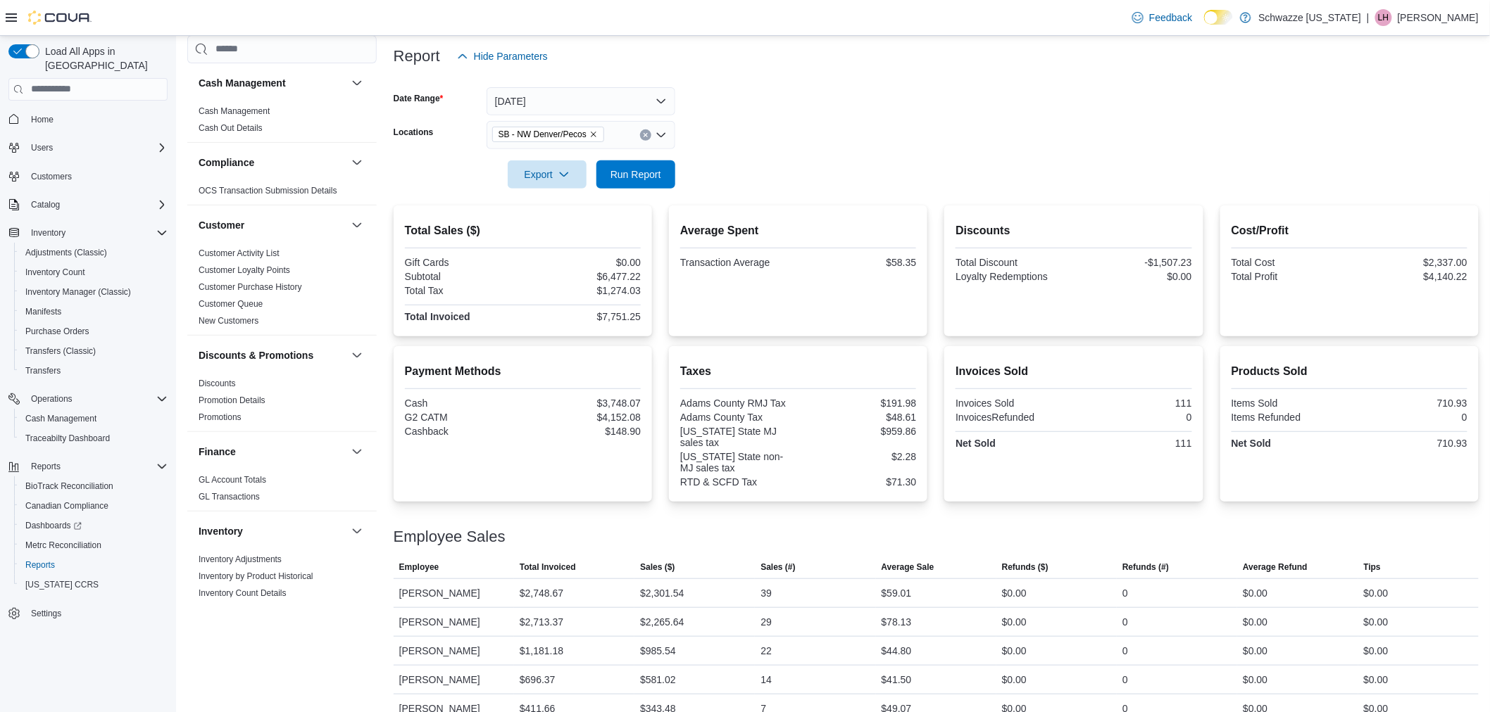
scroll to position [189, 0]
